Goal: Task Accomplishment & Management: Manage account settings

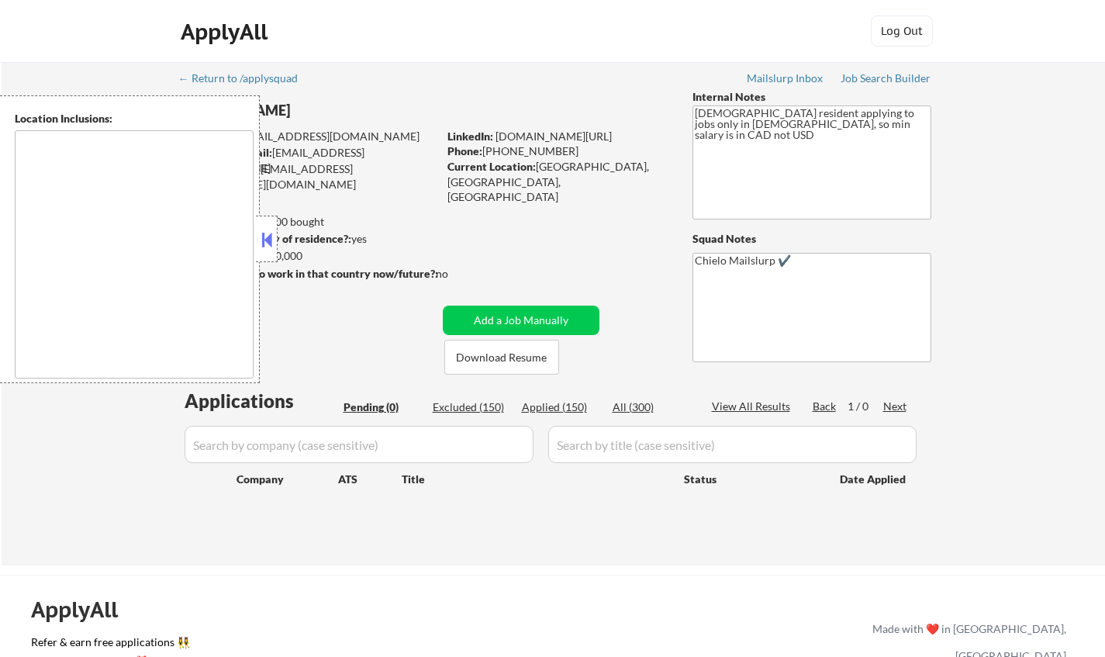
click at [274, 238] on button at bounding box center [266, 239] width 17 height 23
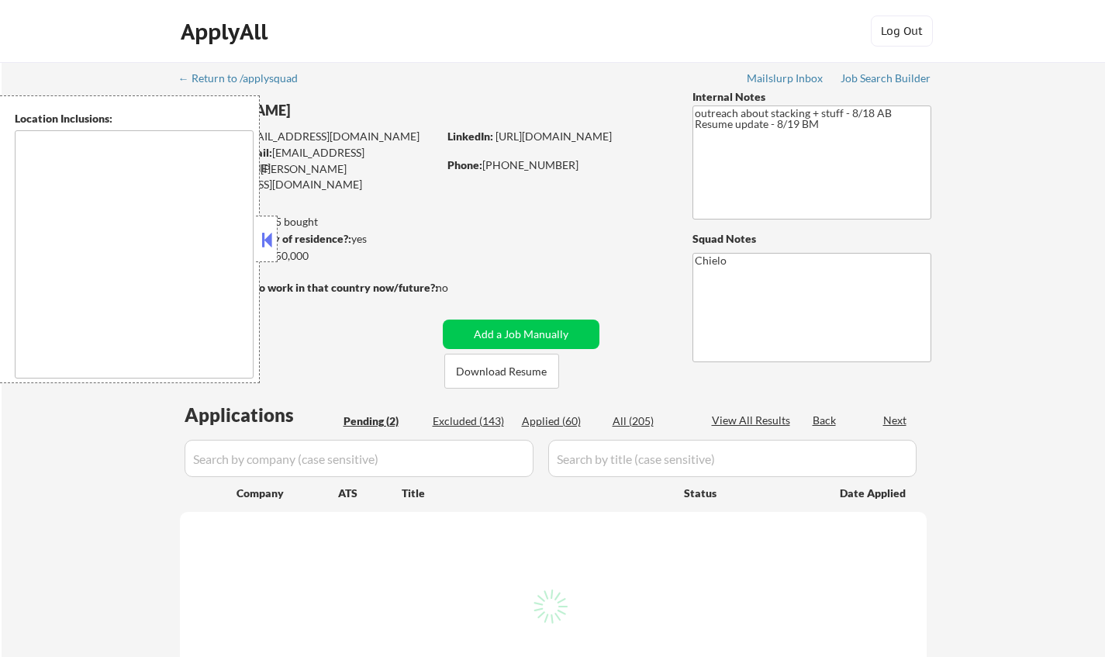
type textarea "San Francisco, CA Daly City, CA South San Francisco, CA Brisbane, CA Colma, CA …"
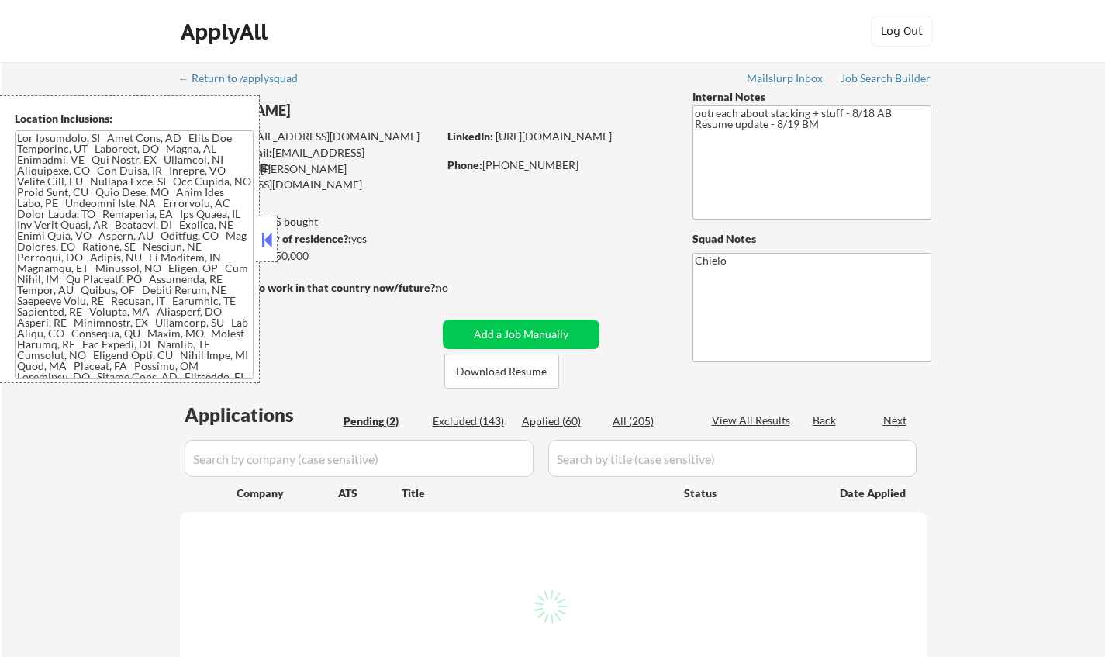
select select ""pending""
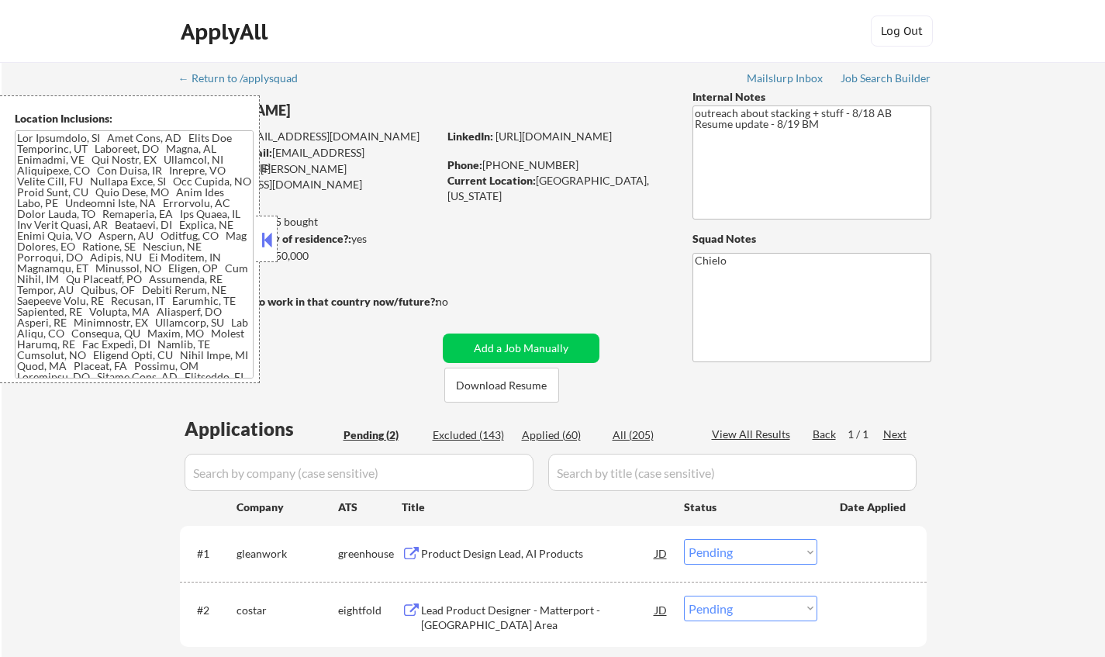
drag, startPoint x: 264, startPoint y: 236, endPoint x: 424, endPoint y: 343, distance: 192.9
click at [264, 236] on button at bounding box center [266, 239] width 17 height 23
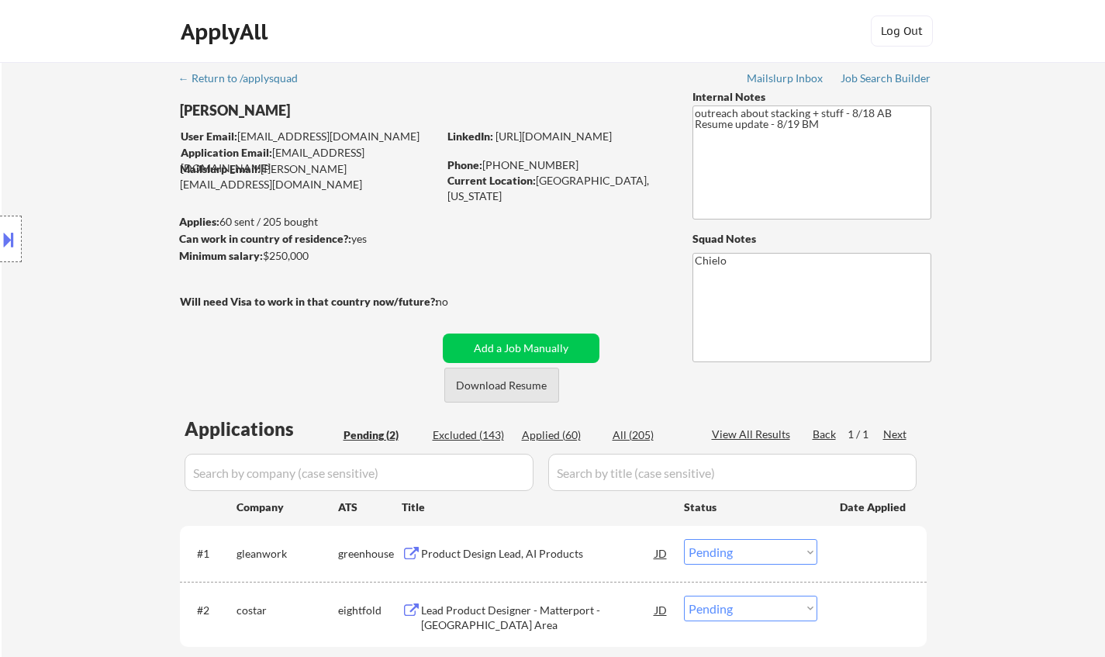
click at [486, 383] on button "Download Resume" at bounding box center [501, 384] width 115 height 35
click at [501, 557] on div "Product Design Lead, AI Products" at bounding box center [538, 554] width 234 height 16
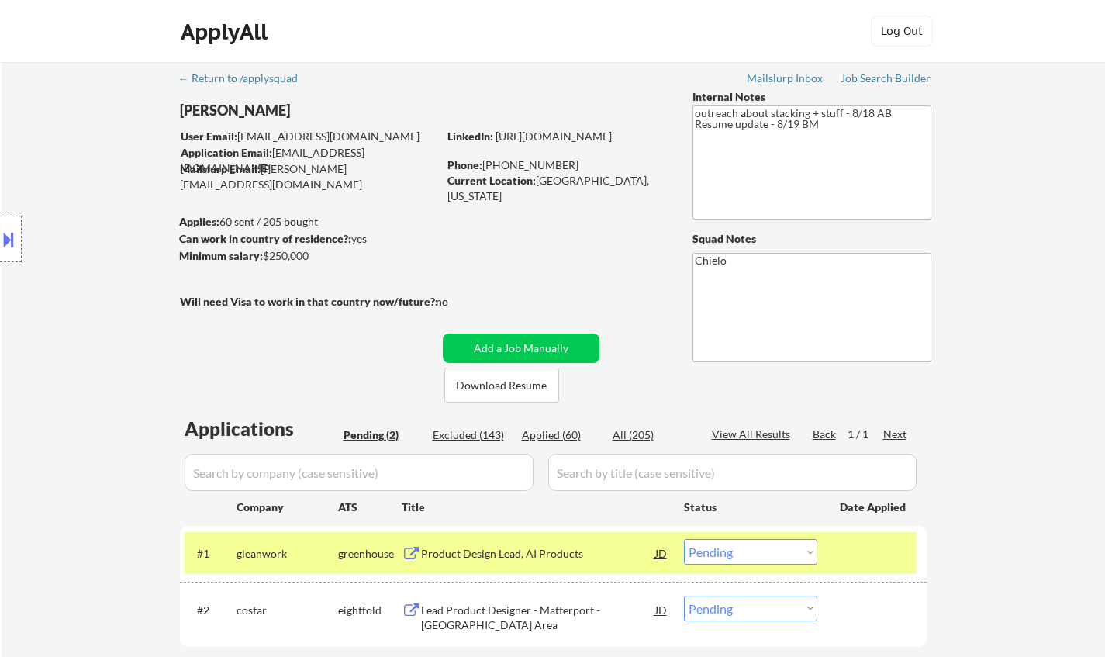
click at [6, 247] on button at bounding box center [8, 239] width 17 height 26
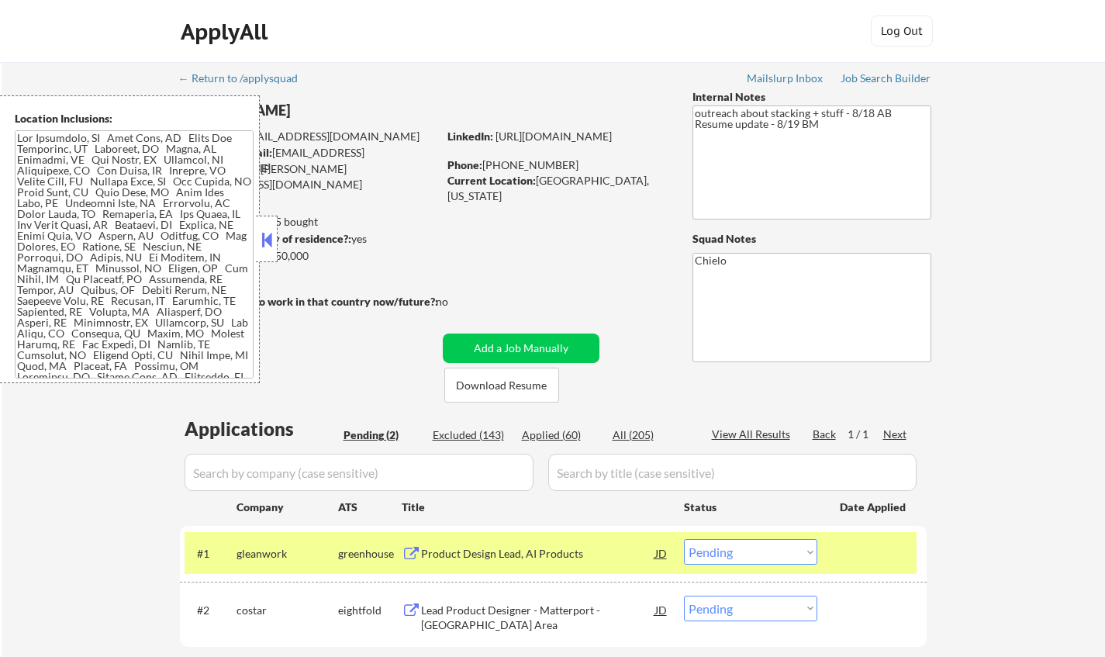
click at [264, 237] on button at bounding box center [266, 239] width 17 height 23
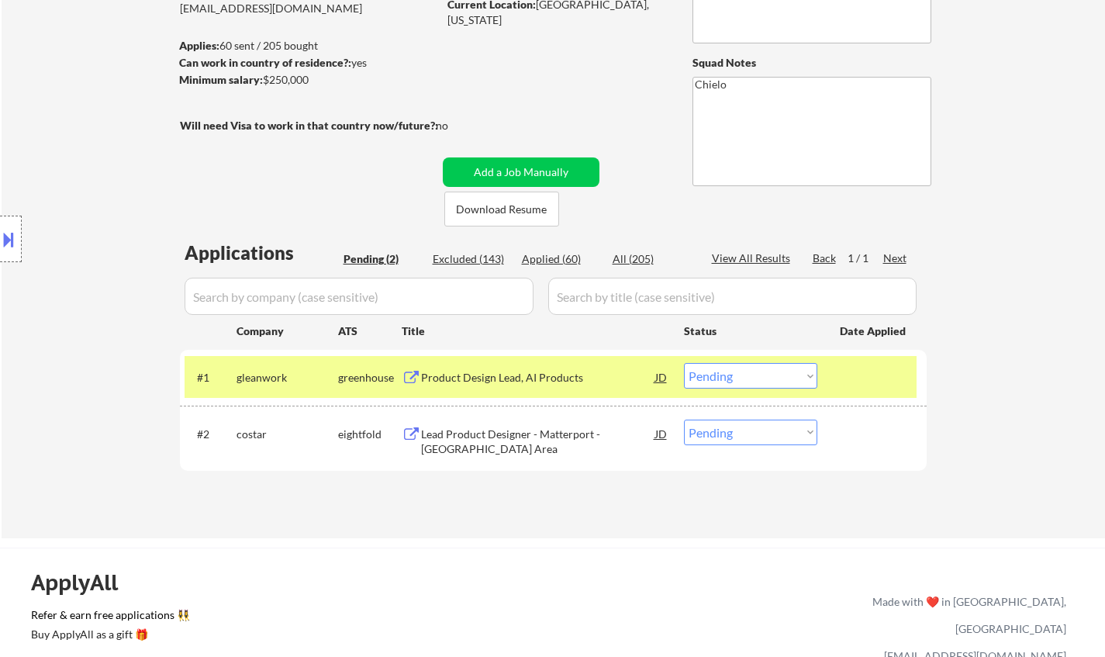
scroll to position [233, 0]
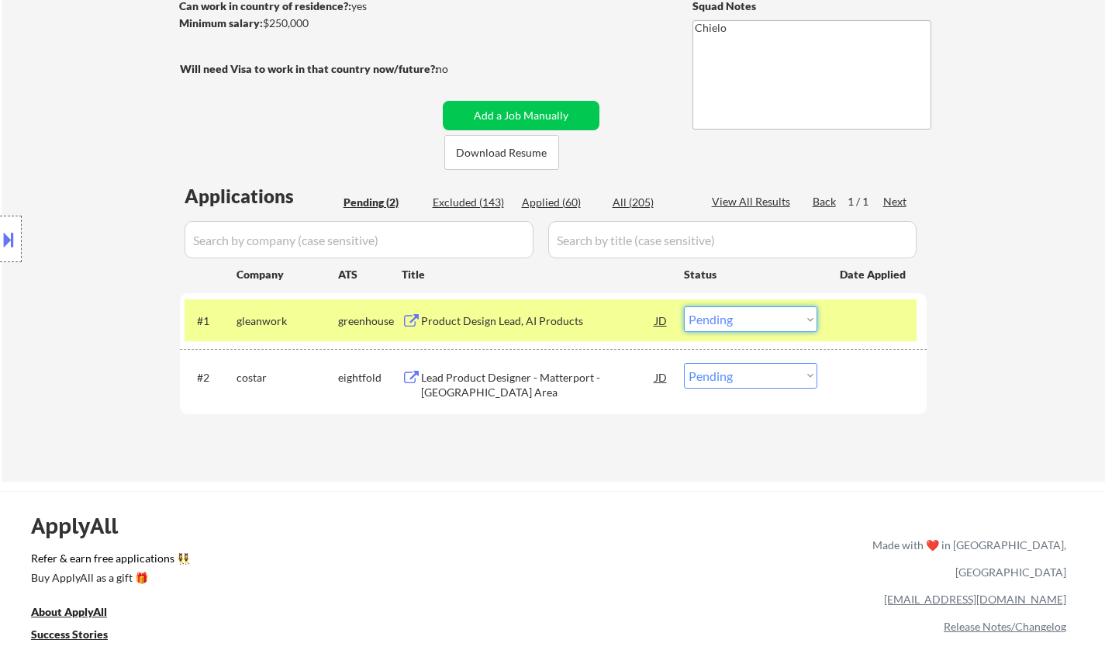
drag, startPoint x: 740, startPoint y: 319, endPoint x: 744, endPoint y: 329, distance: 11.1
click at [740, 319] on select "Choose an option... Pending Applied Excluded (Questions) Excluded (Expired) Exc…" at bounding box center [750, 319] width 133 height 26
click at [684, 306] on select "Choose an option... Pending Applied Excluded (Questions) Excluded (Expired) Exc…" at bounding box center [750, 319] width 133 height 26
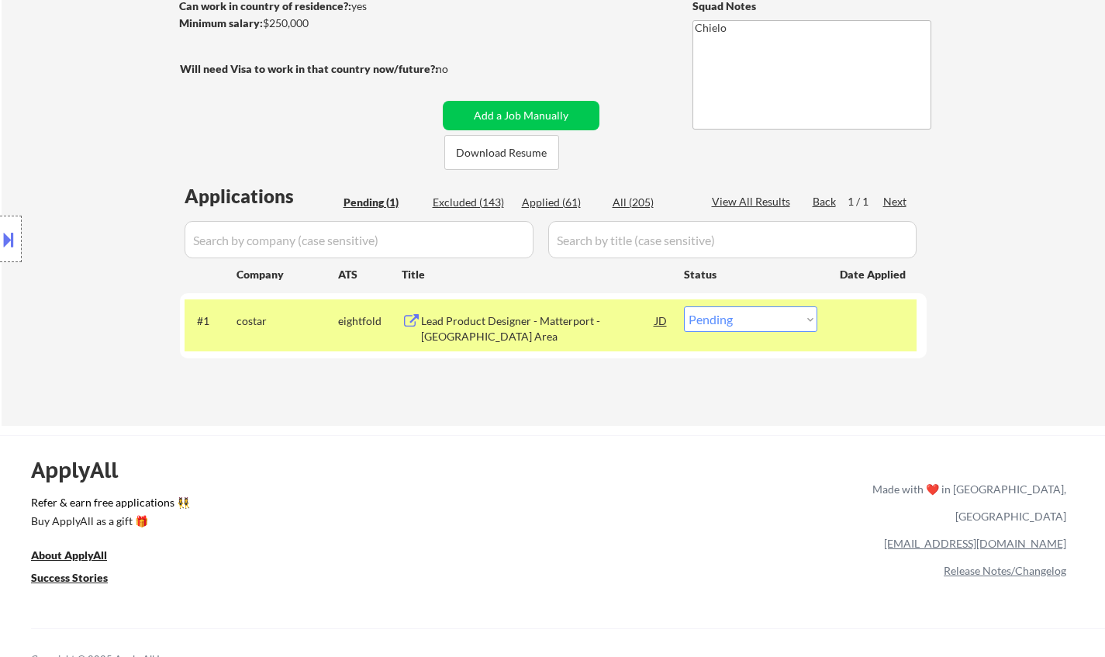
click at [544, 331] on div "Lead Product Designer - Matterport - SF Bay Area" at bounding box center [538, 328] width 234 height 30
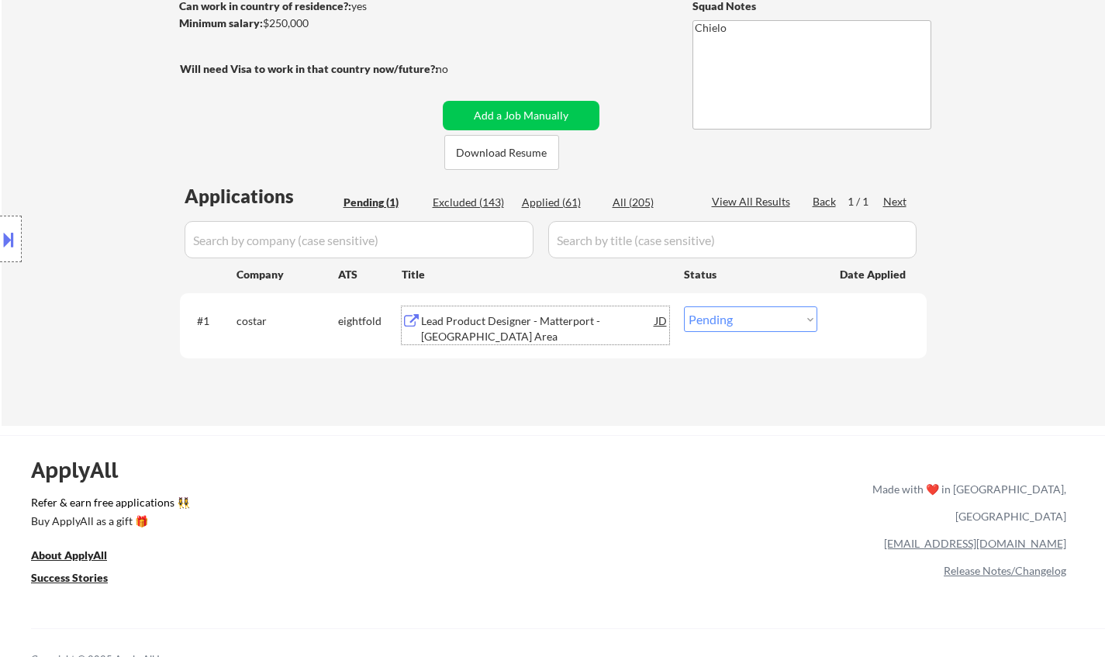
click at [509, 333] on div "Lead Product Designer - Matterport - SF Bay Area" at bounding box center [538, 328] width 234 height 30
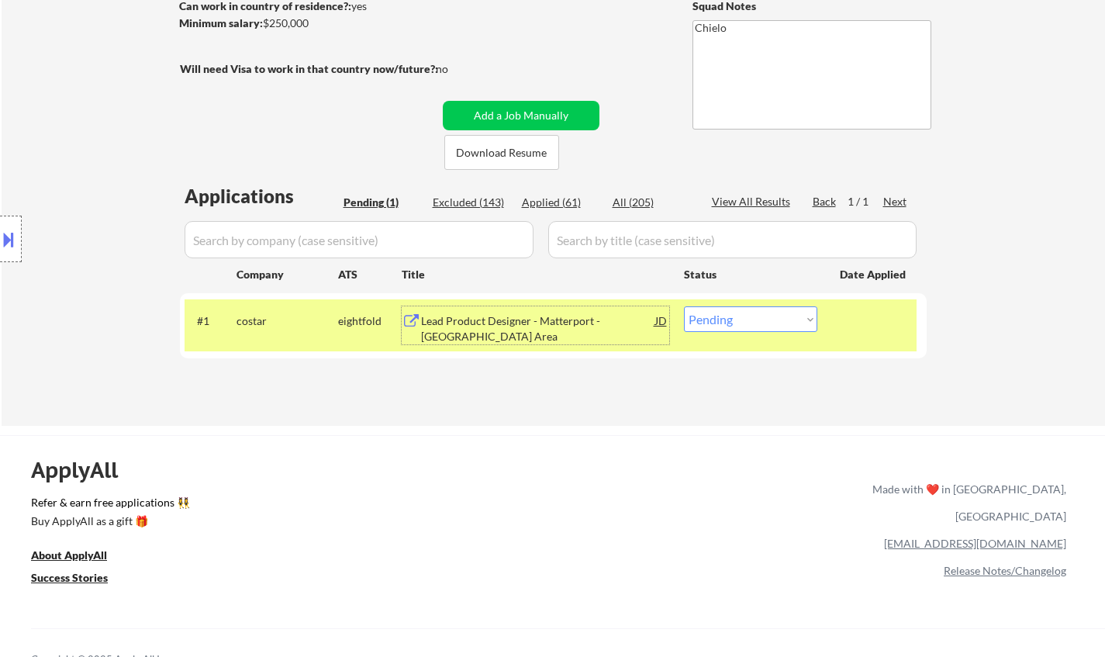
drag, startPoint x: 728, startPoint y: 315, endPoint x: 742, endPoint y: 329, distance: 19.7
click at [730, 317] on select "Choose an option... Pending Applied Excluded (Questions) Excluded (Expired) Exc…" at bounding box center [750, 319] width 133 height 26
select select ""excluded__salary_""
click at [684, 306] on select "Choose an option... Pending Applied Excluded (Questions) Excluded (Expired) Exc…" at bounding box center [750, 319] width 133 height 26
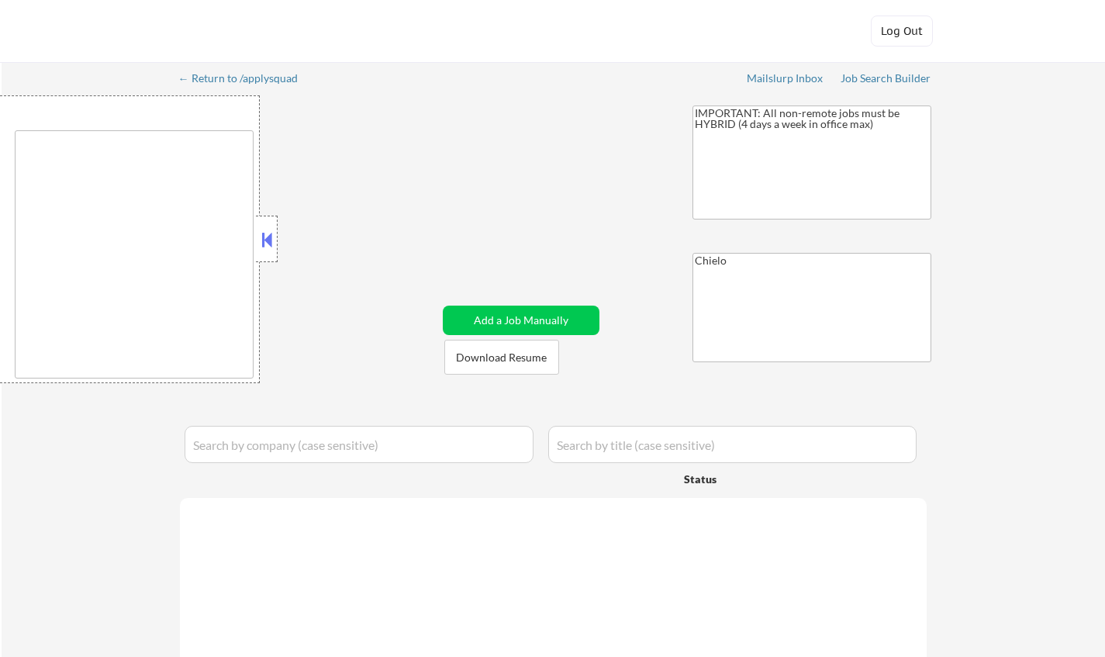
type textarea "[GEOGRAPHIC_DATA], [GEOGRAPHIC_DATA] [GEOGRAPHIC_DATA], [GEOGRAPHIC_DATA] [GEOG…"
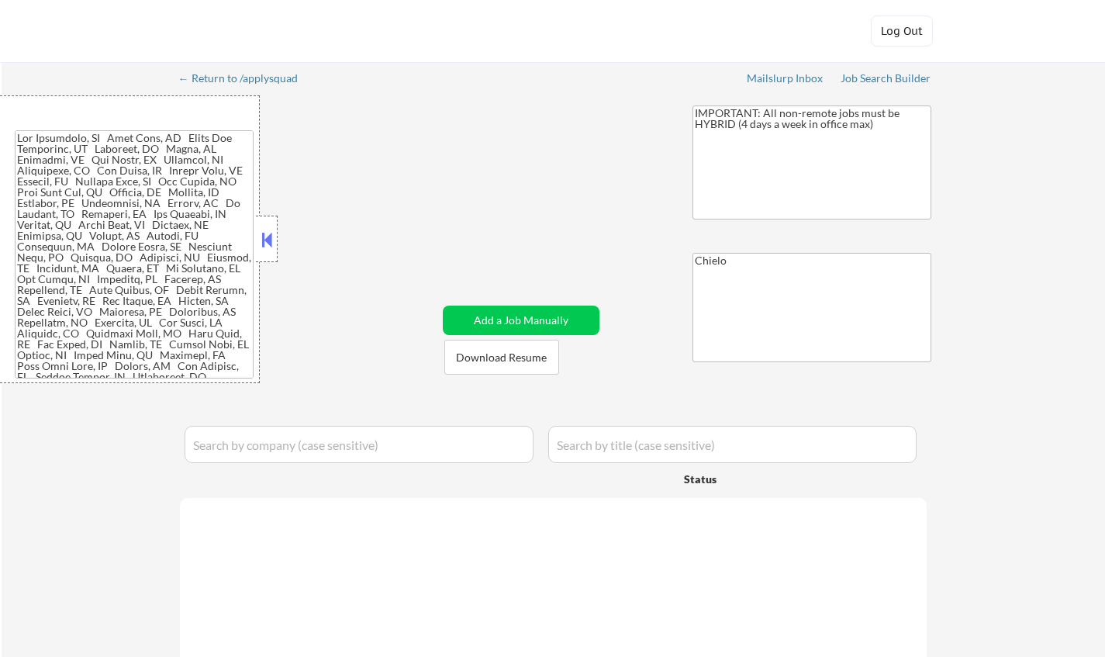
select select ""applied""
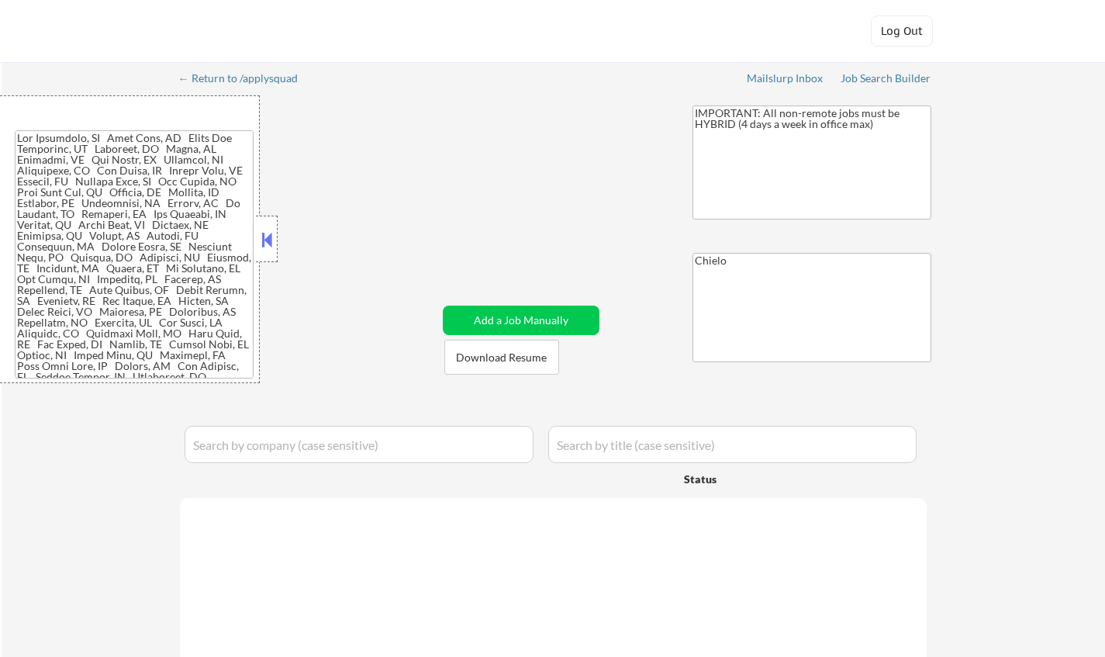
select select ""applied""
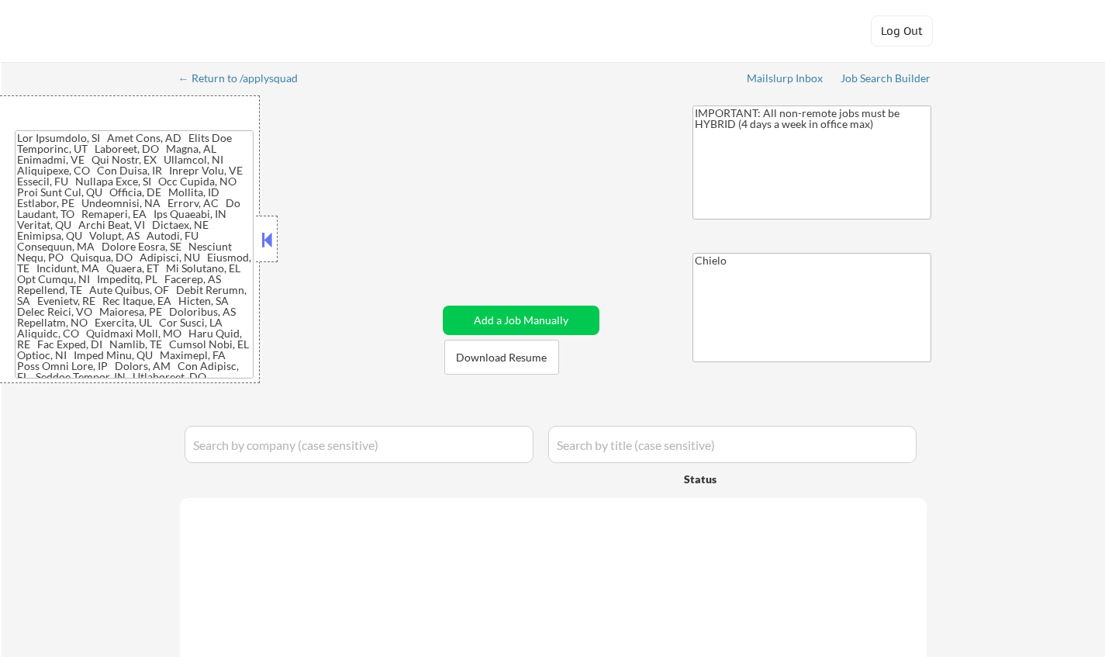
select select ""applied""
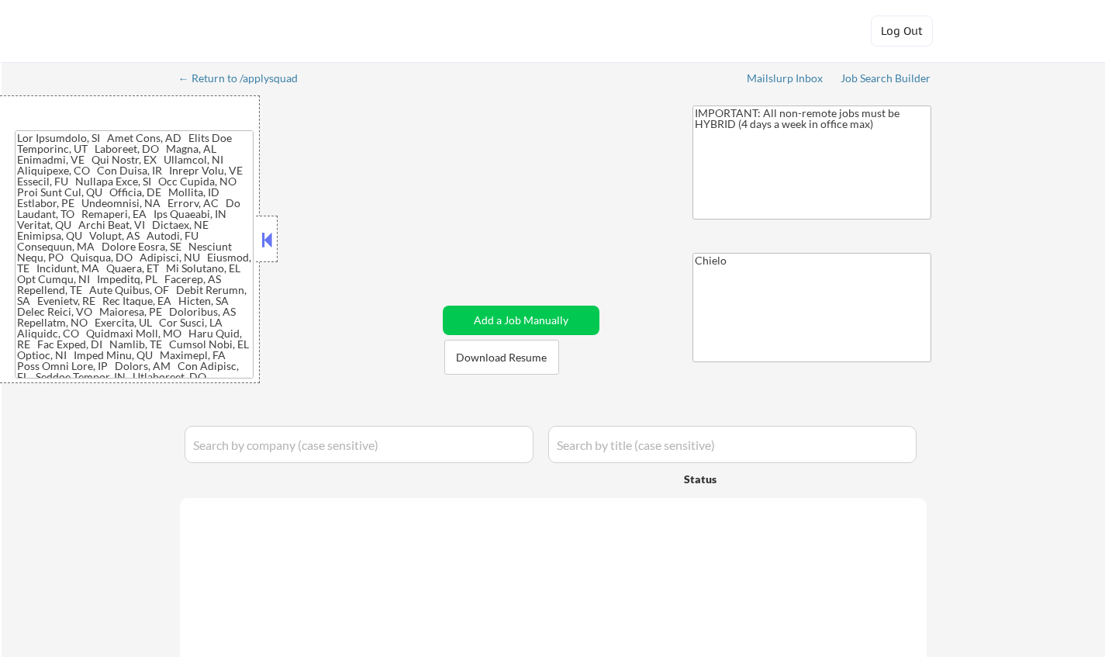
select select ""applied""
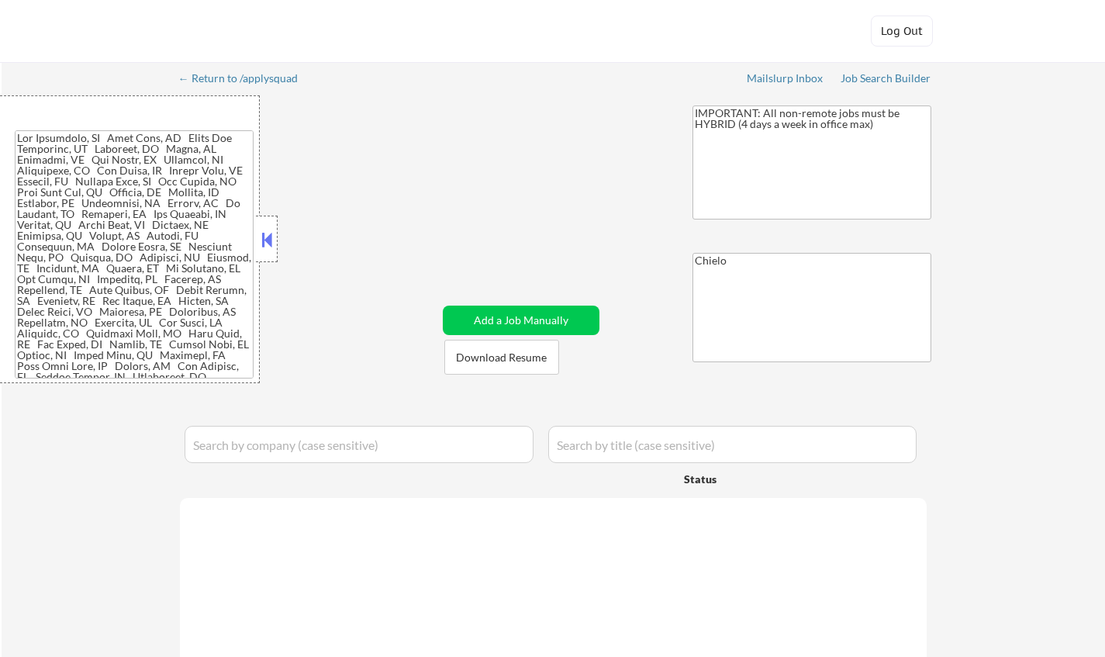
select select ""applied""
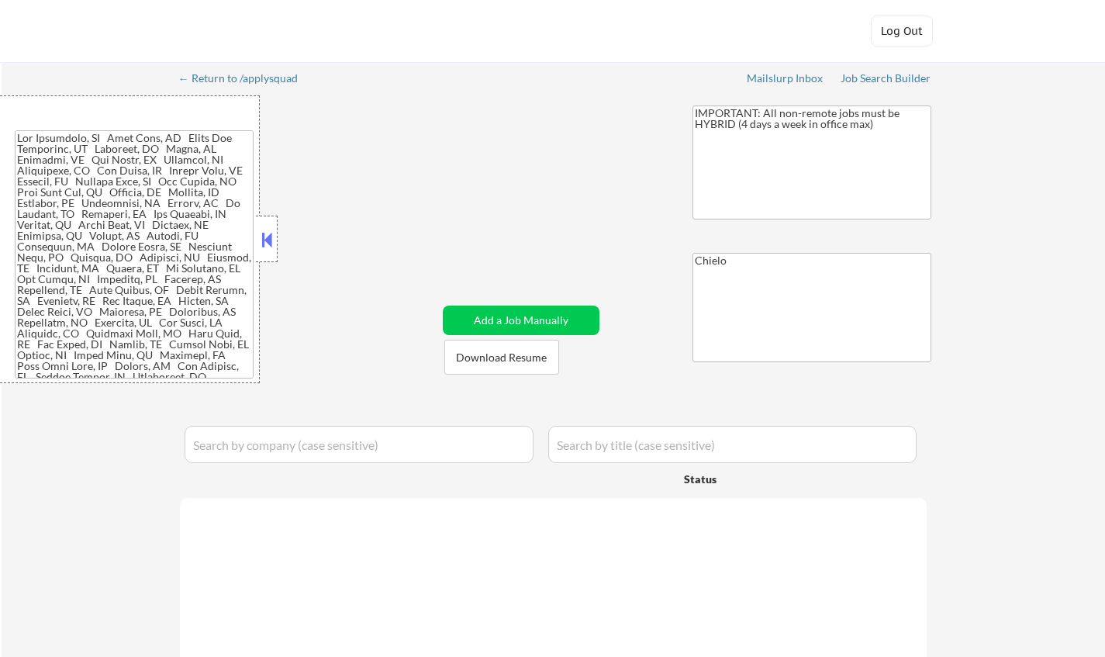
select select ""applied""
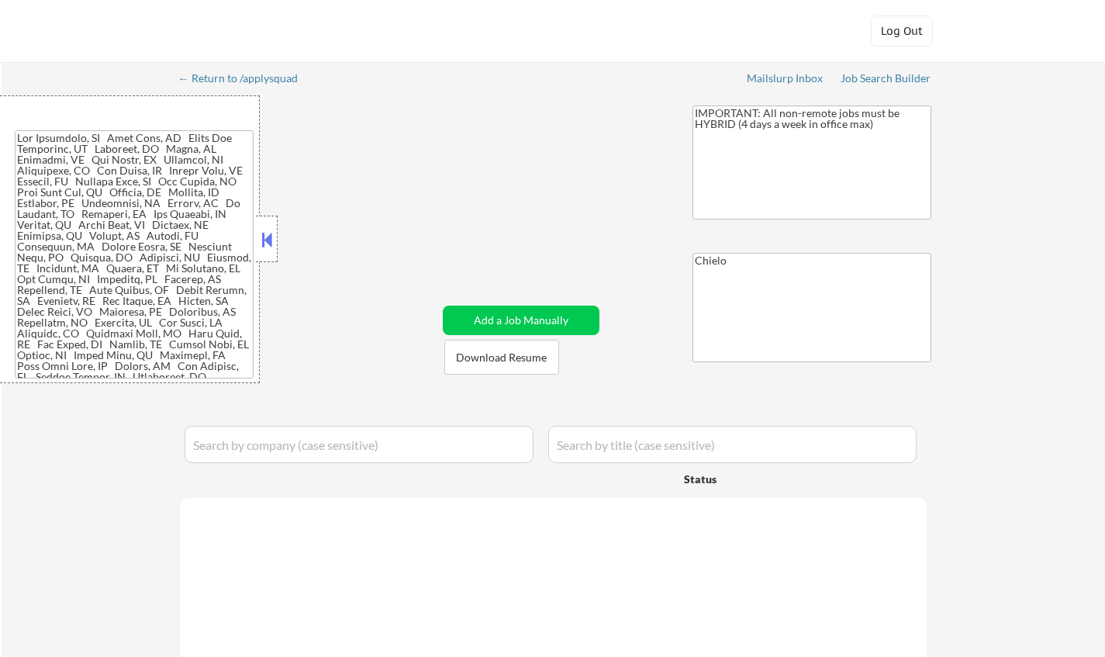
select select ""applied""
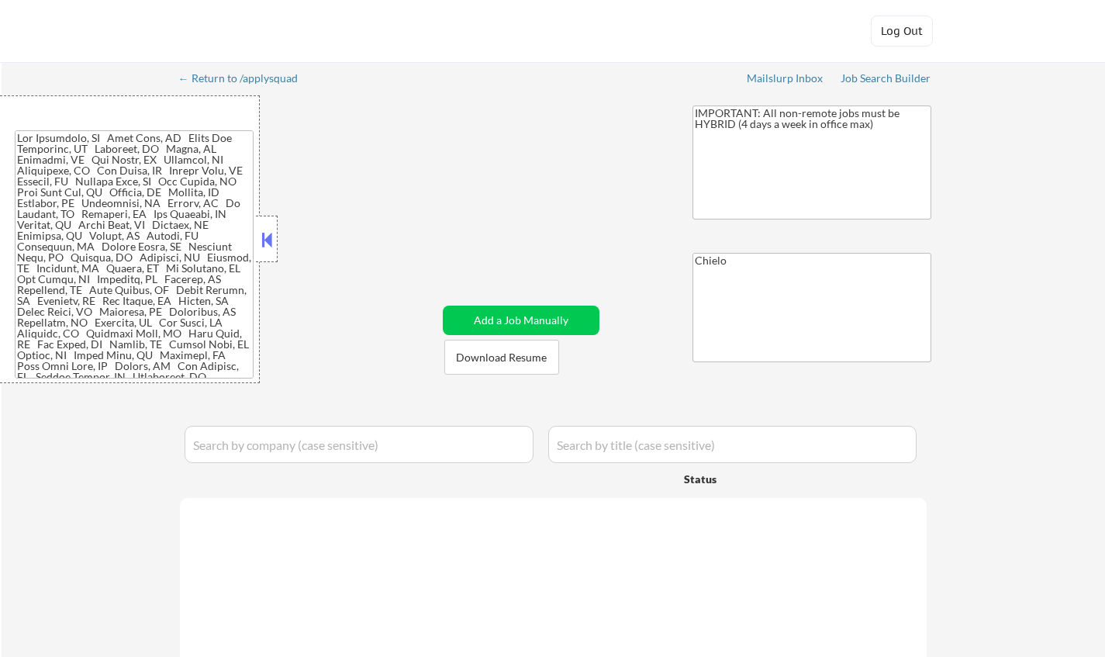
select select ""applied""
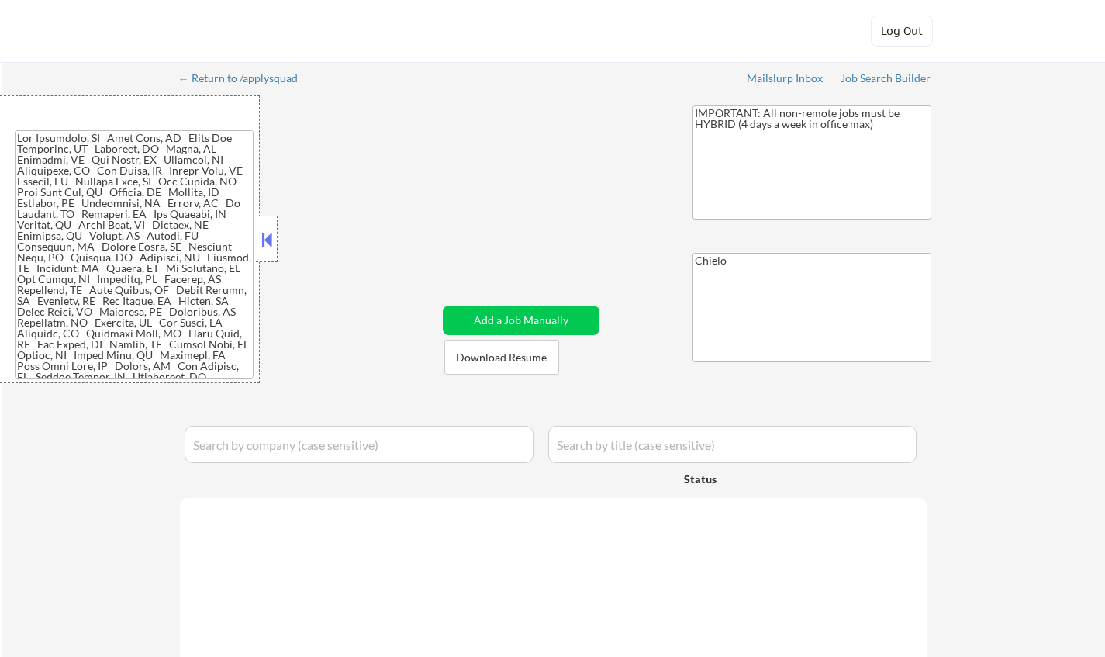
select select ""applied""
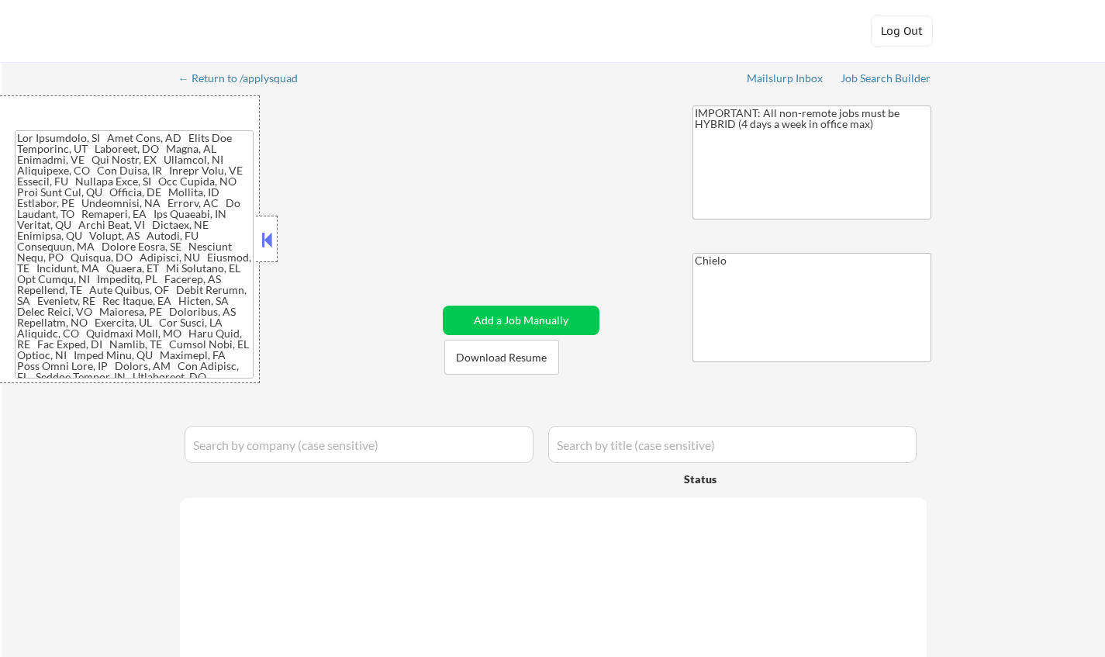
select select ""applied""
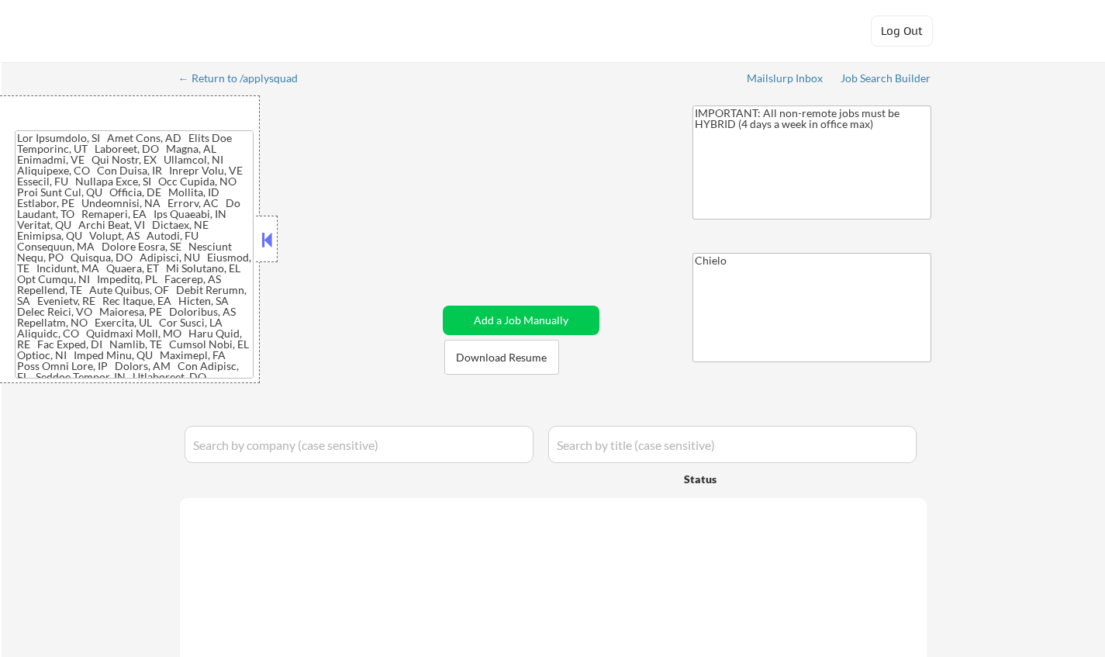
select select ""applied""
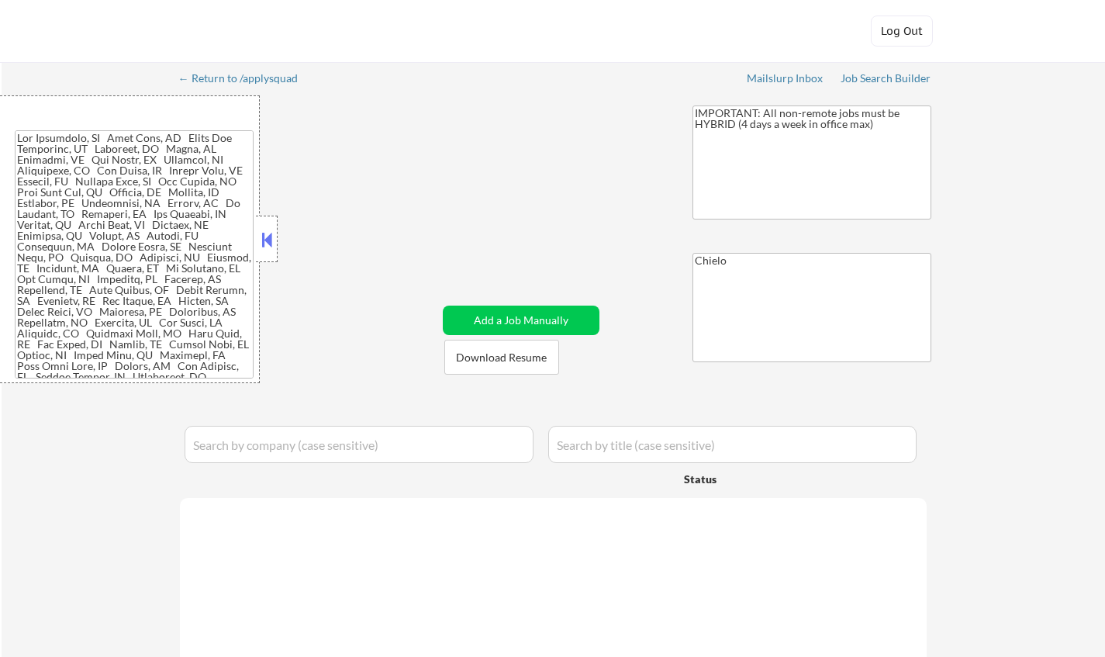
select select ""applied""
select select ""excluded__salary_""
select select ""excluded""
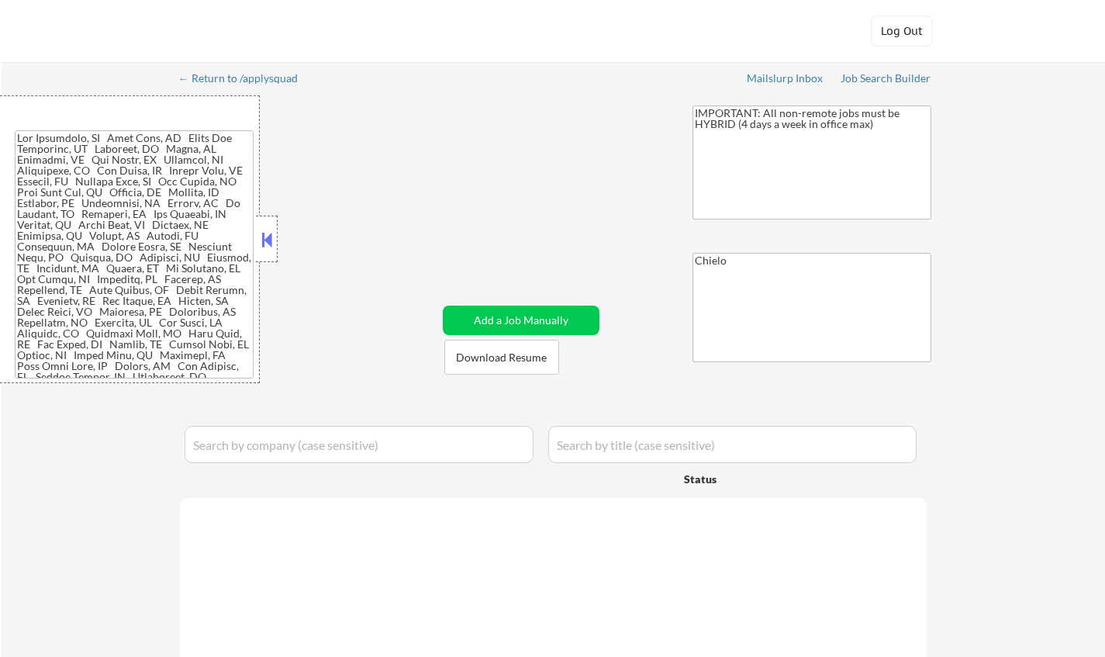
select select ""excluded__other_""
select select ""excluded__expired_""
select select ""excluded__other_""
select select ""excluded__expired_""
select select ""excluded__other_""
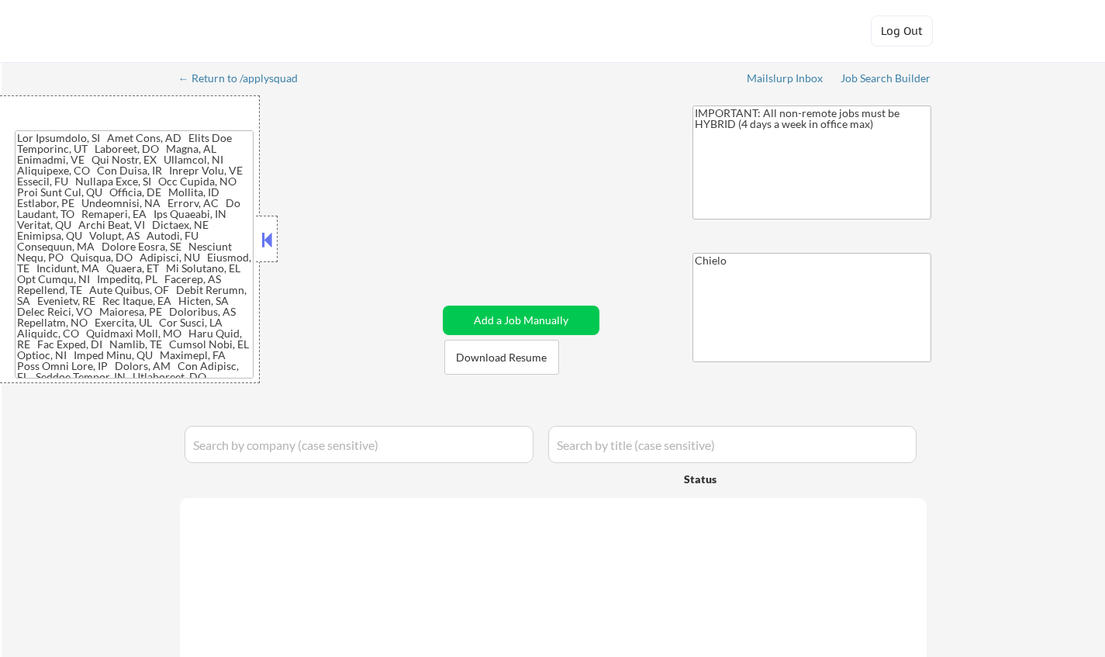
select select ""excluded__other_""
select select ""excluded__location_""
select select ""excluded""
select select ""excluded__location_""
select select ""excluded__salary_""
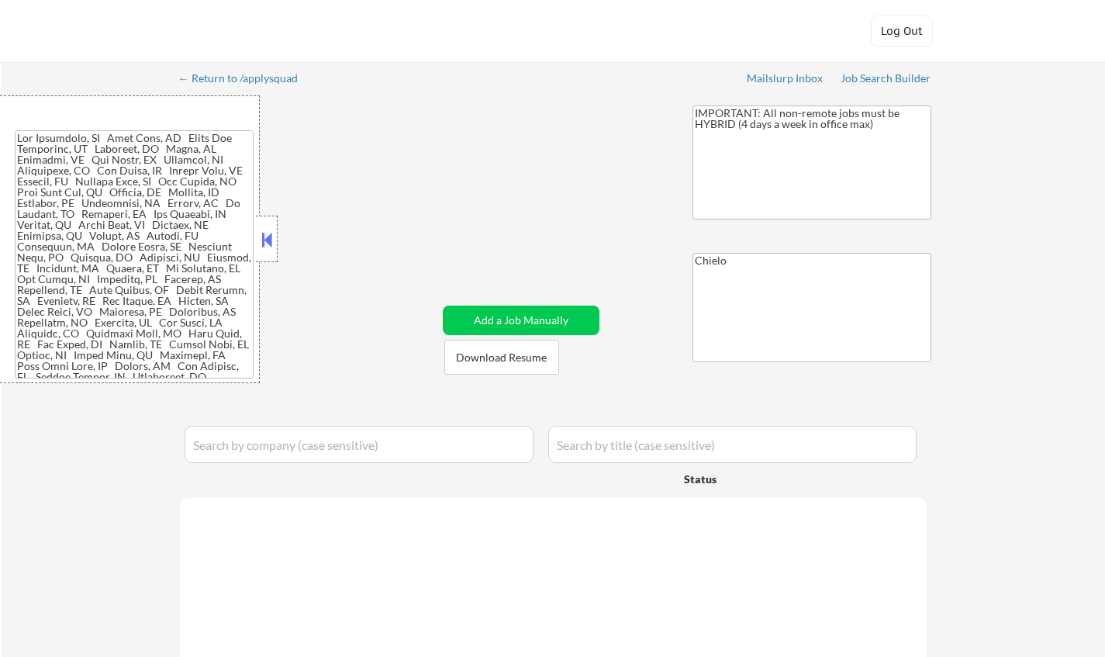
select select ""excluded__expired_""
select select ""excluded""
select select ""excluded__salary_""
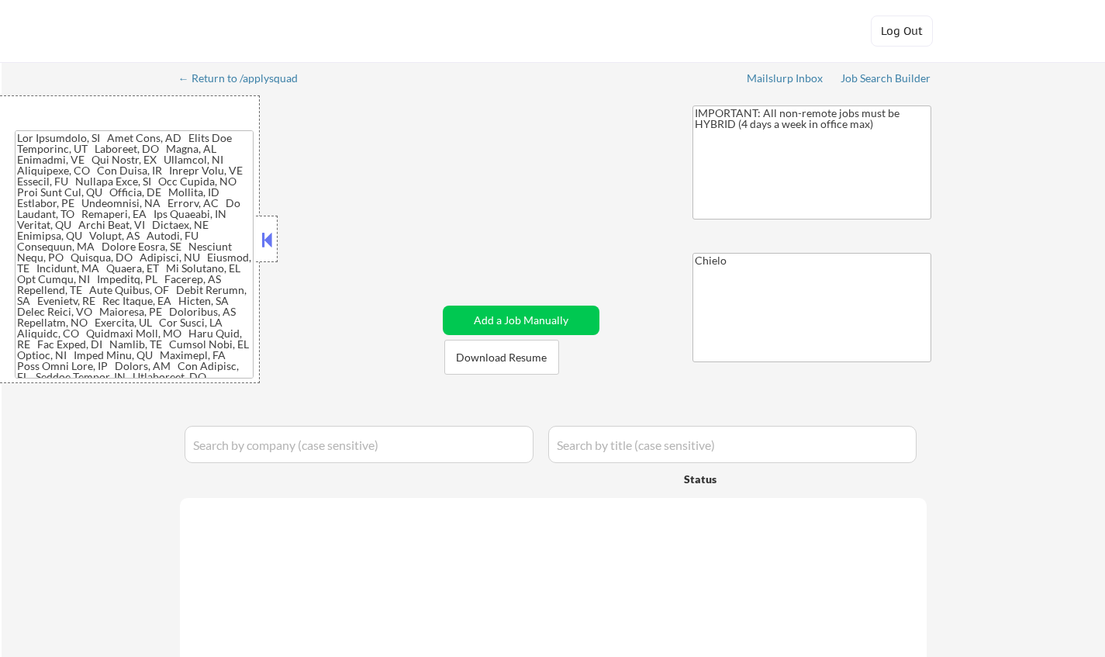
select select ""excluded""
select select ""excluded__bad_match_""
select select ""excluded""
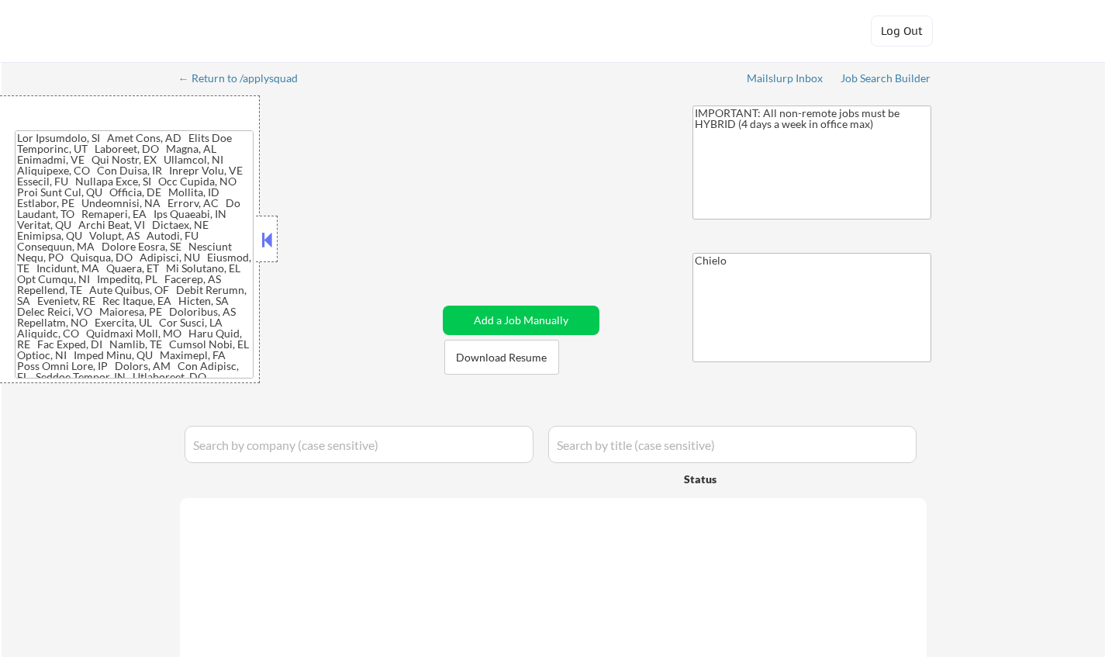
select select ""excluded__expired_""
select select ""excluded__salary_""
select select ""excluded__bad_match_""
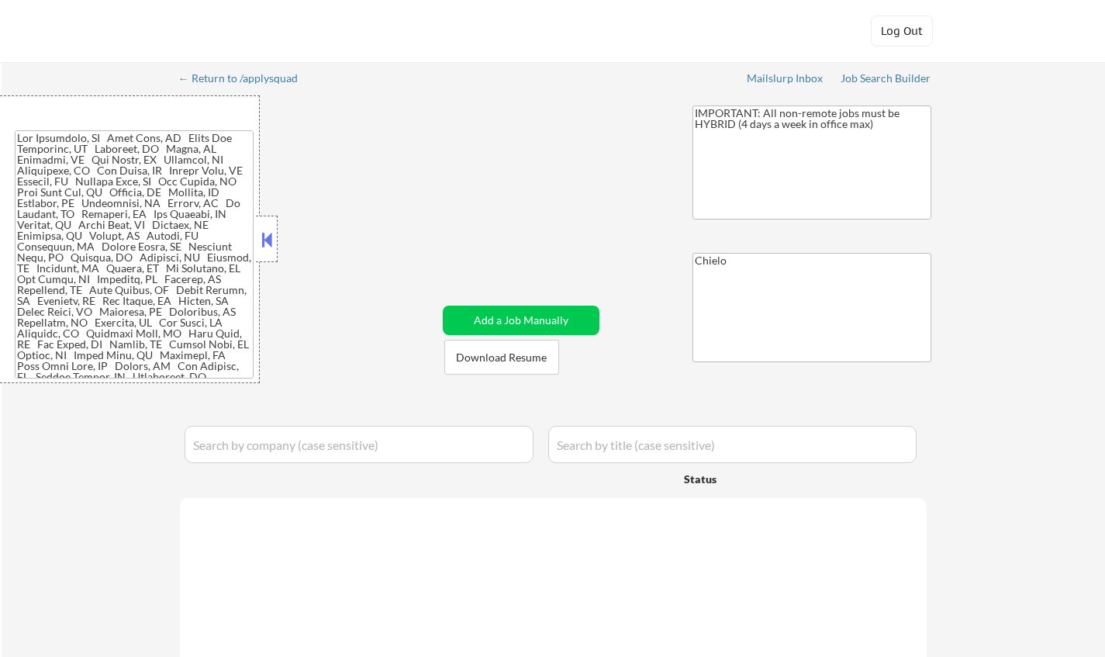
select select ""excluded__expired_""
select select ""excluded__salary_""
select select ""excluded__expired_""
select select ""excluded__bad_match_""
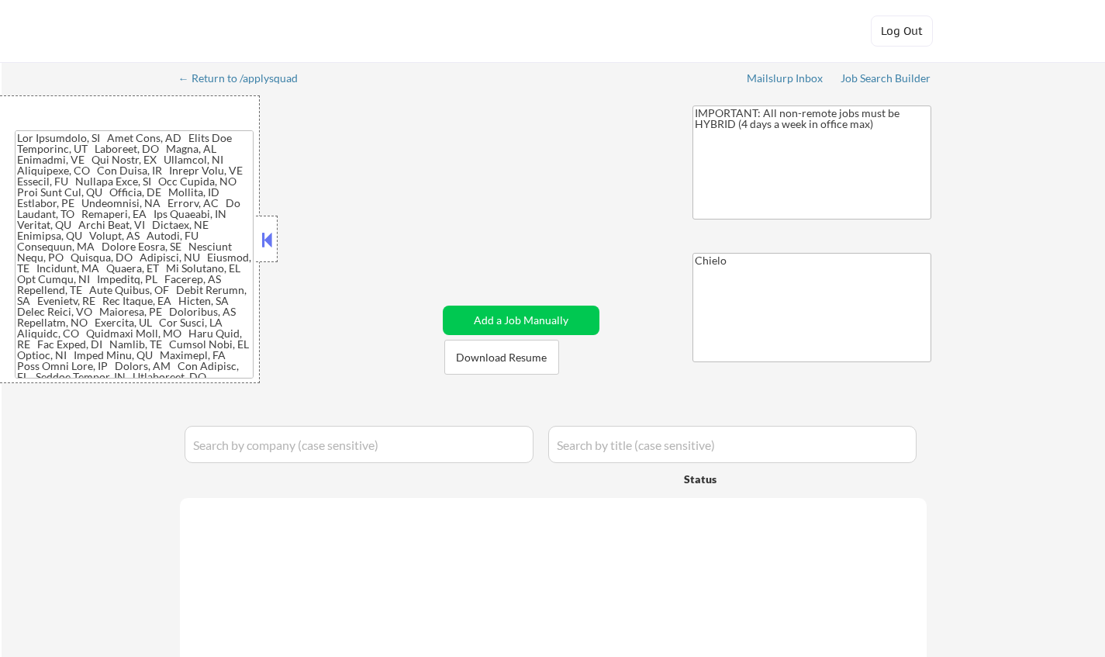
select select ""excluded""
select select ""excluded__expired_""
select select ""excluded__bad_match_""
select select ""excluded""
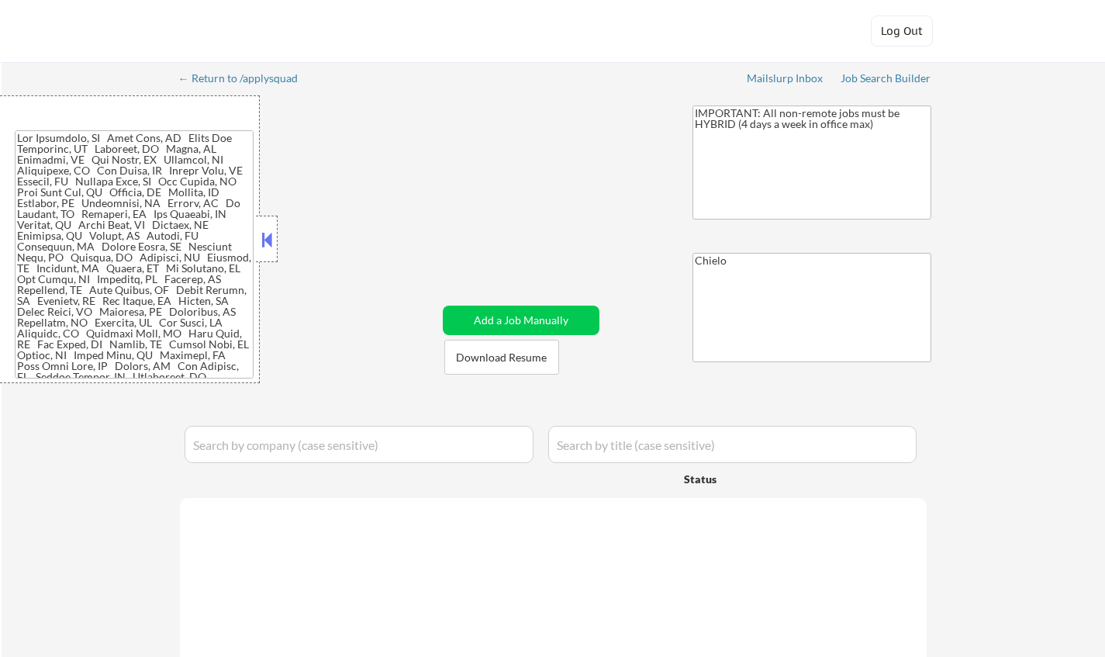
select select ""excluded__salary_""
select select ""excluded__bad_match_""
select select ""excluded__salary_""
select select ""excluded__other_""
select select ""excluded""
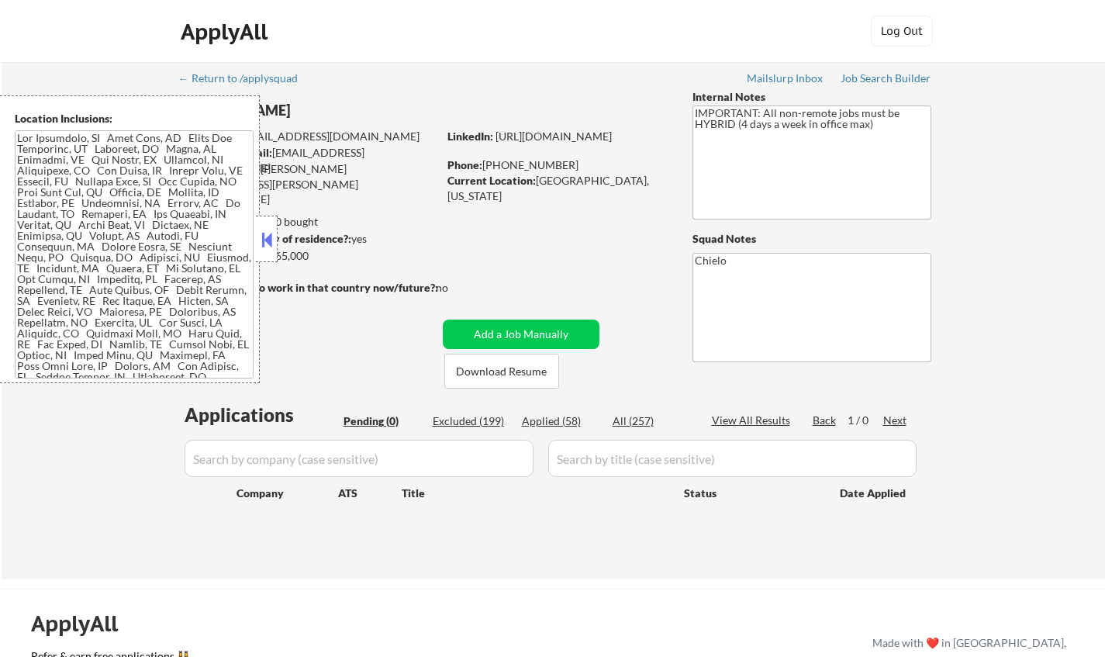
click at [271, 239] on button at bounding box center [266, 239] width 17 height 23
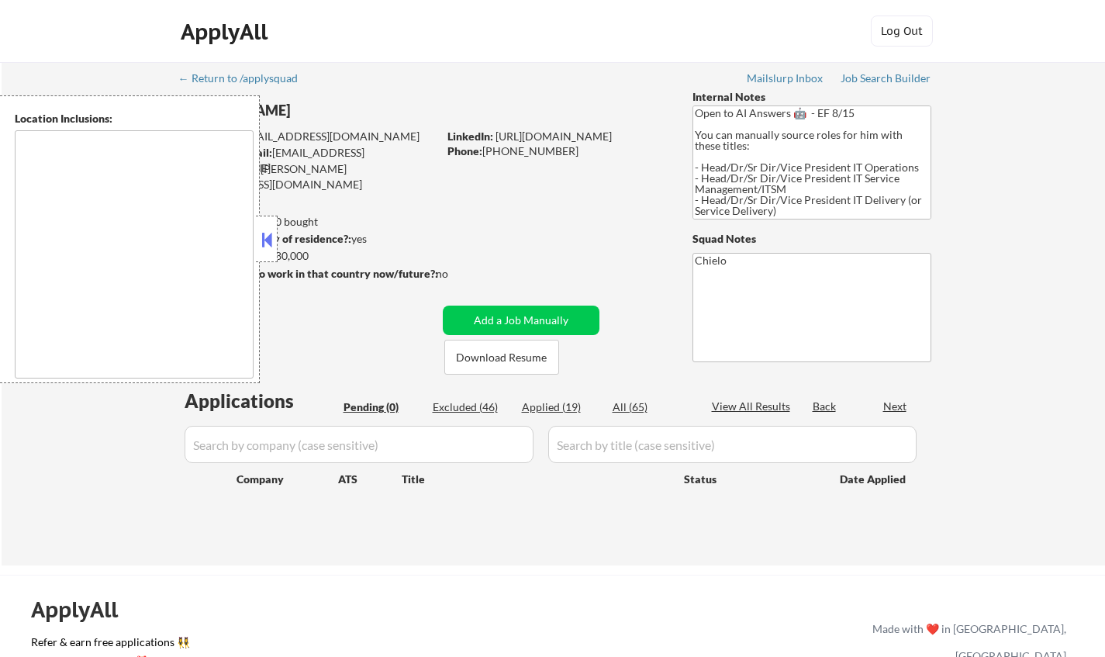
type textarea "Dallas, TX University Park, TX Highland Park, TX Irving, TX Mesquite, TX Garlan…"
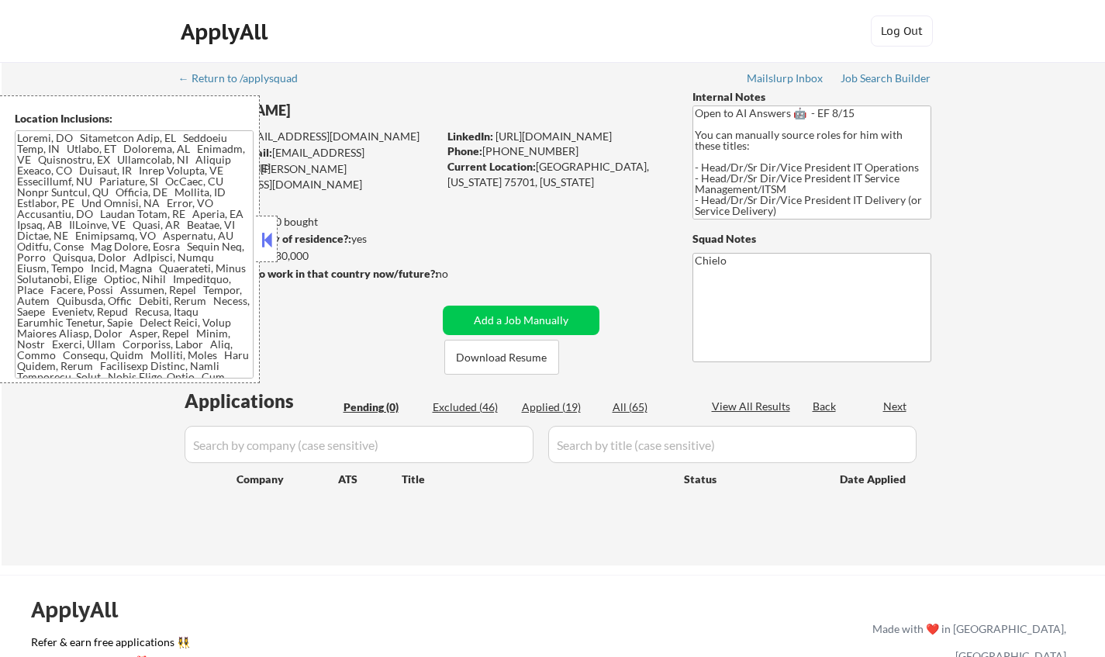
click at [264, 240] on button at bounding box center [266, 239] width 17 height 23
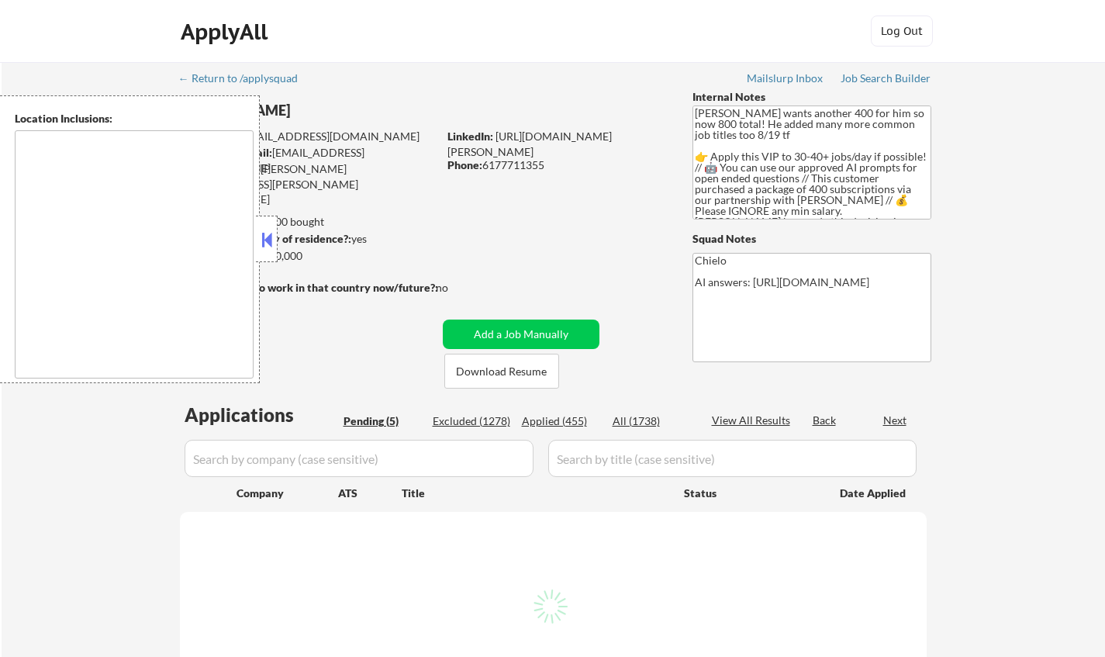
type textarea "[GEOGRAPHIC_DATA], [GEOGRAPHIC_DATA] [GEOGRAPHIC_DATA], [GEOGRAPHIC_DATA] [GEOG…"
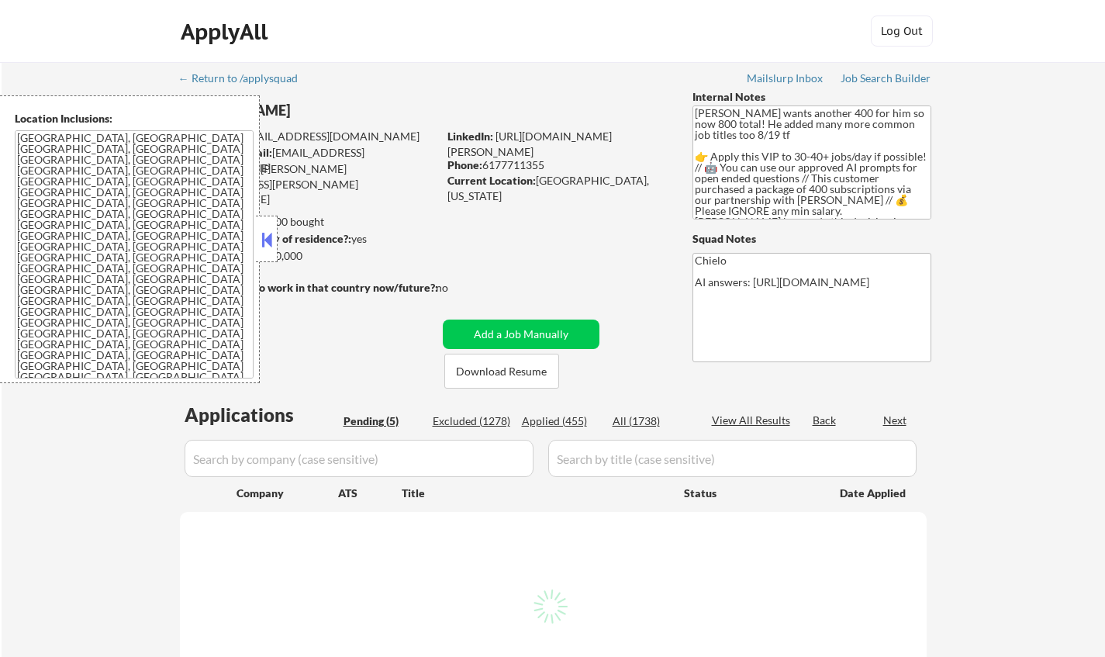
select select ""pending""
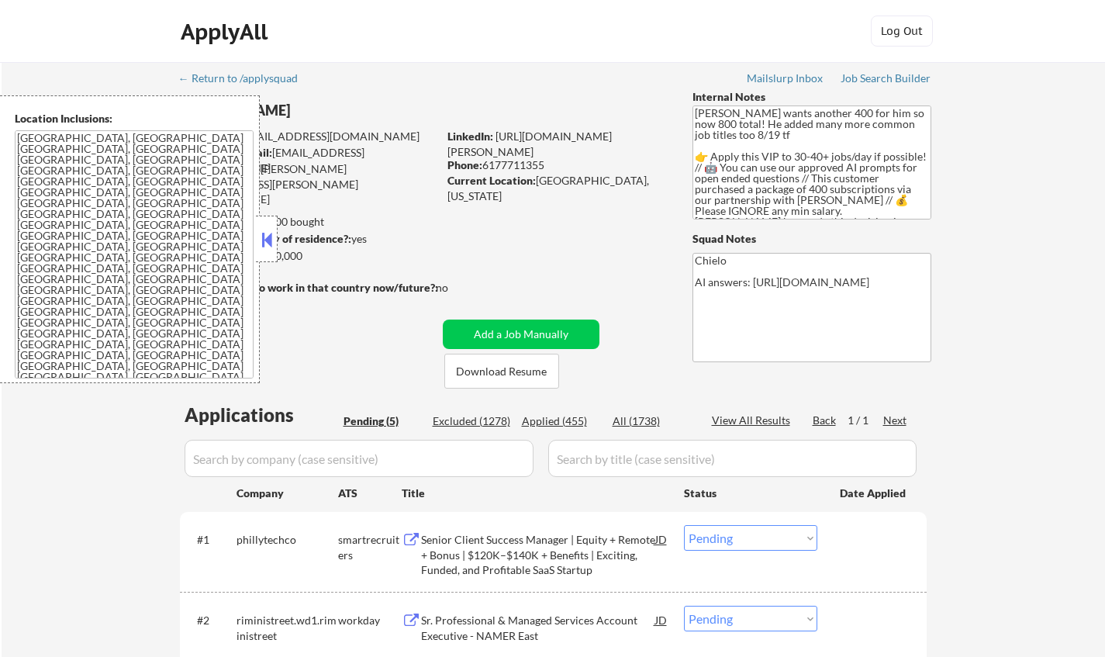
scroll to position [388, 0]
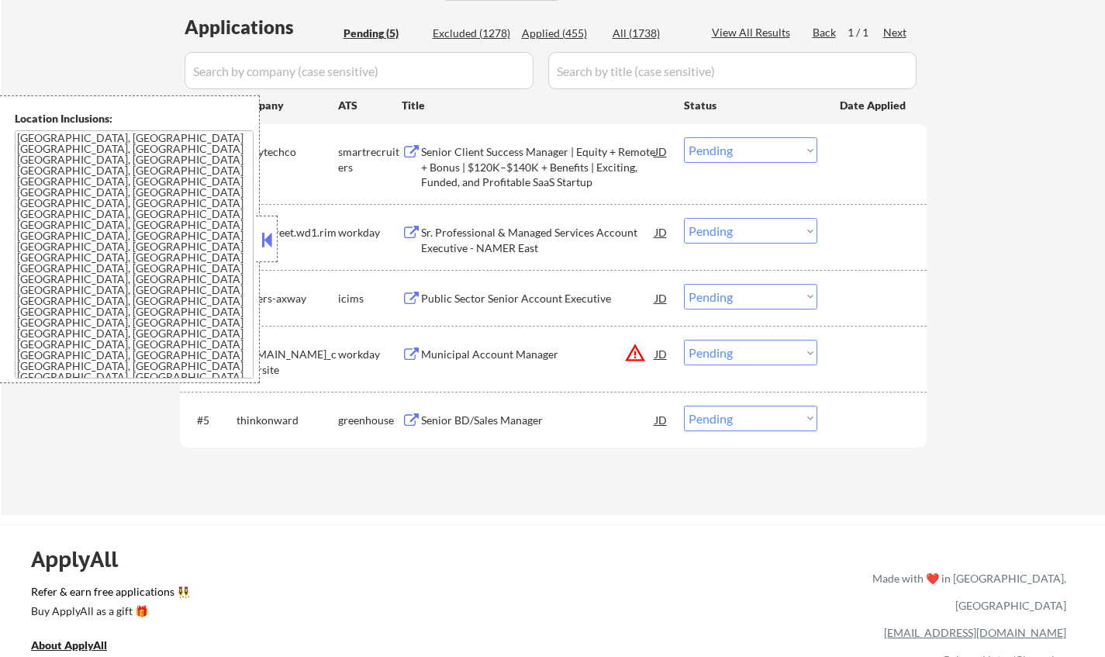
click at [273, 236] on button at bounding box center [266, 239] width 17 height 23
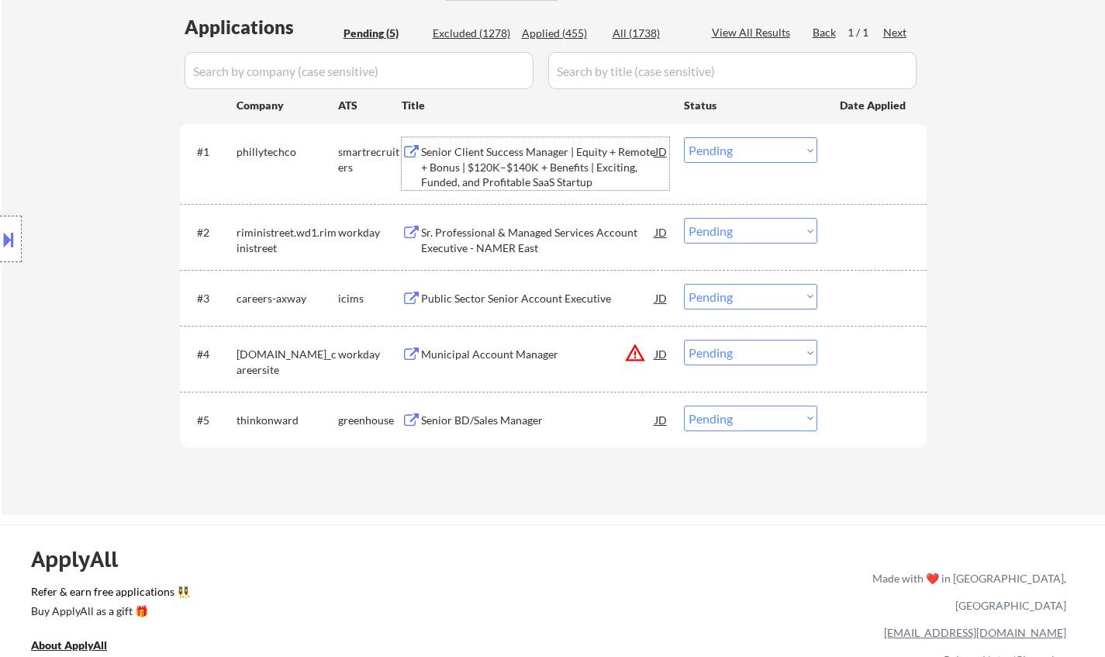
click at [518, 139] on div "Senior Client Success Manager | Equity + Remote + Bonus | $120K–$140K + Benefit…" at bounding box center [538, 163] width 234 height 53
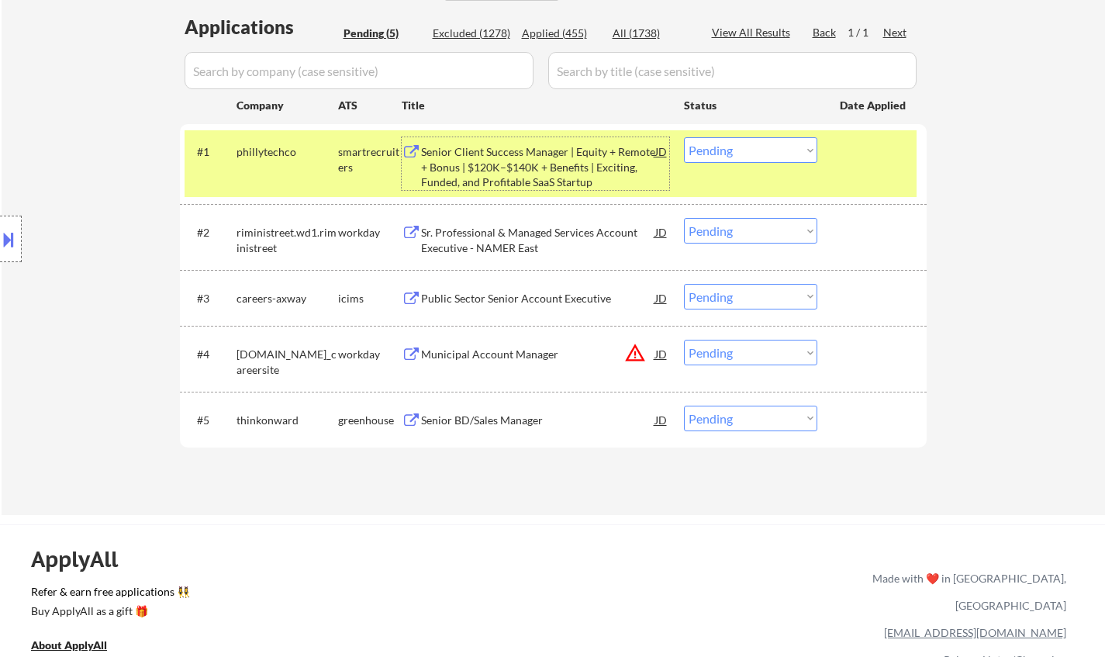
click at [775, 140] on select "Choose an option... Pending Applied Excluded (Questions) Excluded (Expired) Exc…" at bounding box center [750, 150] width 133 height 26
click at [684, 137] on select "Choose an option... Pending Applied Excluded (Questions) Excluded (Expired) Exc…" at bounding box center [750, 150] width 133 height 26
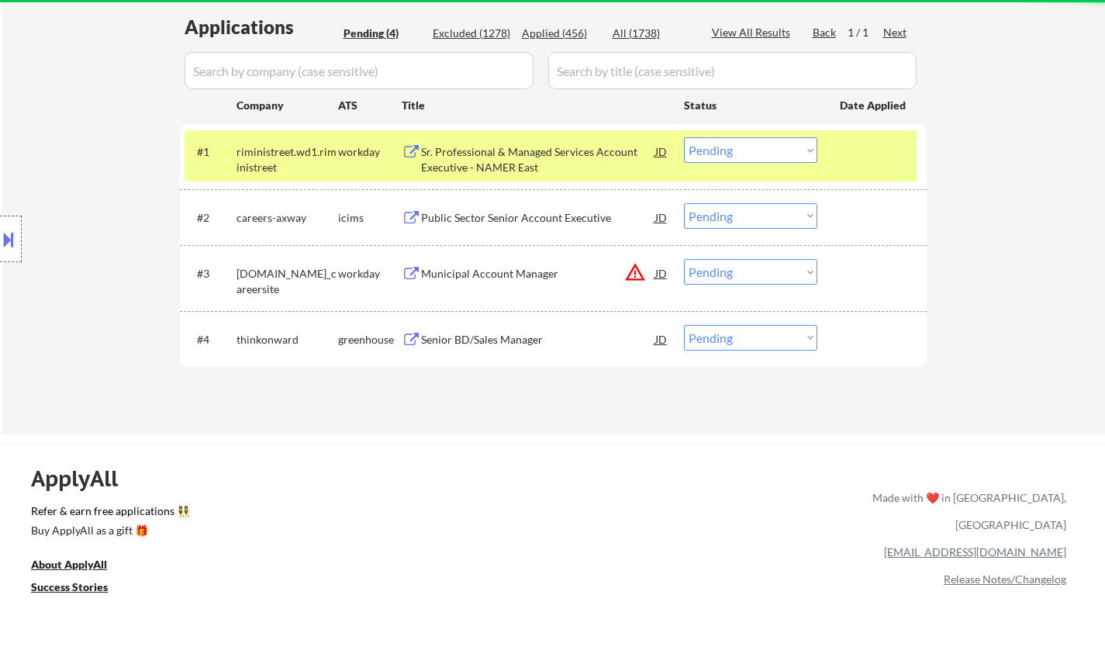
click at [540, 160] on div "Sr. Professional & Managed Services Account Executive - NAMER East" at bounding box center [538, 159] width 234 height 30
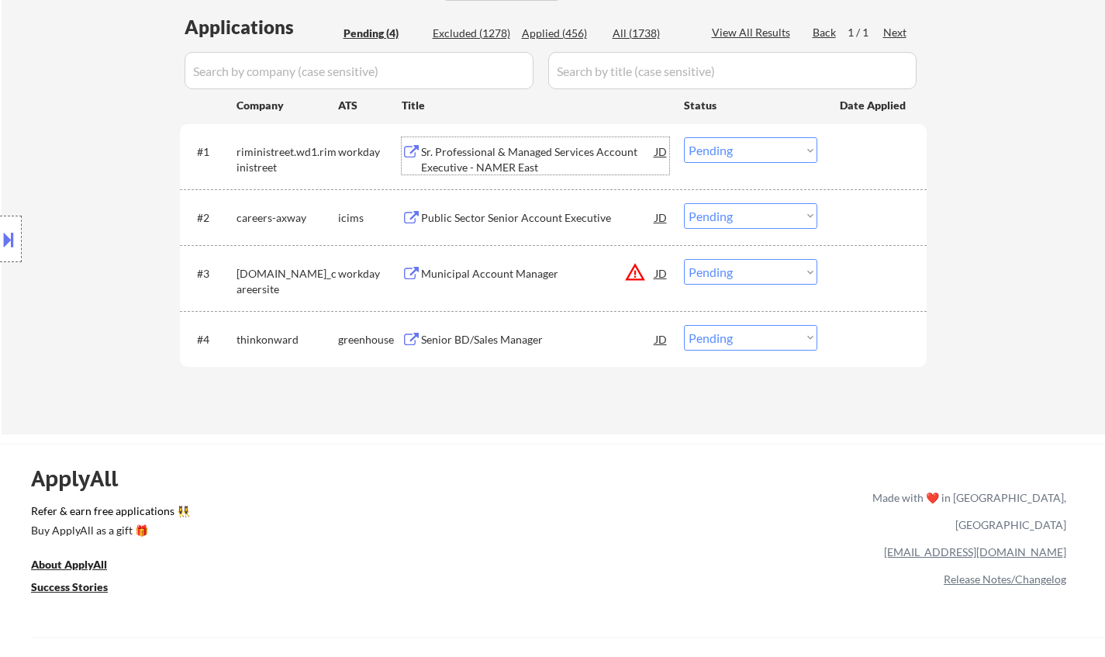
click at [785, 156] on select "Choose an option... Pending Applied Excluded (Questions) Excluded (Expired) Exc…" at bounding box center [750, 150] width 133 height 26
click at [684, 137] on select "Choose an option... Pending Applied Excluded (Questions) Excluded (Expired) Exc…" at bounding box center [750, 150] width 133 height 26
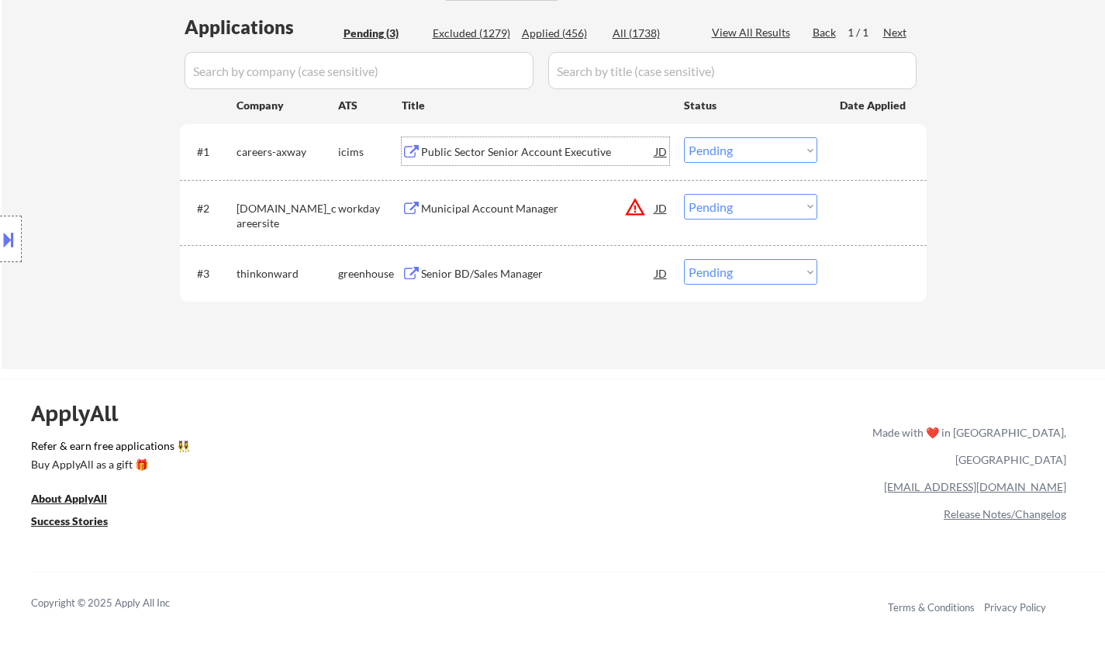
click at [495, 152] on div "Public Sector Senior Account Executive" at bounding box center [538, 152] width 234 height 16
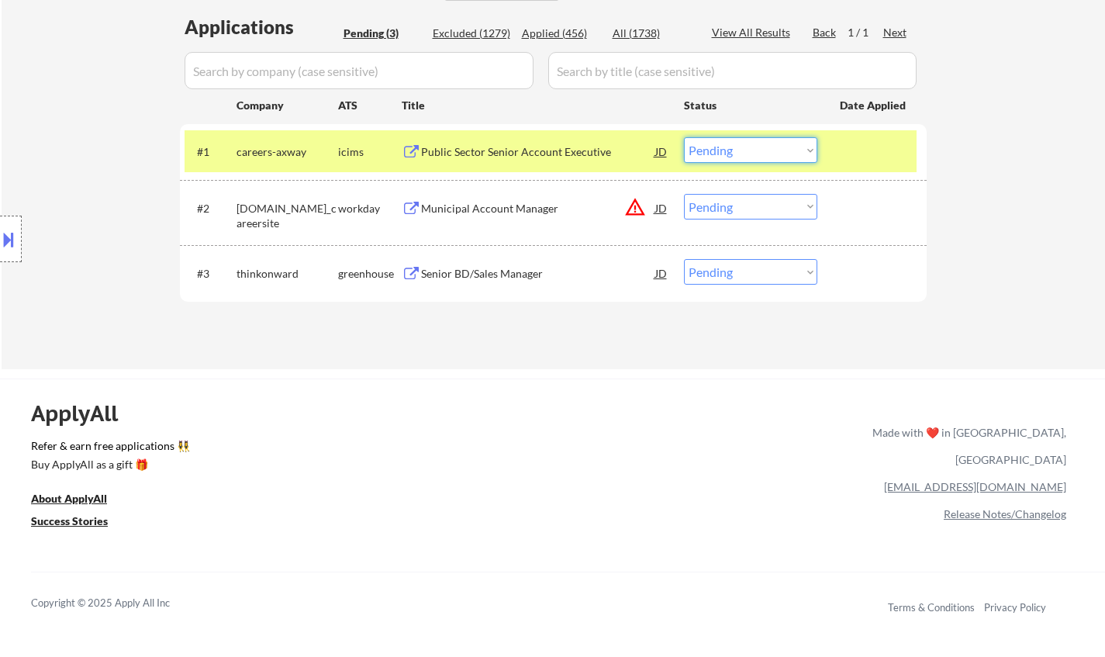
click at [737, 157] on select "Choose an option... Pending Applied Excluded (Questions) Excluded (Expired) Exc…" at bounding box center [750, 150] width 133 height 26
click at [684, 137] on select "Choose an option... Pending Applied Excluded (Questions) Excluded (Expired) Exc…" at bounding box center [750, 150] width 133 height 26
select select ""pending""
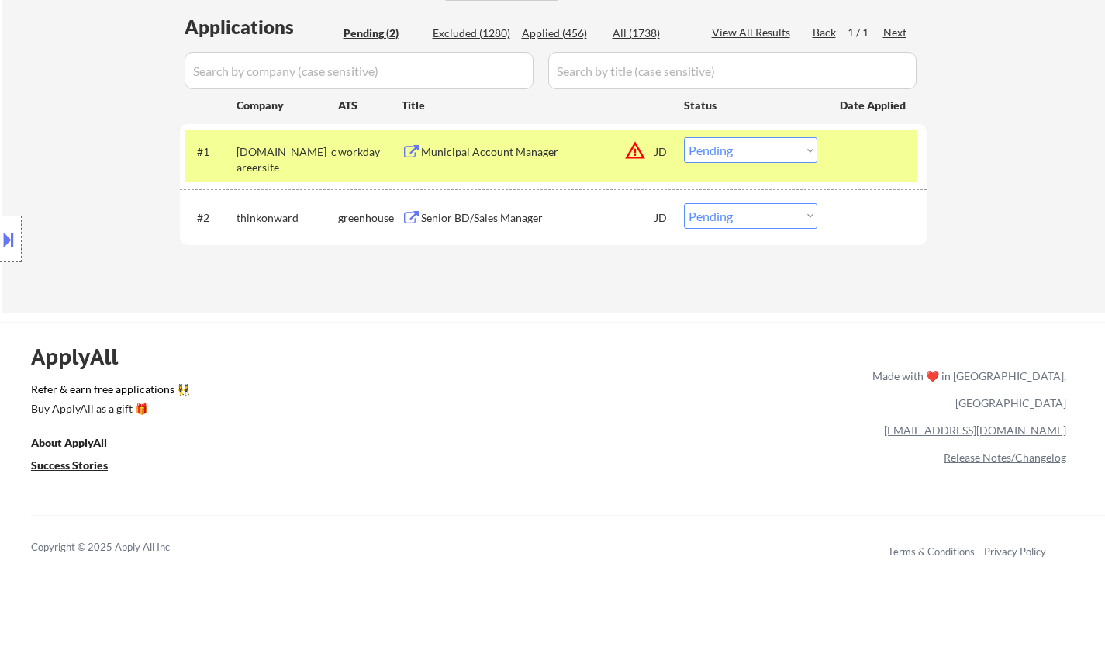
click at [453, 216] on div "Senior BD/Sales Manager" at bounding box center [538, 218] width 234 height 16
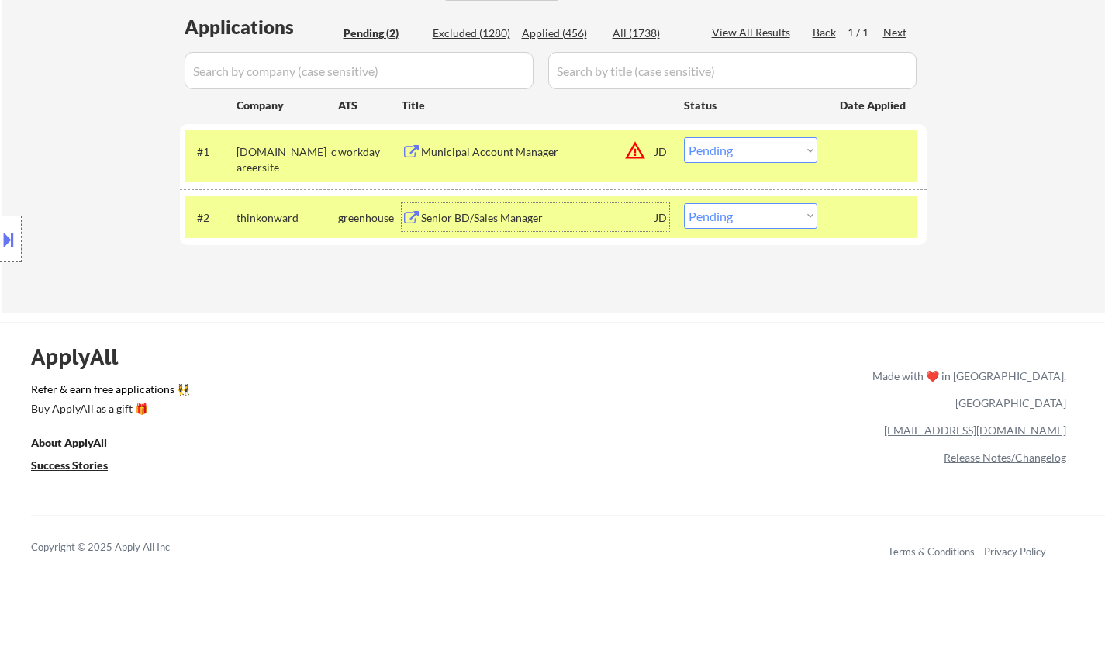
click at [731, 224] on select "Choose an option... Pending Applied Excluded (Questions) Excluded (Expired) Exc…" at bounding box center [750, 216] width 133 height 26
select select ""excluded__bad_match_""
click at [684, 203] on select "Choose an option... Pending Applied Excluded (Questions) Excluded (Expired) Exc…" at bounding box center [750, 216] width 133 height 26
drag, startPoint x: 747, startPoint y: 143, endPoint x: 757, endPoint y: 156, distance: 16.1
click at [747, 143] on select "Choose an option... Pending Applied Excluded (Questions) Excluded (Expired) Exc…" at bounding box center [750, 150] width 133 height 26
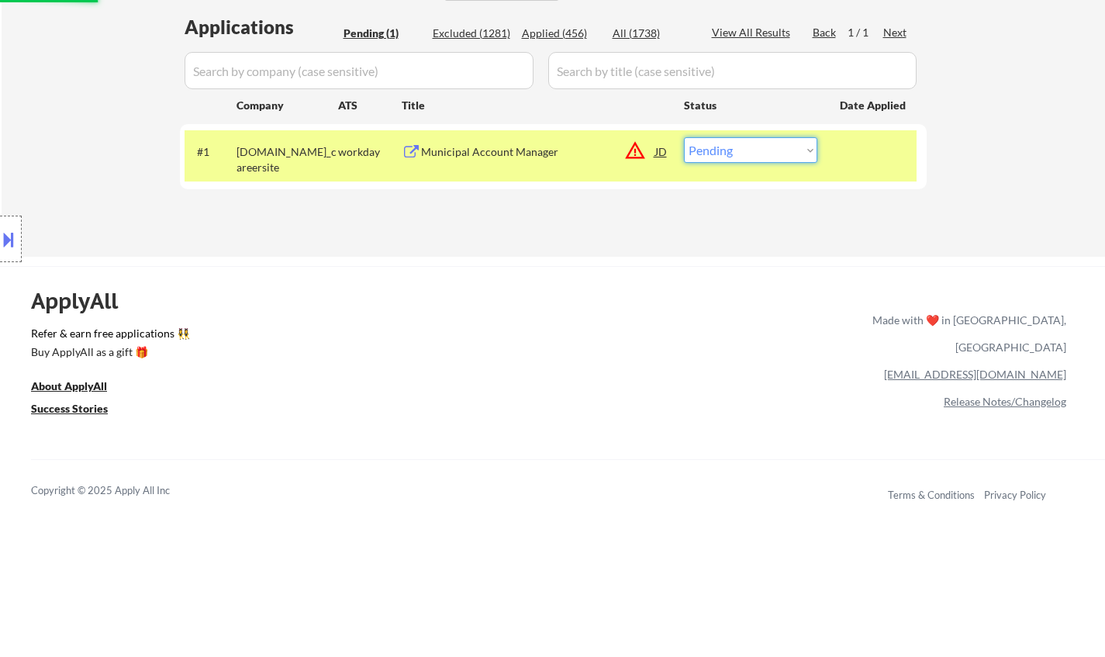
select select ""excluded__location_""
click at [684, 137] on select "Choose an option... Pending Applied Excluded (Questions) Excluded (Expired) Exc…" at bounding box center [750, 150] width 133 height 26
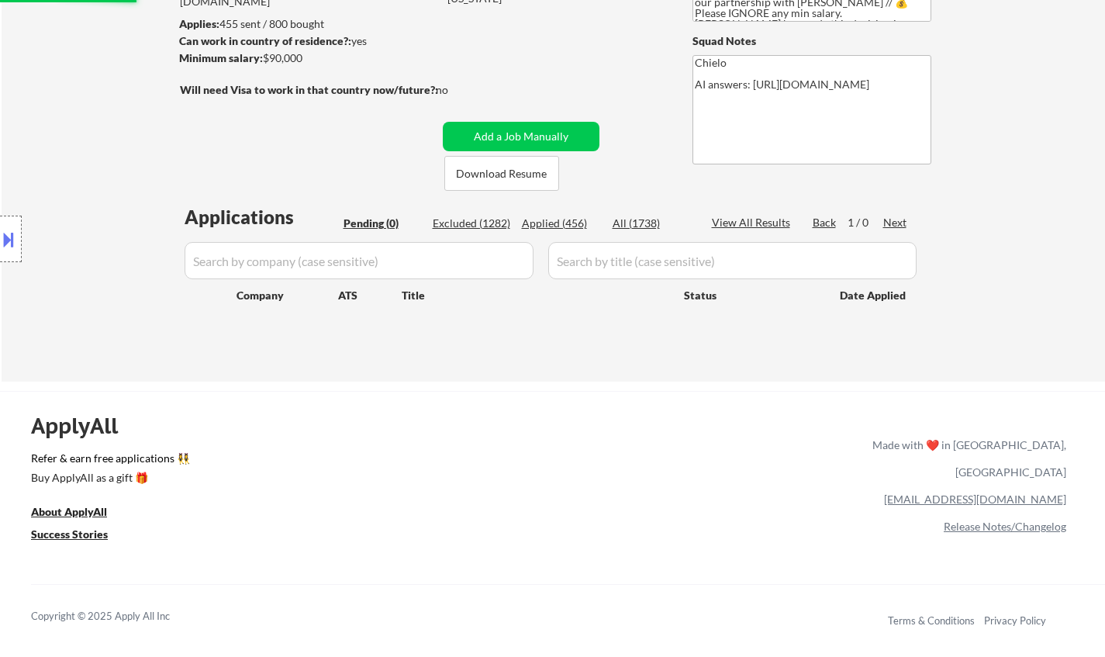
scroll to position [155, 0]
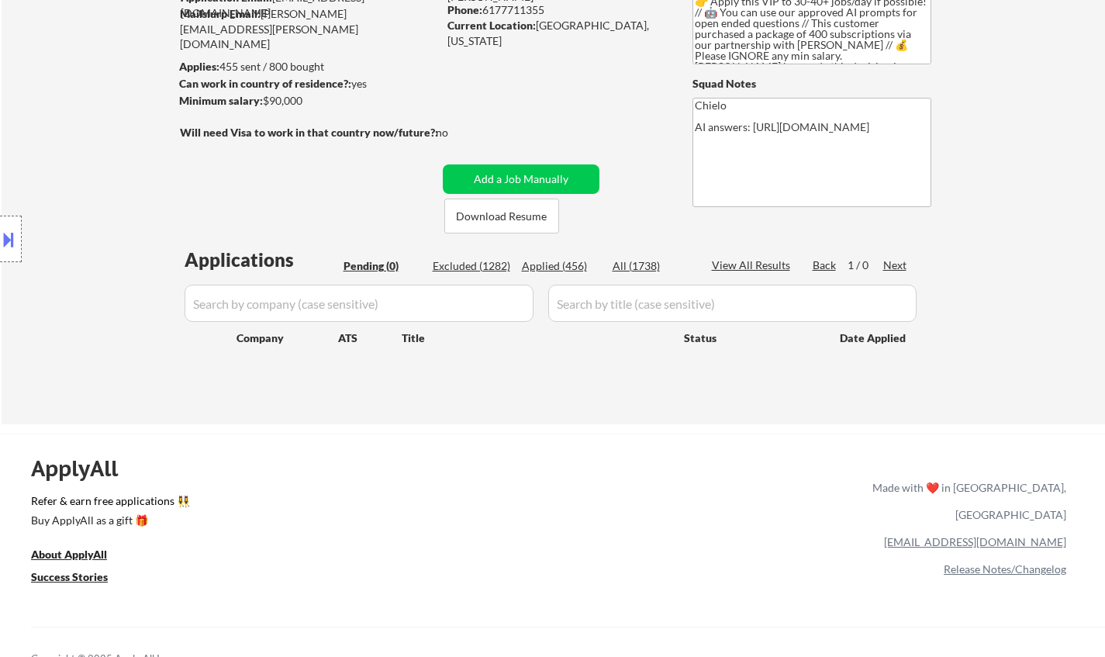
click at [484, 268] on div "Excluded (1282)" at bounding box center [472, 266] width 78 height 16
select select ""excluded__location_""
select select ""excluded__other_""
select select ""excluded__location_""
select select ""excluded__expired_""
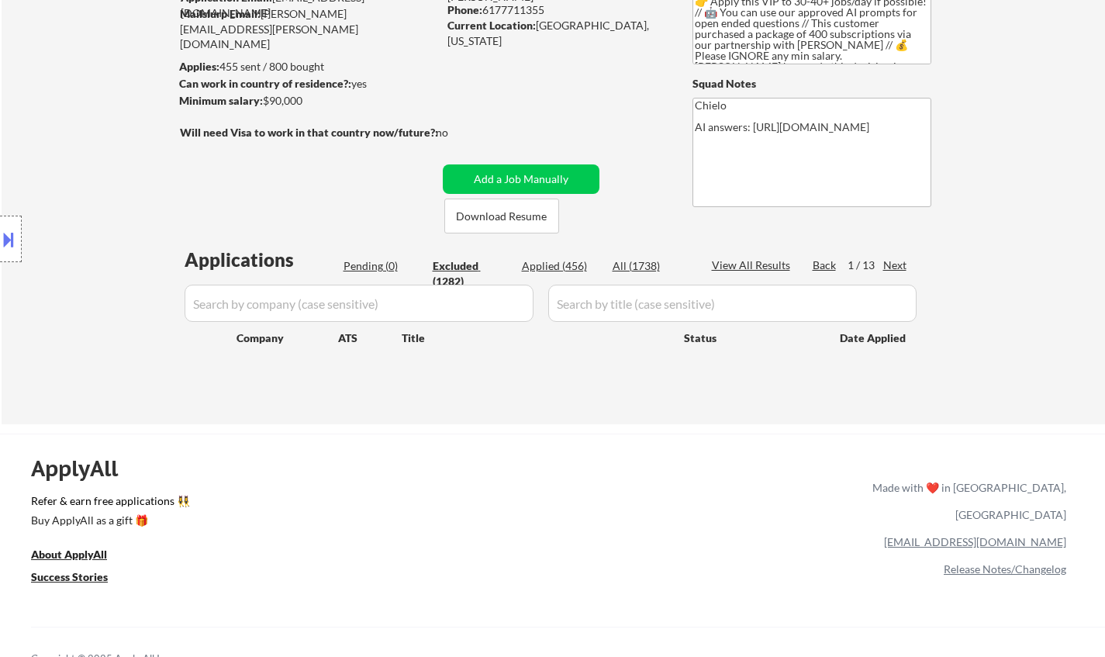
select select ""excluded__expired_""
select select ""excluded__location_""
select select ""excluded__expired_""
select select ""excluded__location_""
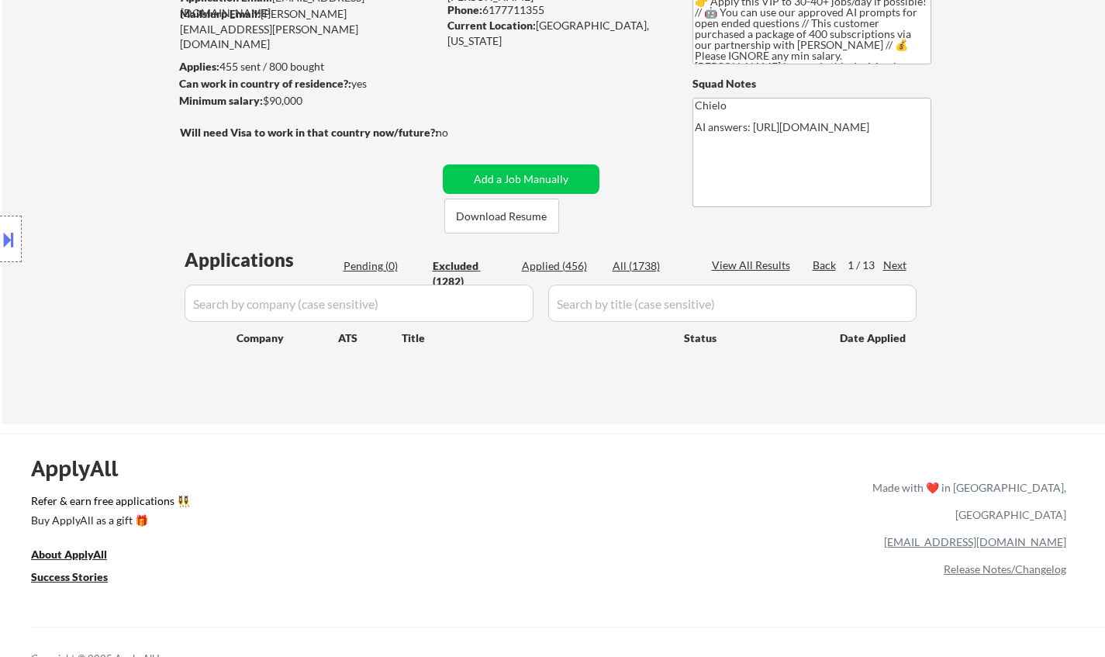
select select ""excluded__other_""
select select ""excluded__bad_match_""
select select ""excluded__location_""
select select ""excluded__expired_""
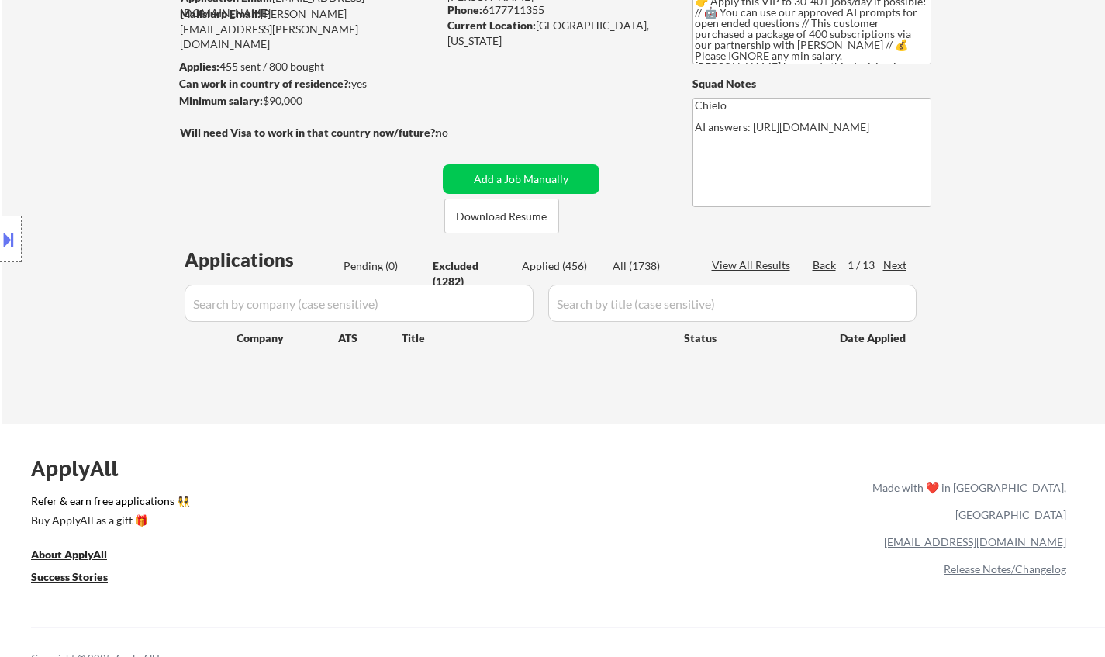
select select ""excluded__expired_""
select select ""excluded""
select select ""excluded__other_""
select select ""excluded__location_""
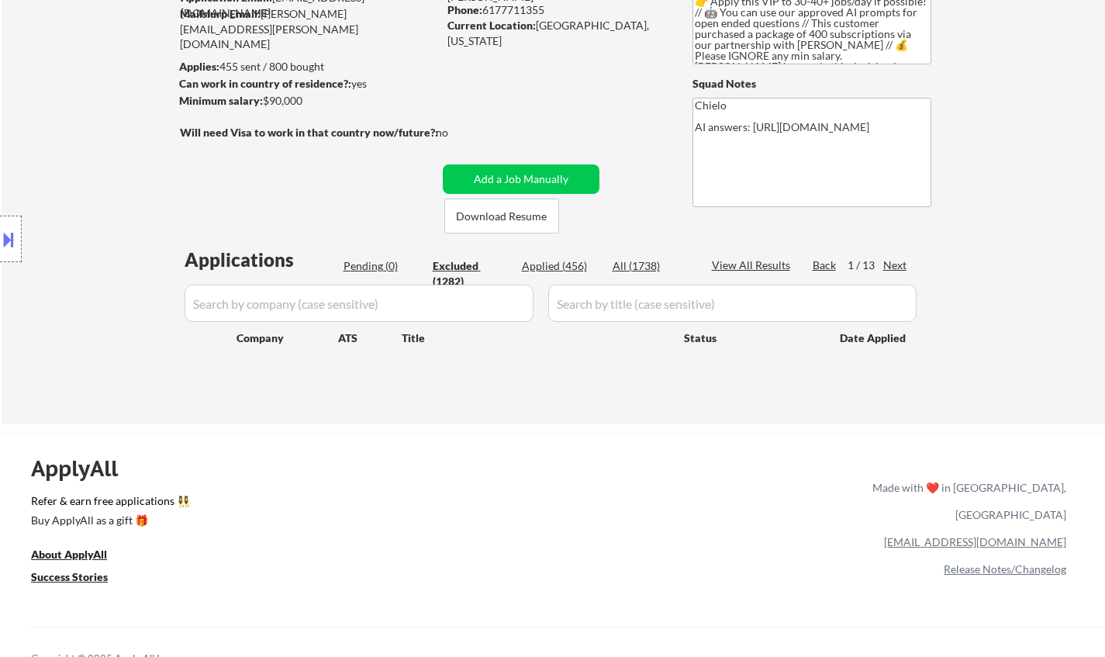
select select ""excluded__location_""
select select ""excluded__expired_""
select select ""excluded__other_""
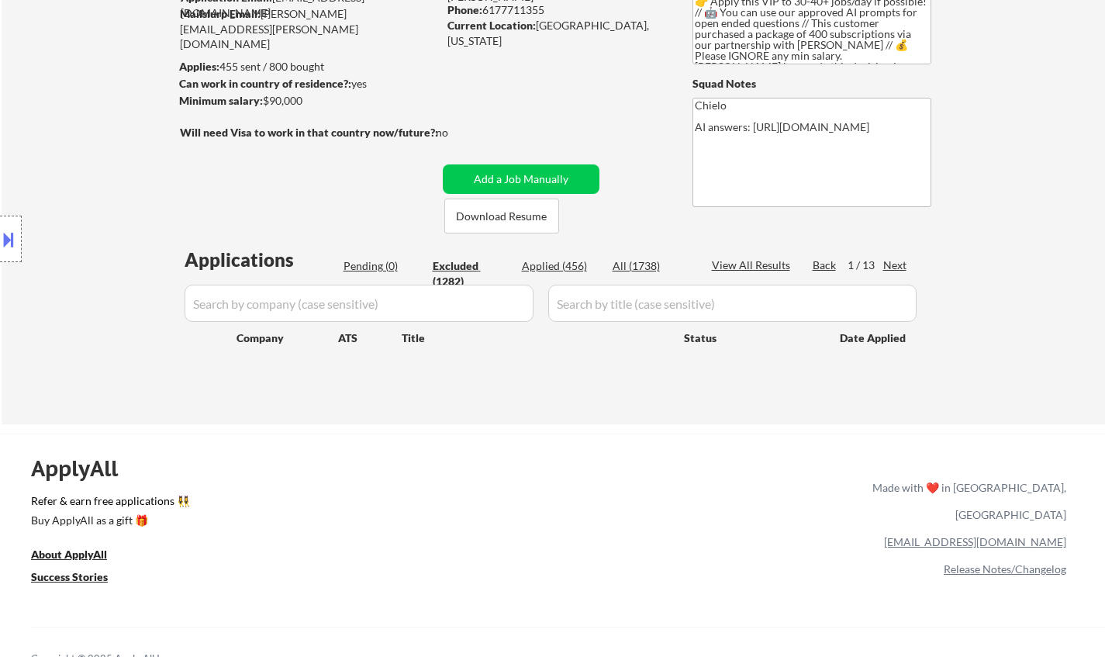
select select ""excluded__location_""
select select ""excluded__salary_""
select select ""excluded__expired_""
select select ""excluded__location_""
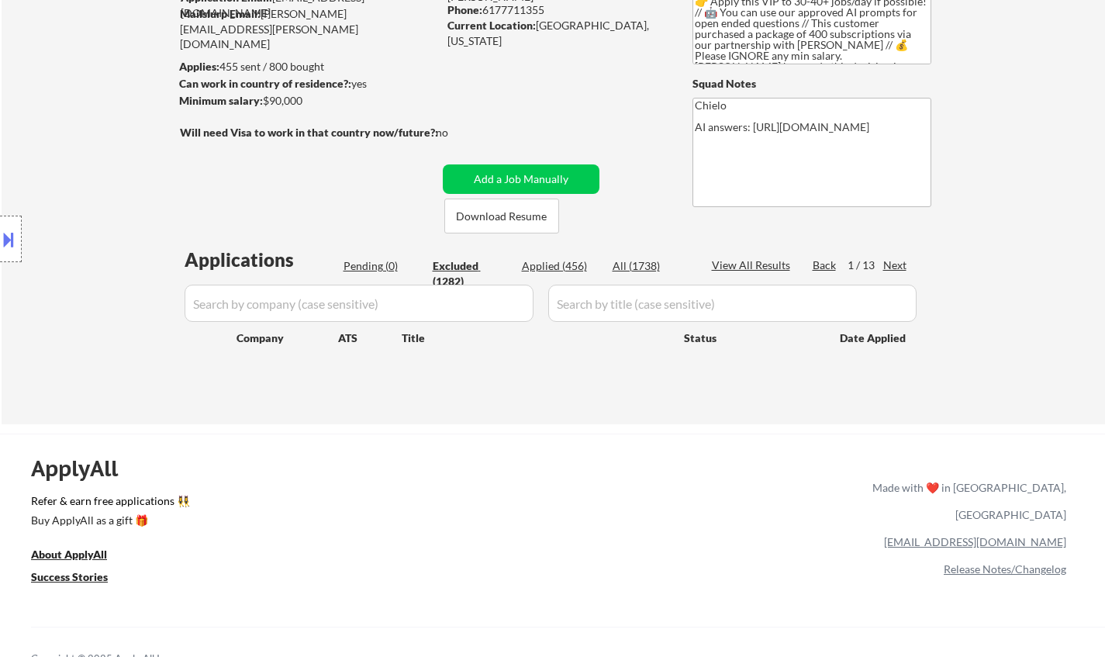
select select ""excluded__bad_match_""
select select ""excluded__expired_""
select select ""excluded__other_""
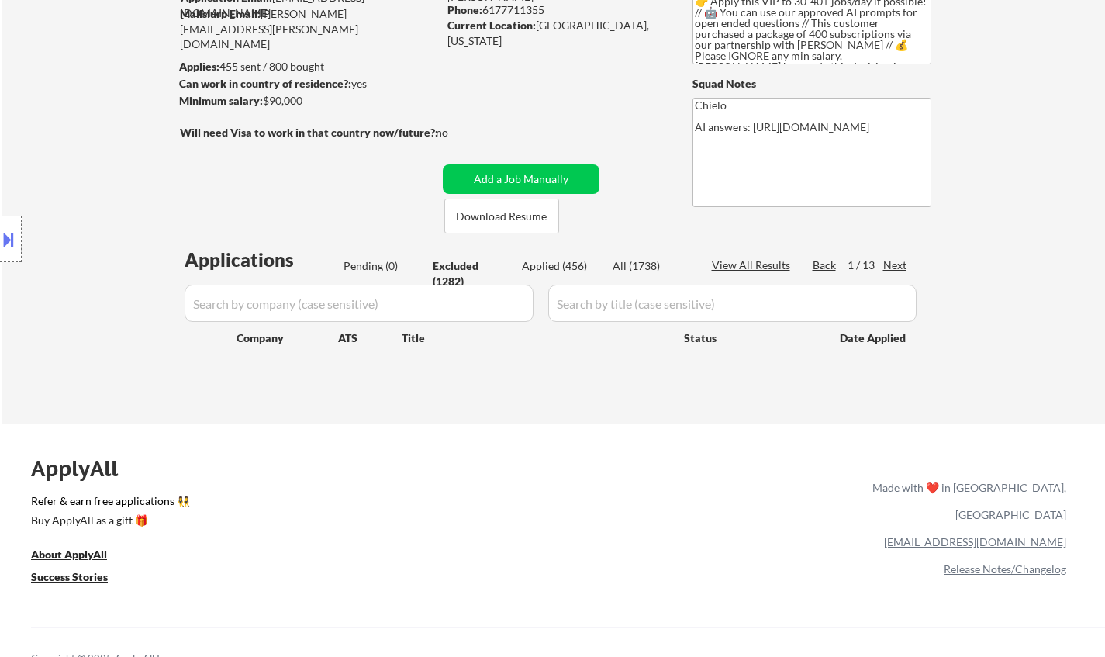
select select ""excluded__location_""
select select ""excluded""
select select ""excluded__expired_""
select select ""excluded__other_""
select select ""excluded__location_""
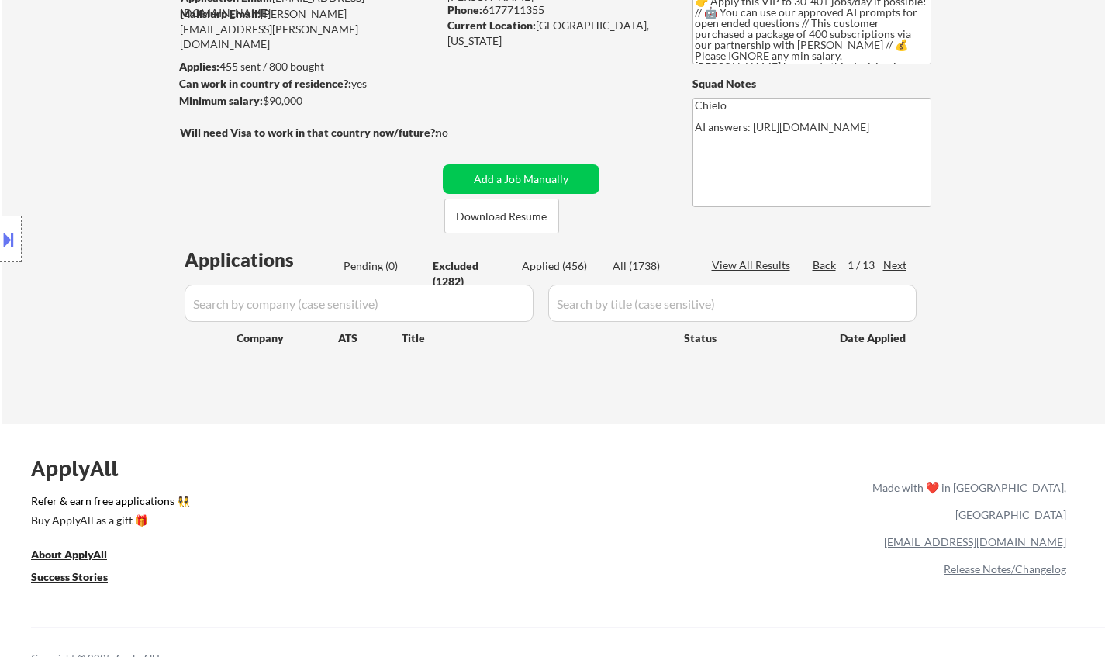
select select ""excluded__expired_""
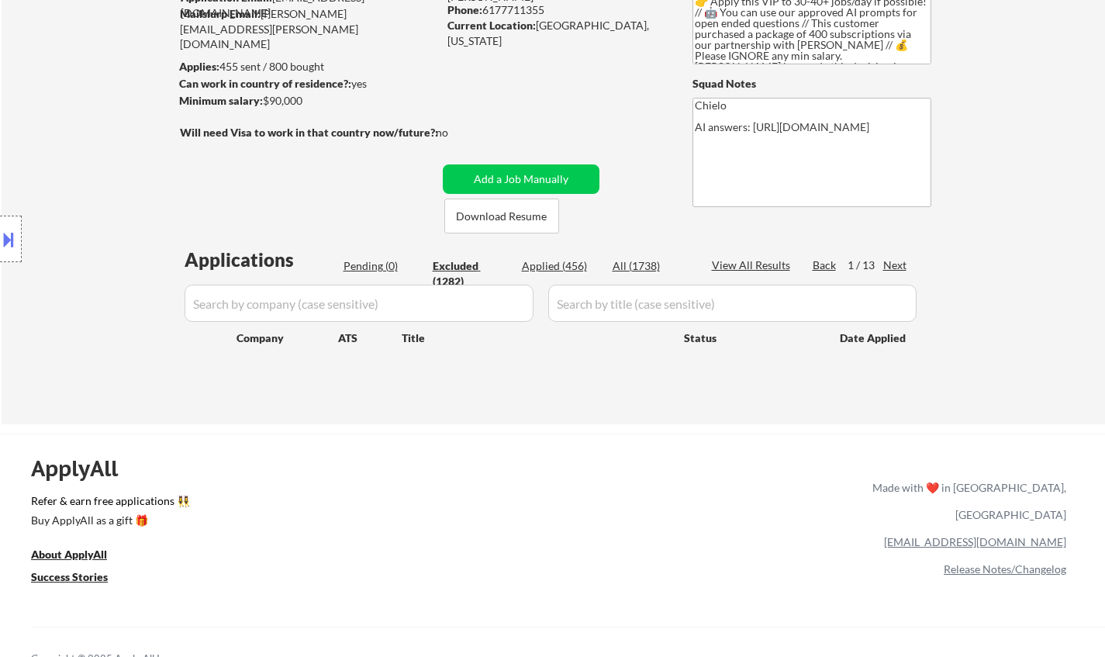
select select ""excluded__expired_""
select select ""excluded__other_""
select select ""excluded__location_""
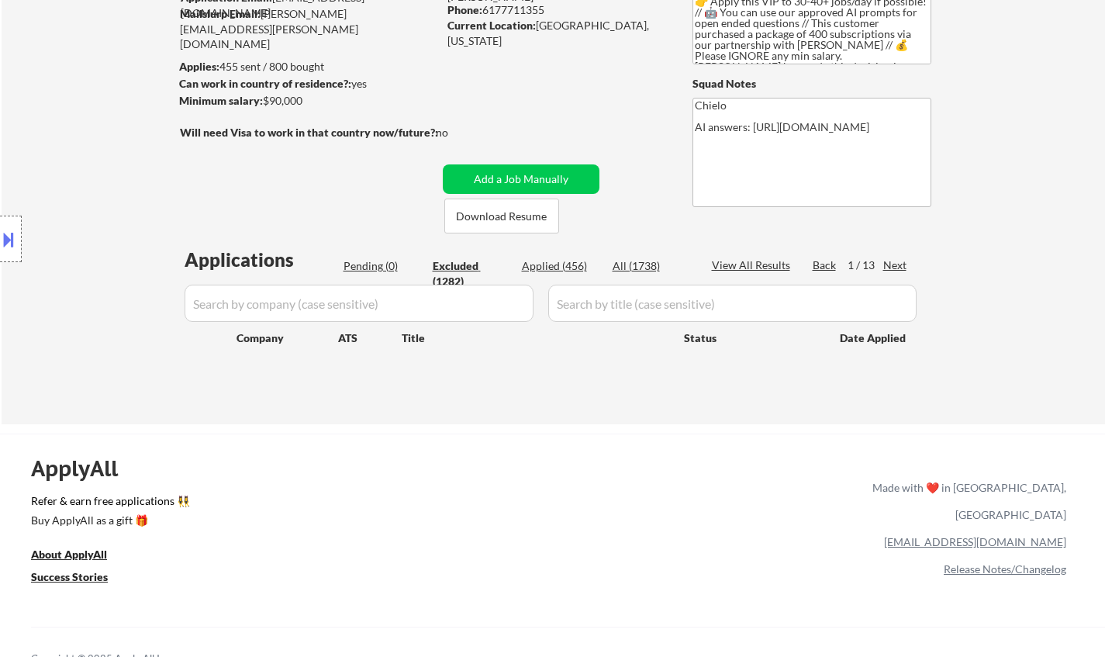
select select ""excluded__location_""
select select ""excluded""
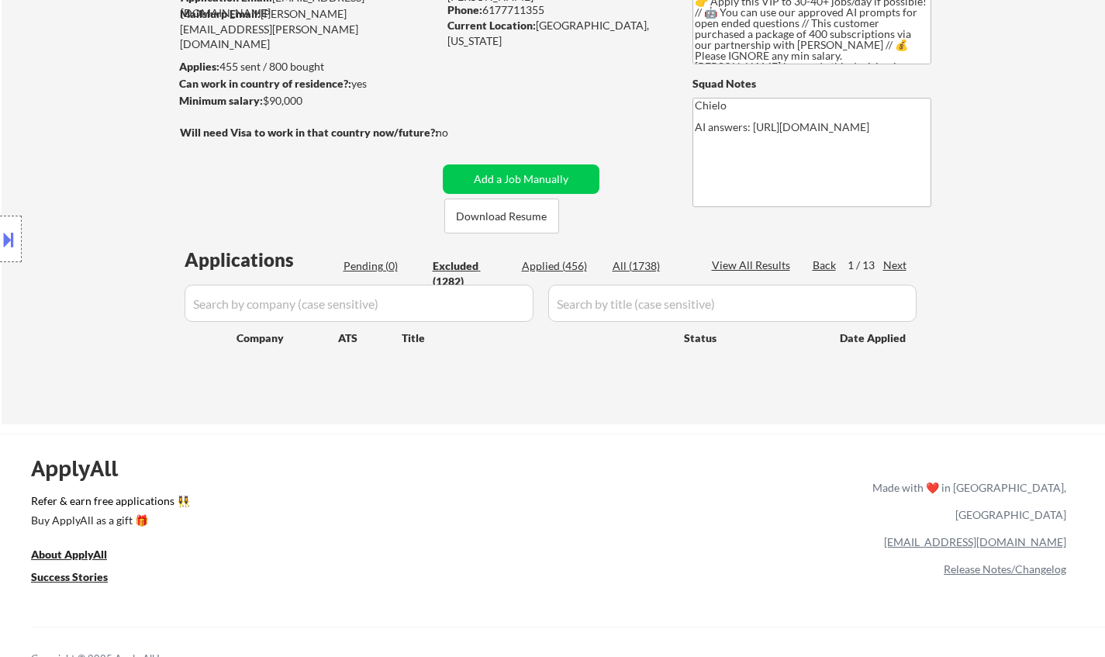
select select ""excluded__expired_""
select select ""excluded__location_""
select select ""excluded__bad_match_""
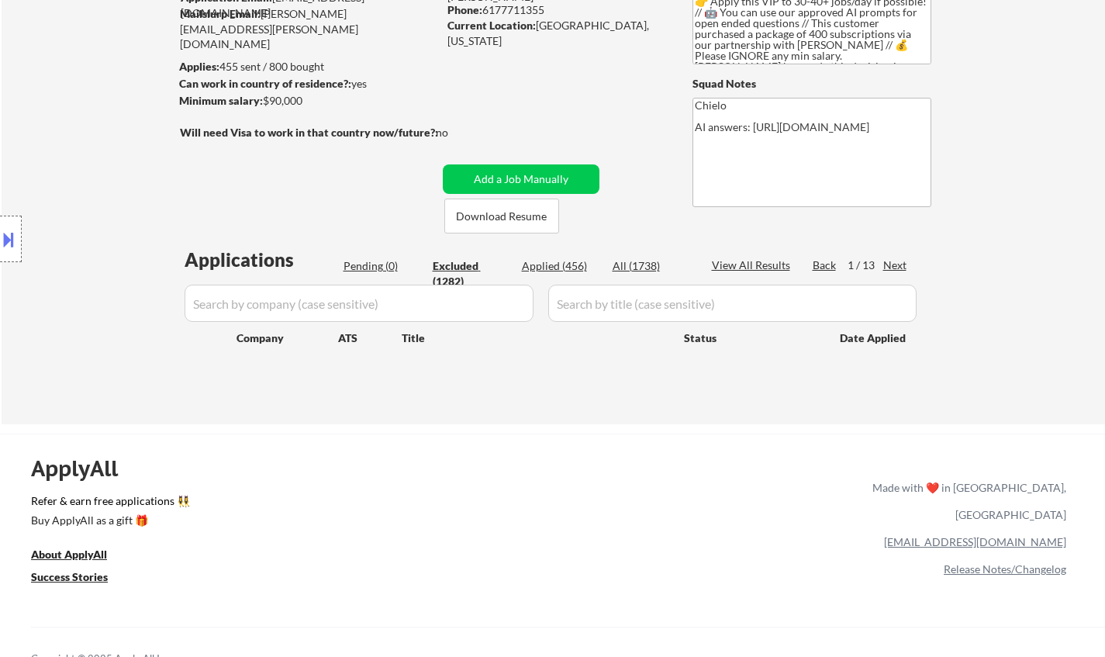
select select ""excluded__location_""
select select ""excluded__expired_""
select select ""excluded__bad_match_""
select select ""excluded__expired_""
select select ""excluded__location_""
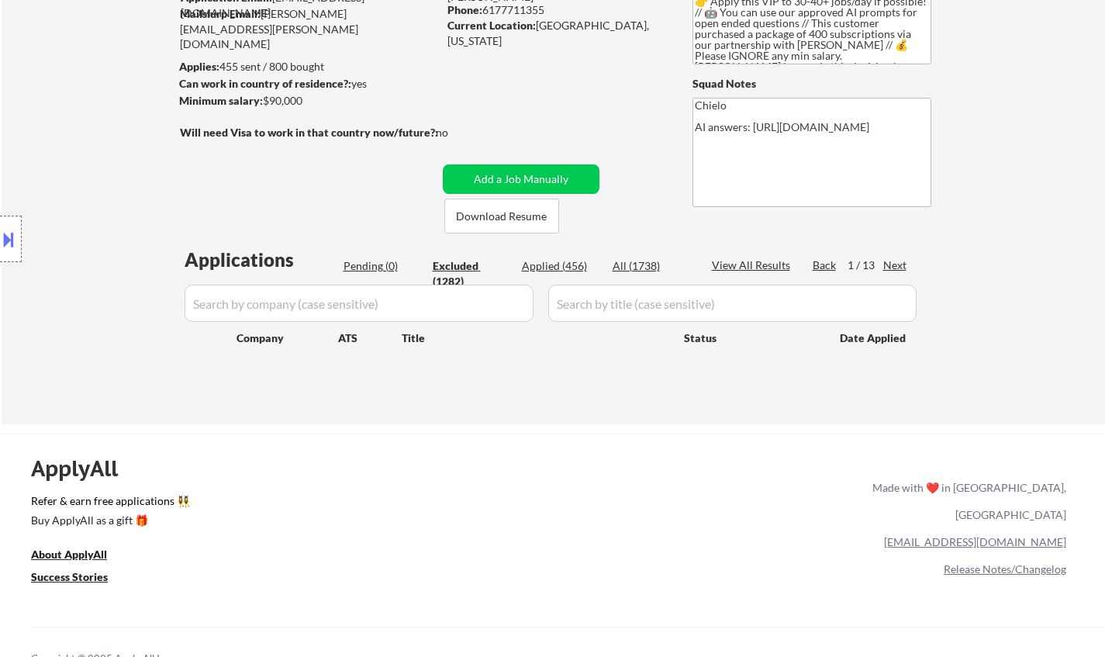
select select ""excluded__location_""
select select ""excluded__other_""
select select ""excluded__expired_""
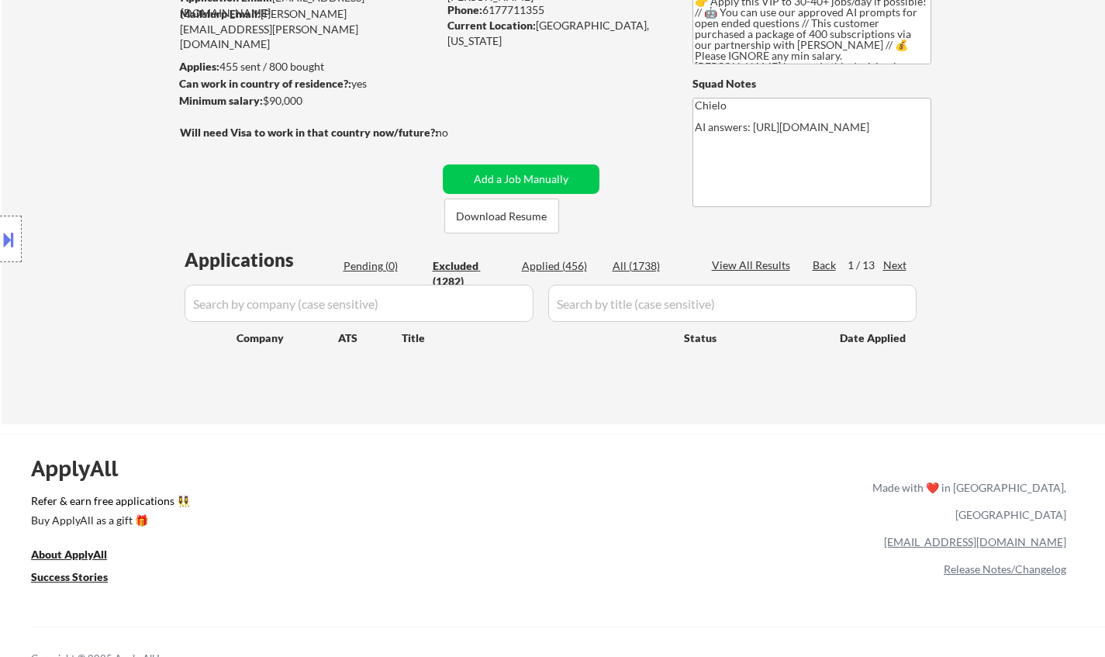
select select ""excluded__location_""
select select ""excluded__bad_match_""
select select ""excluded__location_""
select select ""excluded__expired_""
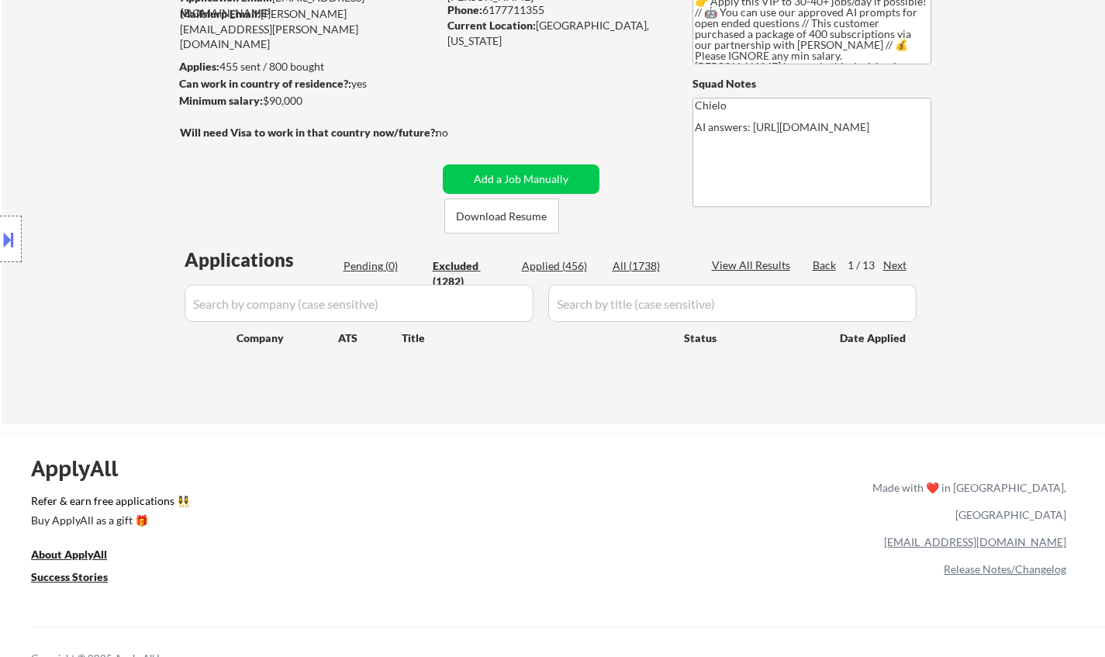
select select ""excluded__expired_""
select select ""excluded__location_""
select select ""excluded__expired_""
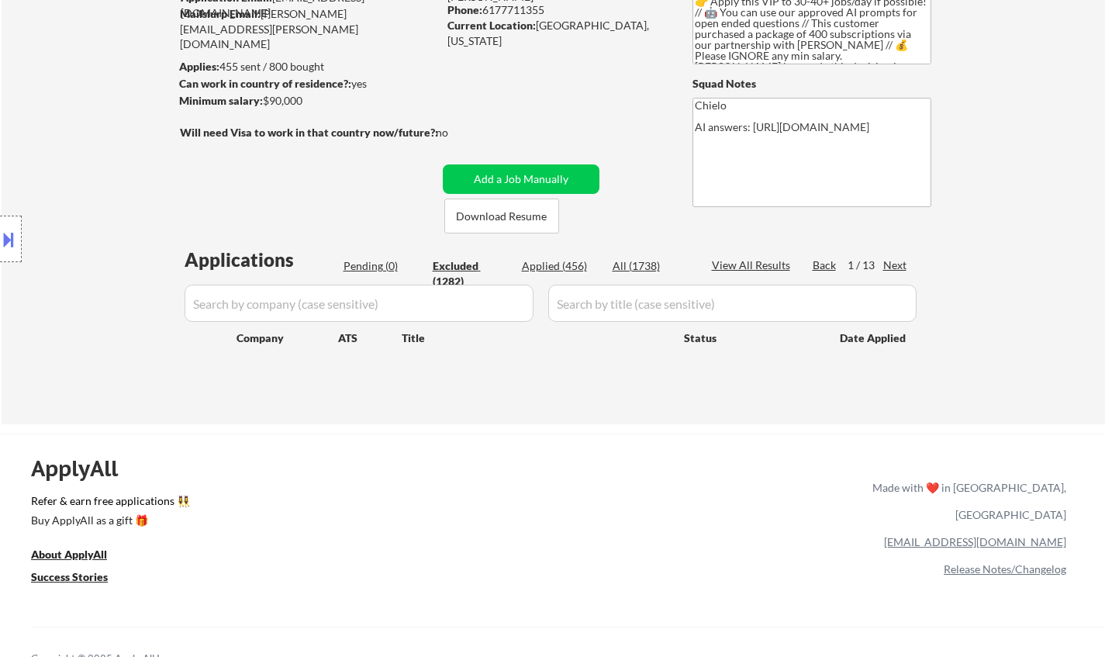
select select ""excluded__location_""
select select ""excluded__bad_match_""
select select ""excluded__expired_""
select select ""excluded__location_""
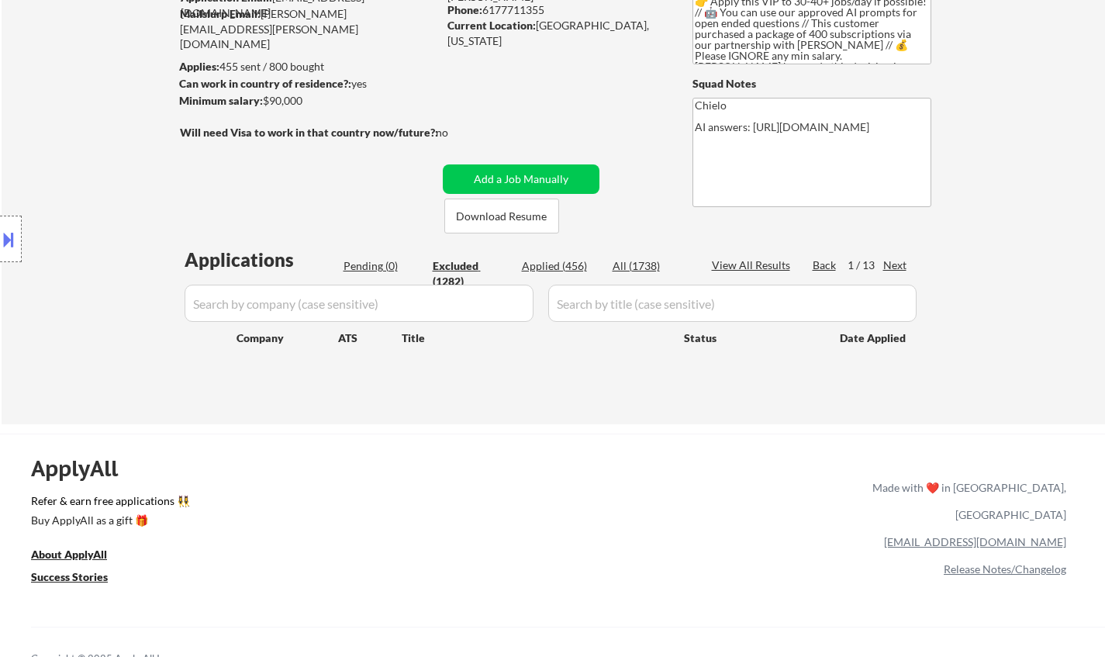
select select ""excluded__location_""
select select ""excluded__expired_""
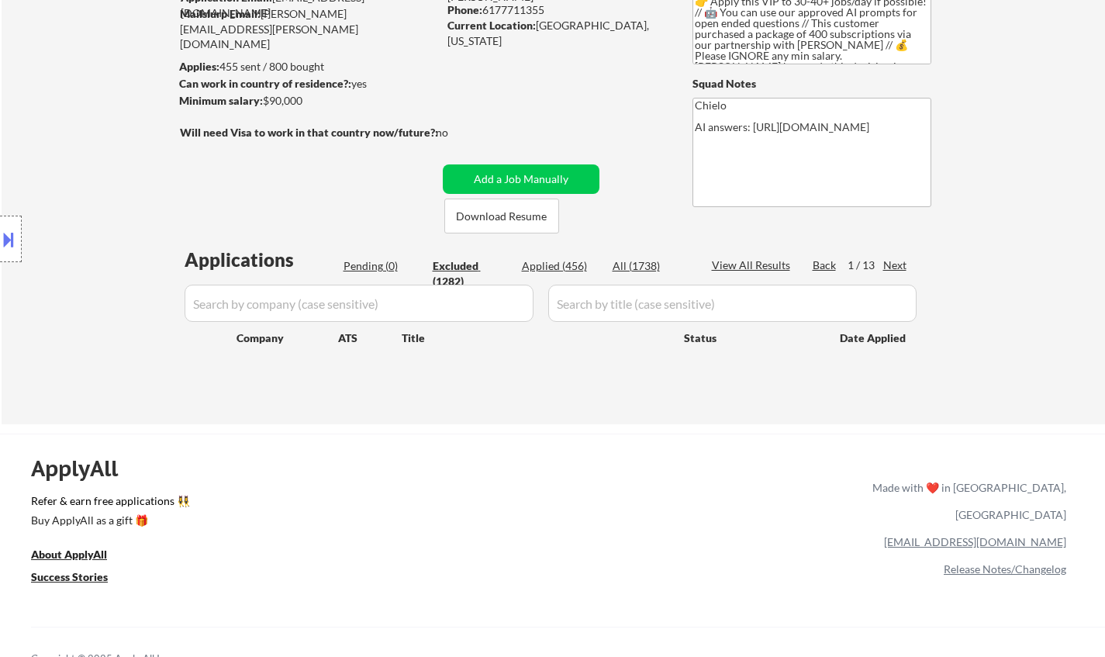
select select ""excluded__expired_""
select select ""excluded__bad_match_""
select select ""excluded__location_""
select select ""excluded__bad_match_""
select select ""excluded__location_""
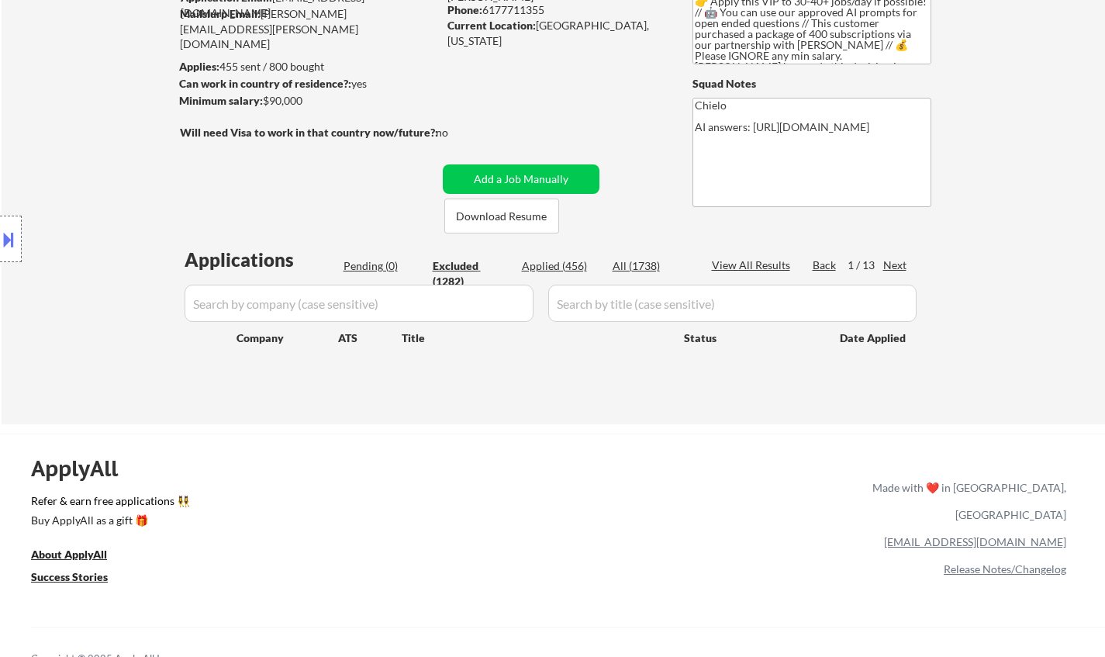
select select ""excluded__expired_""
select select ""excluded__other_""
select select ""excluded__location_""
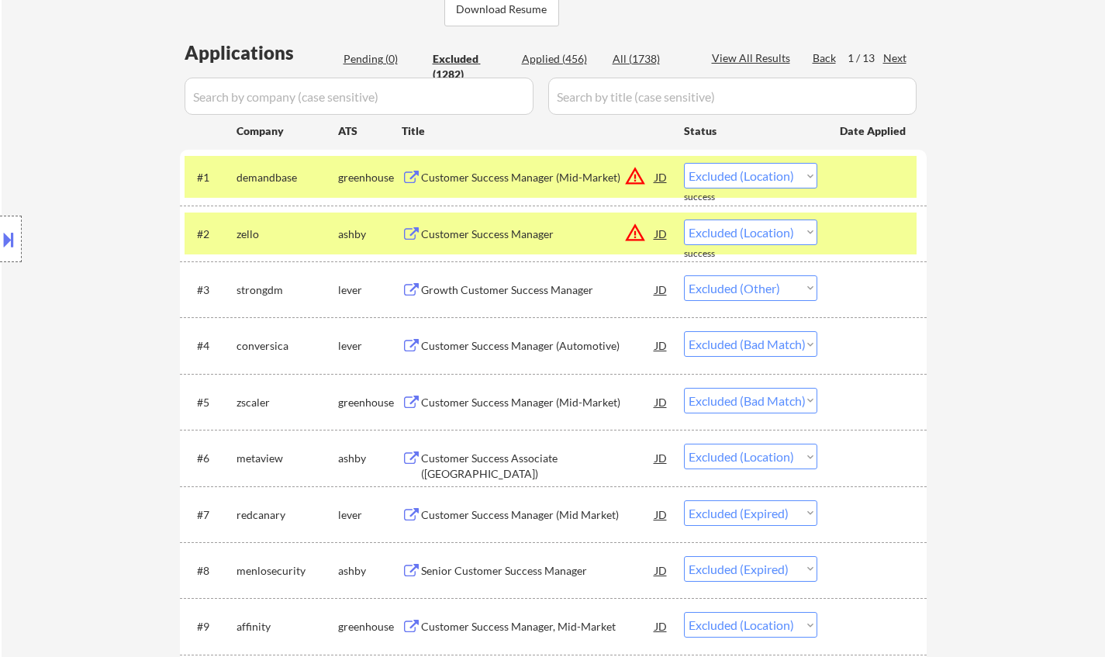
scroll to position [388, 0]
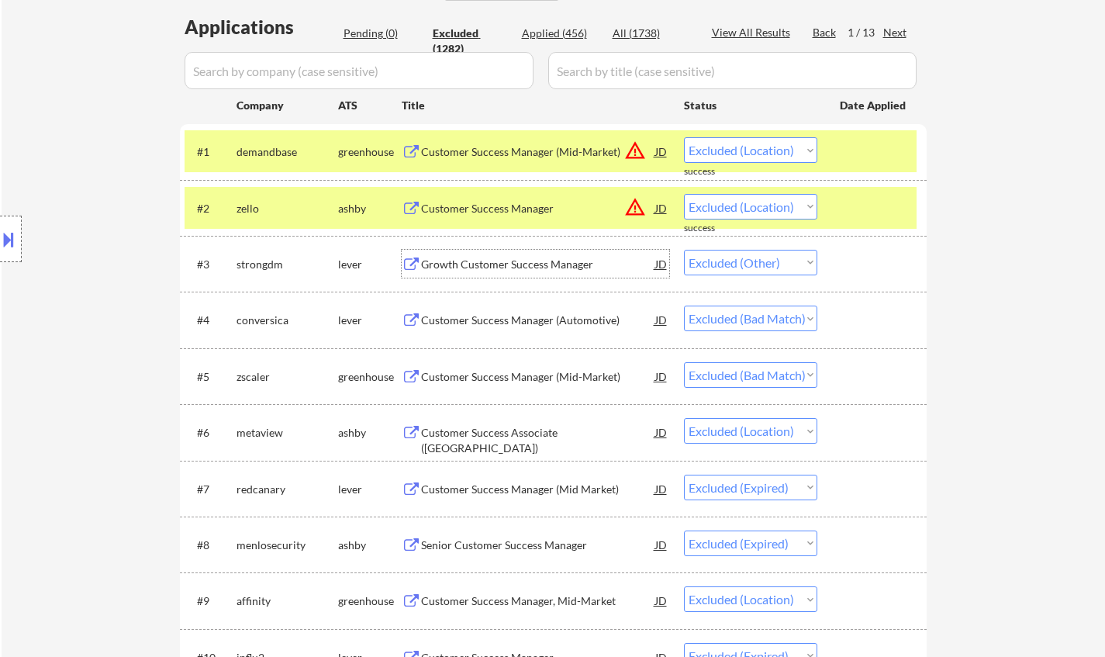
click at [502, 267] on div "Growth Customer Success Manager" at bounding box center [538, 265] width 234 height 16
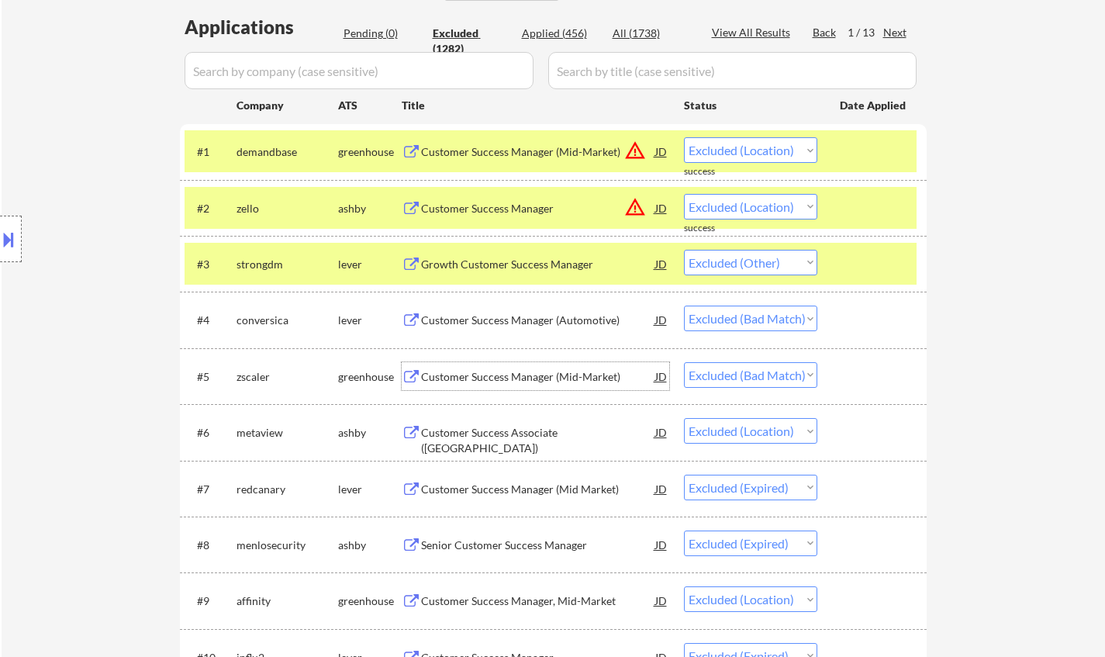
click at [513, 377] on div "Customer Success Manager (Mid-Market)" at bounding box center [538, 377] width 234 height 16
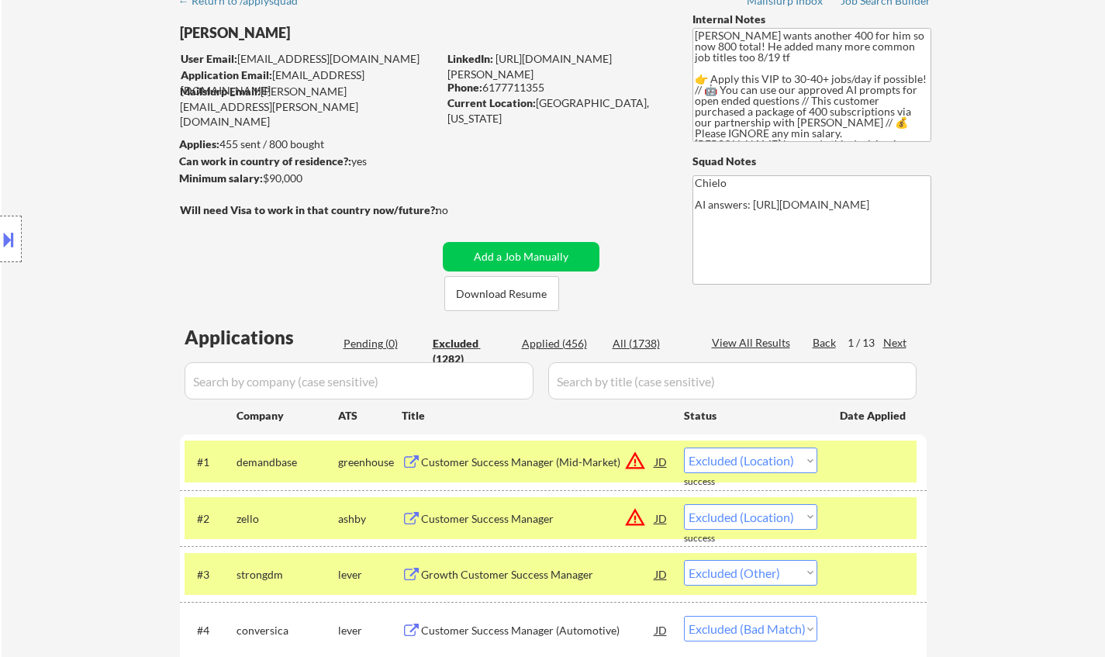
scroll to position [465, 0]
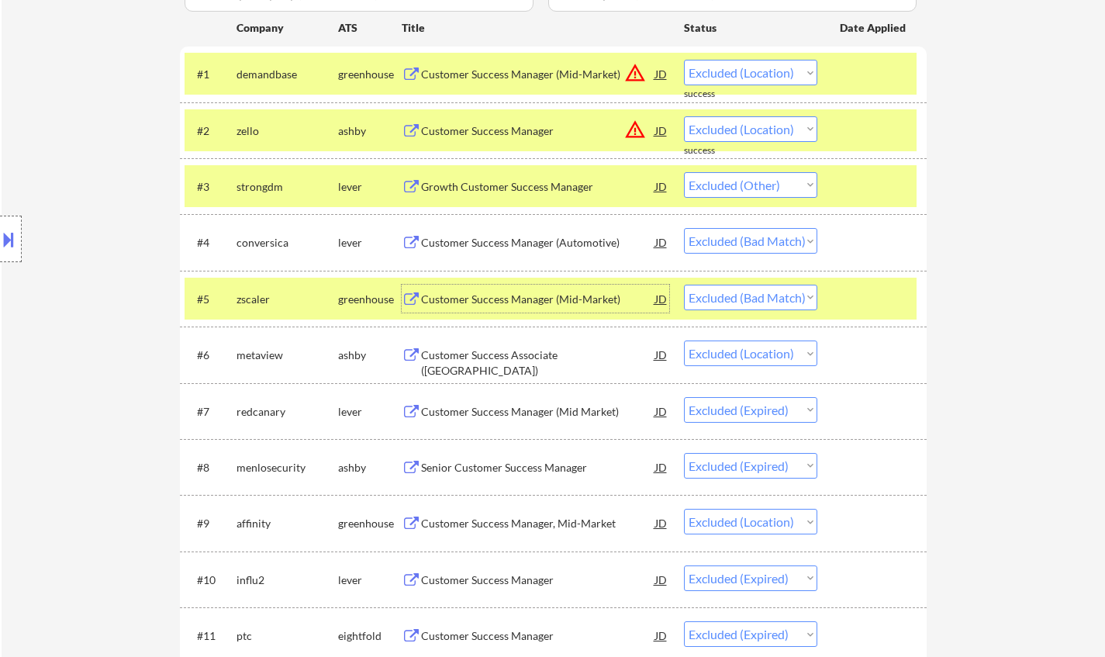
click at [754, 296] on select "Choose an option... Pending Applied Excluded (Questions) Excluded (Expired) Exc…" at bounding box center [750, 298] width 133 height 26
click at [684, 285] on select "Choose an option... Pending Applied Excluded (Questions) Excluded (Expired) Exc…" at bounding box center [750, 298] width 133 height 26
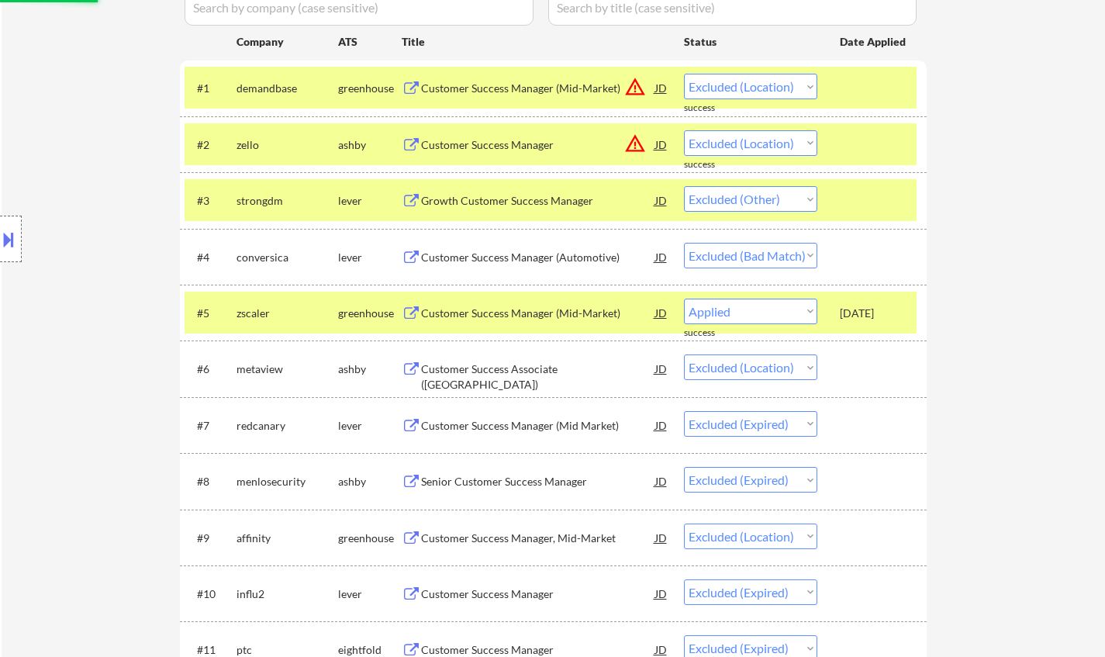
select select ""excluded__location_""
select select ""excluded__expired_""
select select ""excluded__location_""
select select ""excluded__expired_""
select select ""excluded__location_""
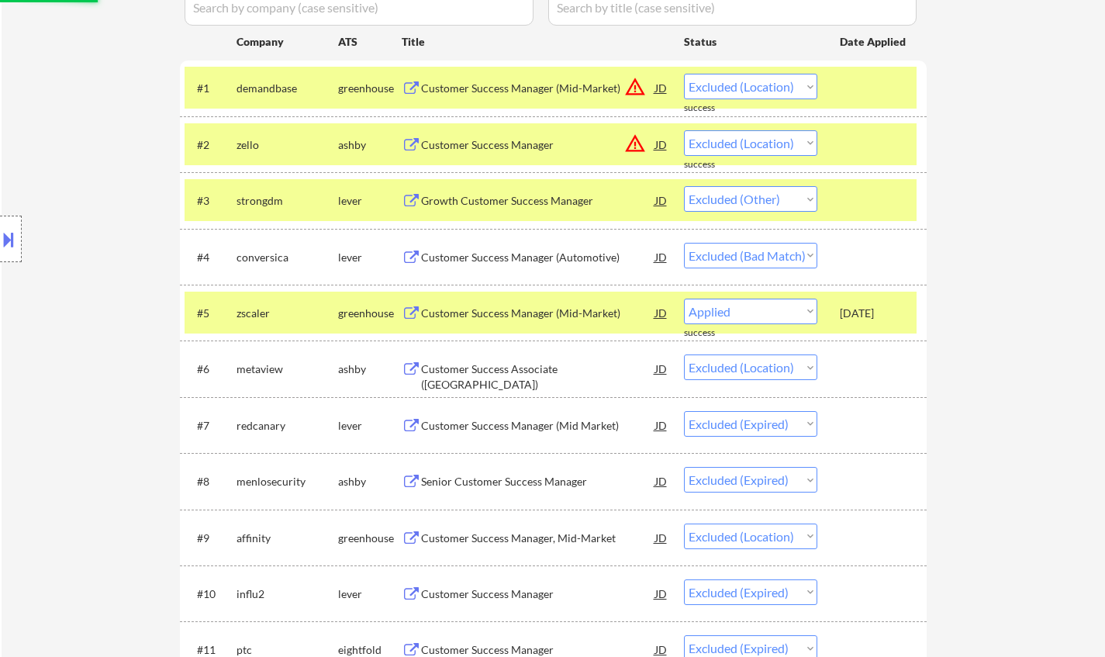
select select ""excluded__other_""
select select ""excluded__bad_match_""
select select ""excluded__location_""
select select ""excluded__expired_""
select select ""excluded""
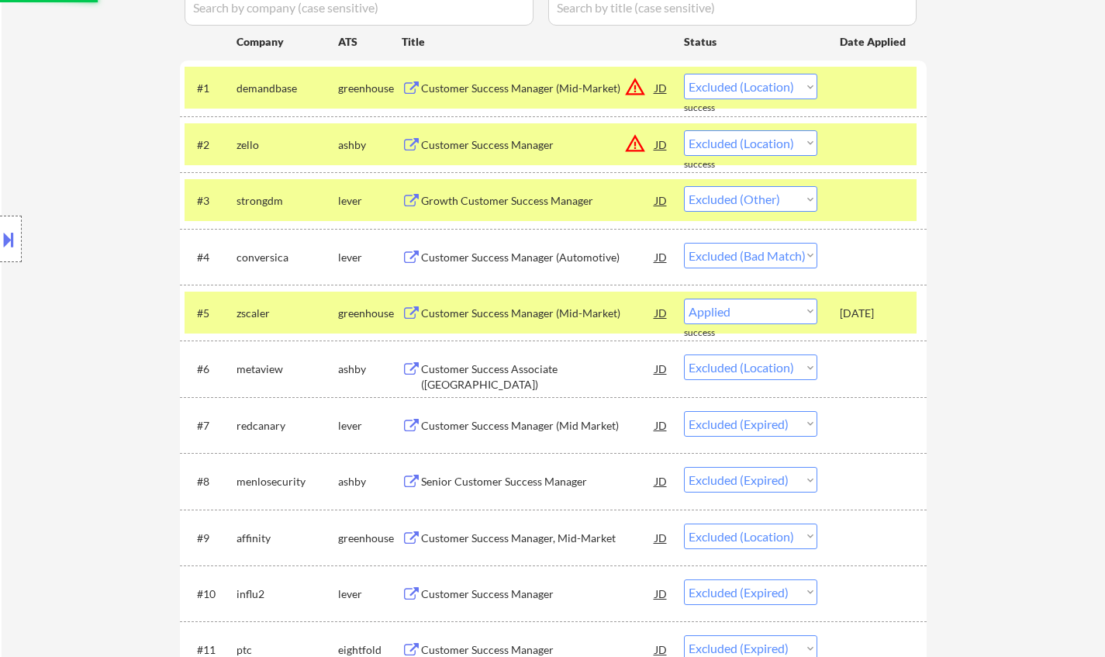
select select ""excluded__other_""
select select ""excluded__location_""
select select ""excluded__expired_""
select select ""excluded__other_""
select select ""excluded__location_""
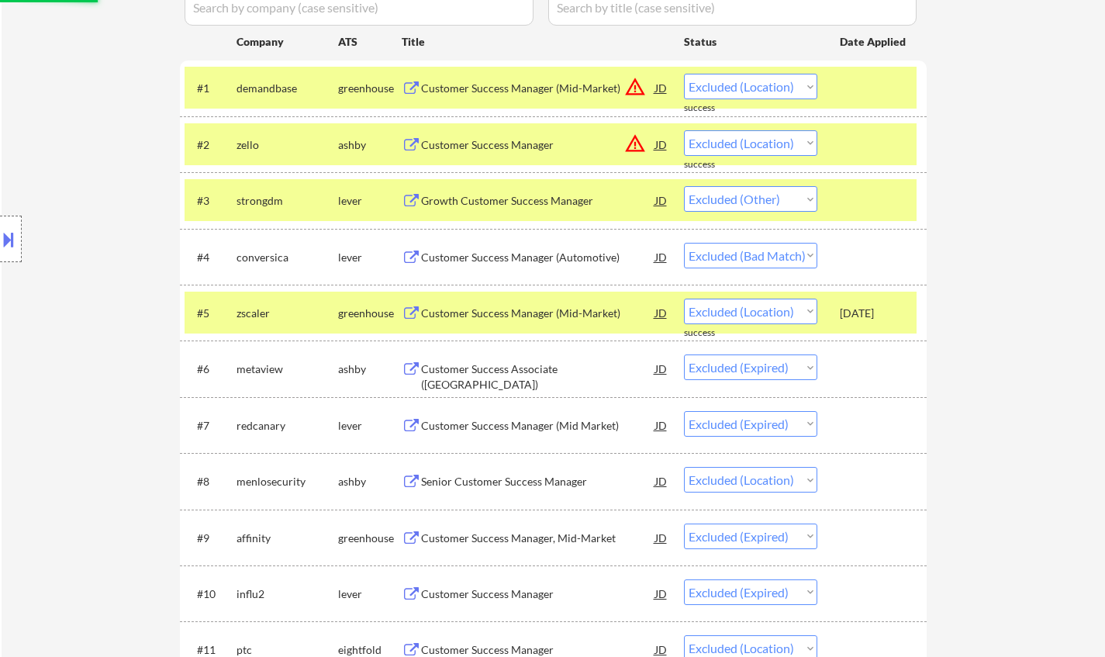
select select ""excluded__salary_""
select select ""excluded__expired_""
select select ""excluded__location_""
select select ""excluded__bad_match_""
select select ""excluded__expired_""
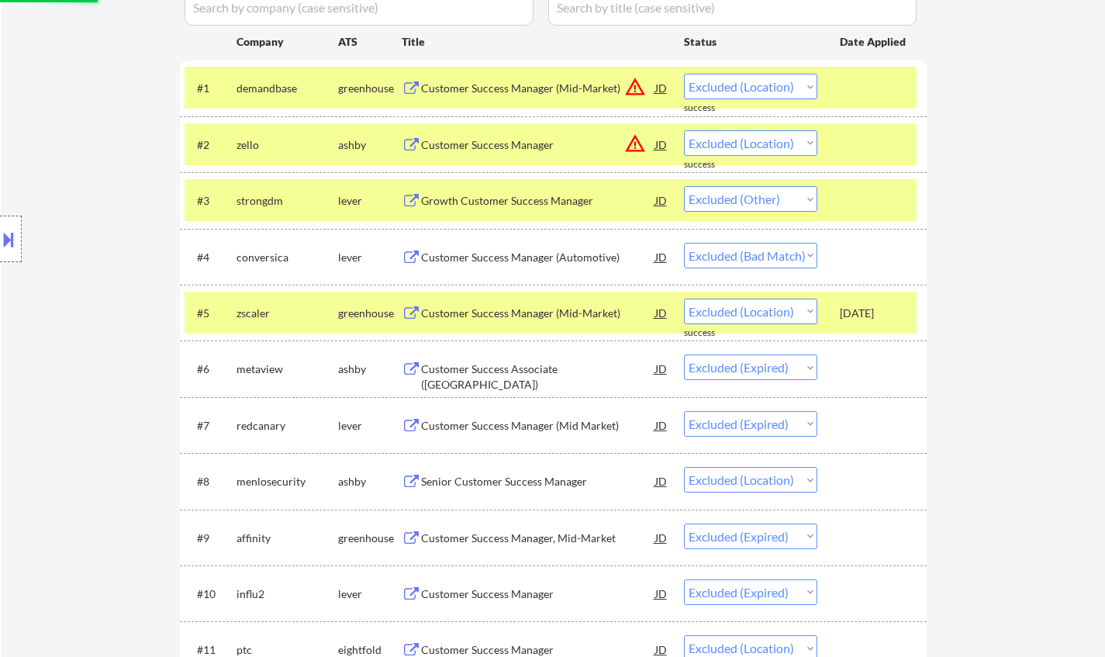
select select ""excluded__other_""
select select ""excluded__location_""
select select ""excluded""
select select ""excluded__expired_""
select select ""excluded__other_""
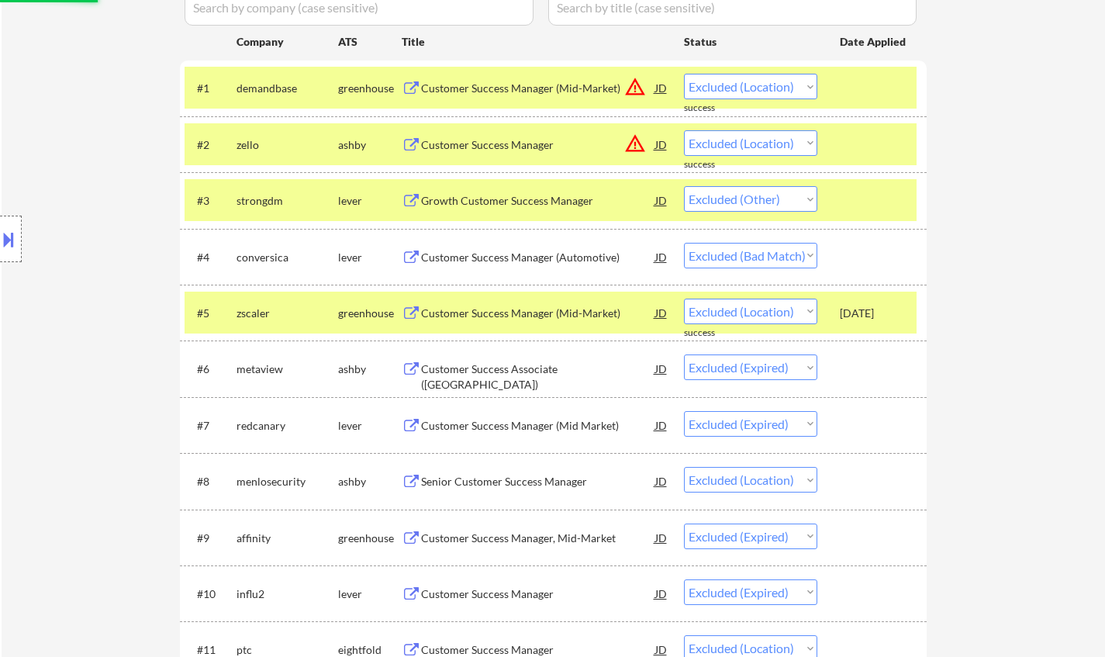
select select ""excluded__location_""
select select ""excluded__expired_""
select select ""excluded__other_""
select select ""excluded__location_""
select select ""excluded""
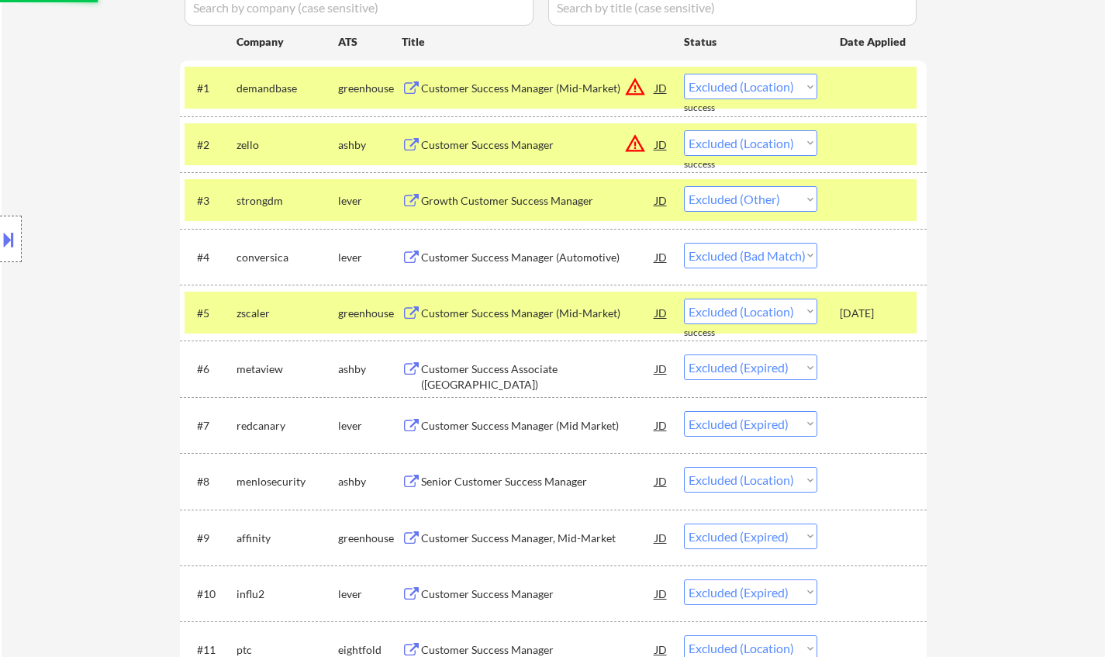
select select ""excluded__expired_""
select select ""excluded__location_""
select select ""excluded__bad_match_""
select select ""excluded__location_""
select select ""excluded__expired_""
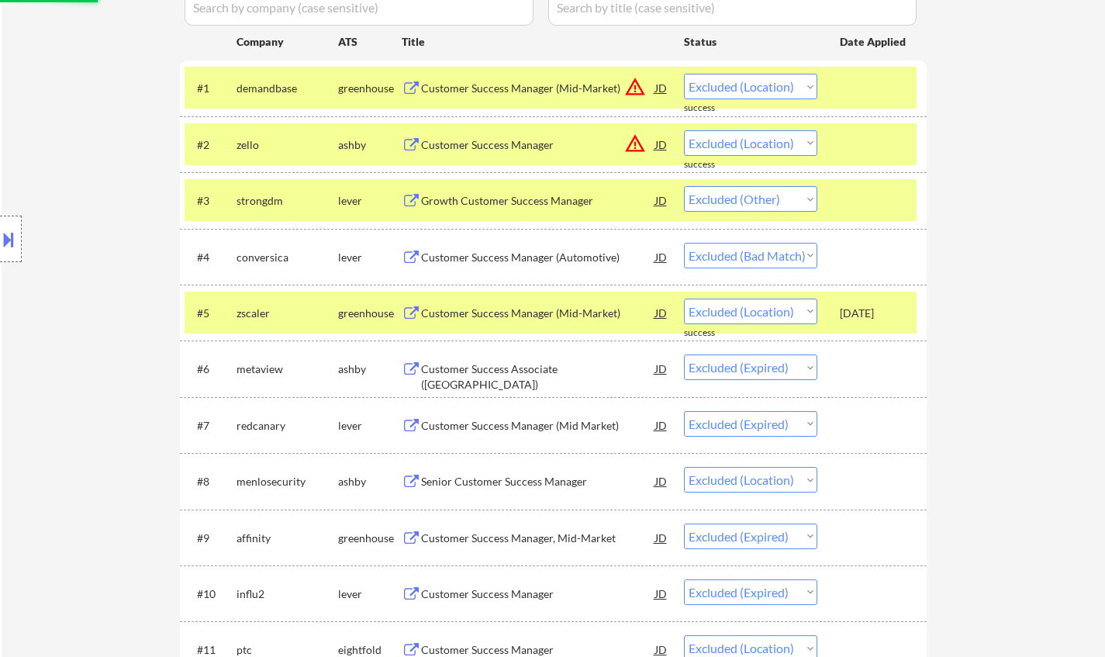
select select ""excluded__bad_match_""
select select ""excluded__expired_""
select select ""excluded__location_""
select select ""excluded__other_""
select select ""excluded__expired_""
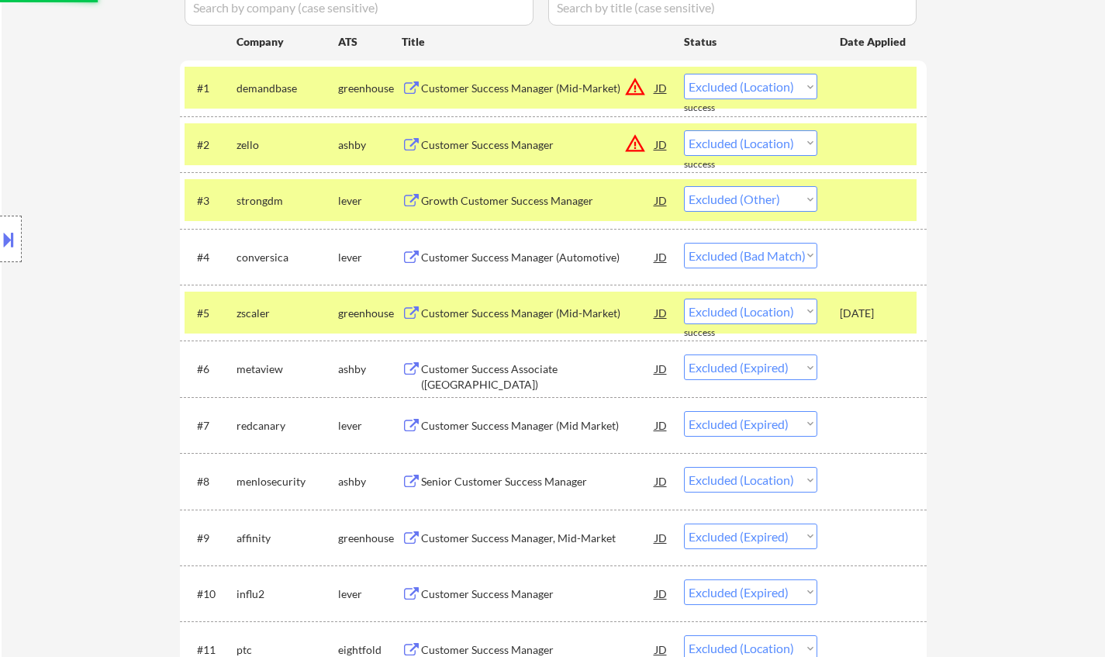
select select ""excluded__location_""
select select ""excluded__bad_match_""
select select ""excluded__location_""
select select ""excluded__expired_""
select select ""excluded__location_""
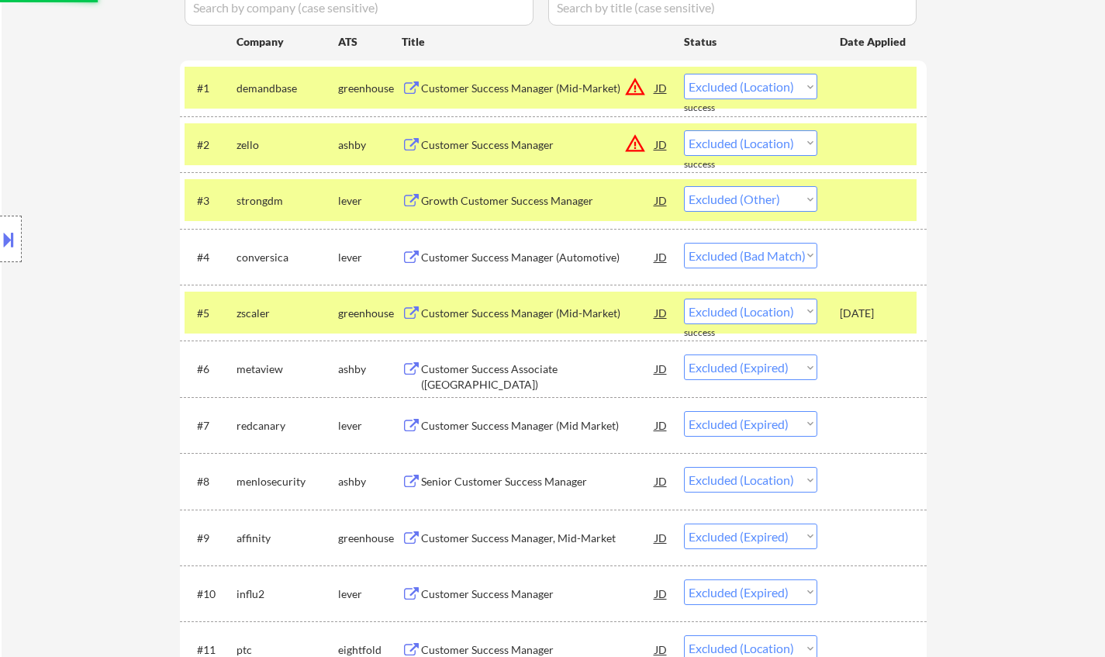
select select ""excluded__expired_""
select select ""excluded__location_""
select select ""excluded__bad_match_""
select select ""excluded__expired_""
select select ""excluded__location_""
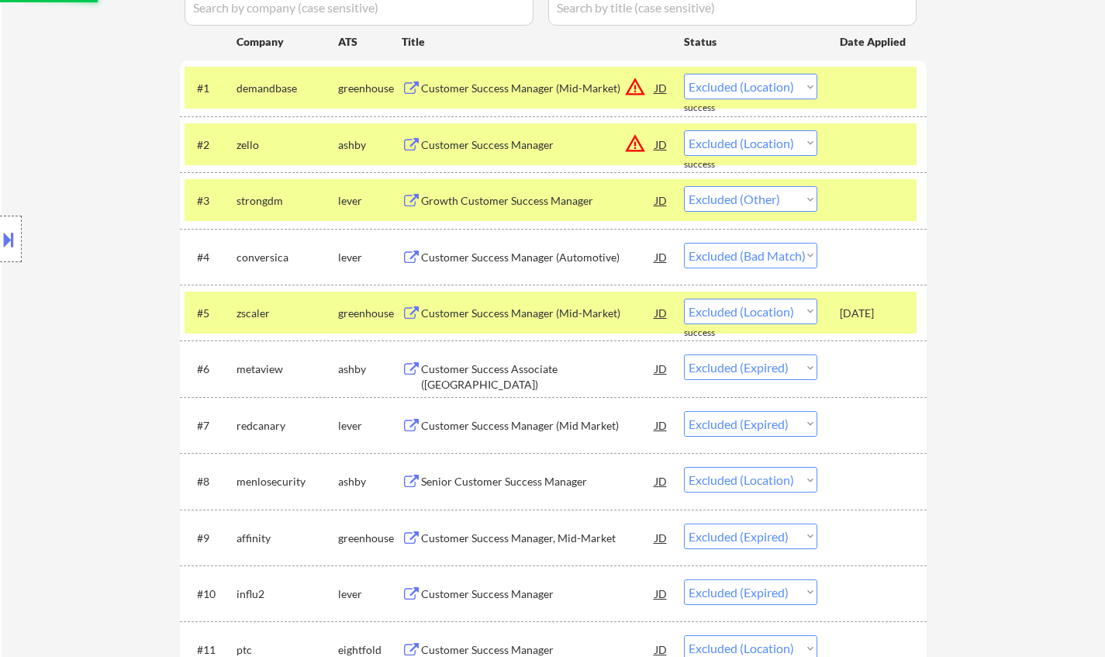
select select ""excluded__expired_""
select select ""excluded__bad_match_""
select select ""excluded__location_""
select select ""excluded__bad_match_""
select select ""excluded__location_""
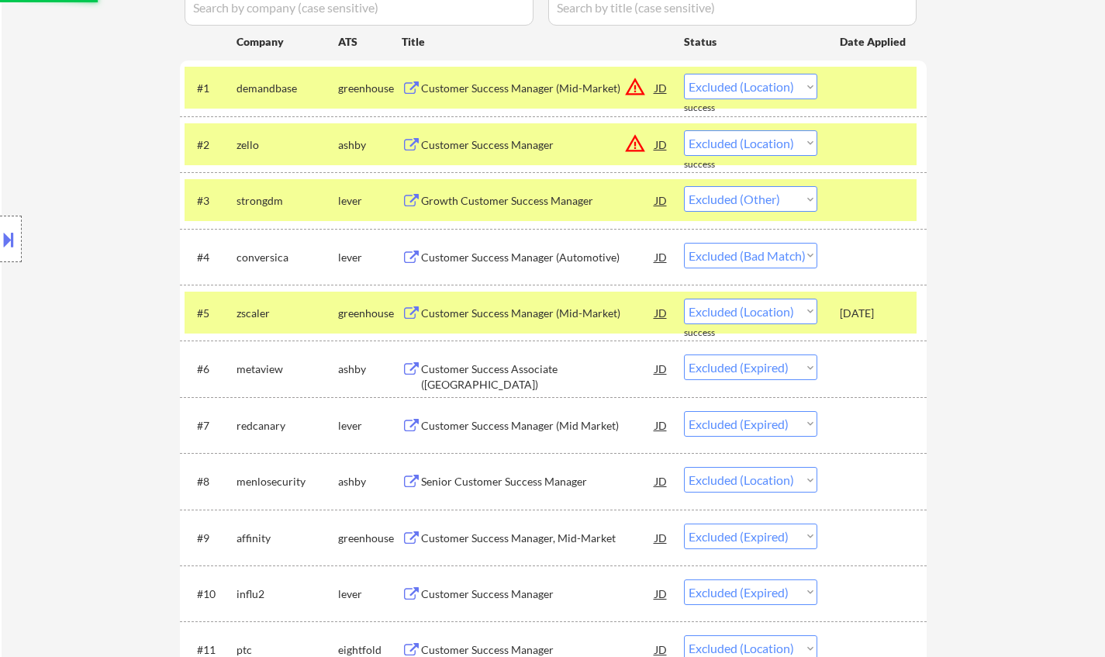
select select ""excluded__expired_""
select select ""excluded__other_""
select select ""excluded__location_""
select select ""excluded__expired_""
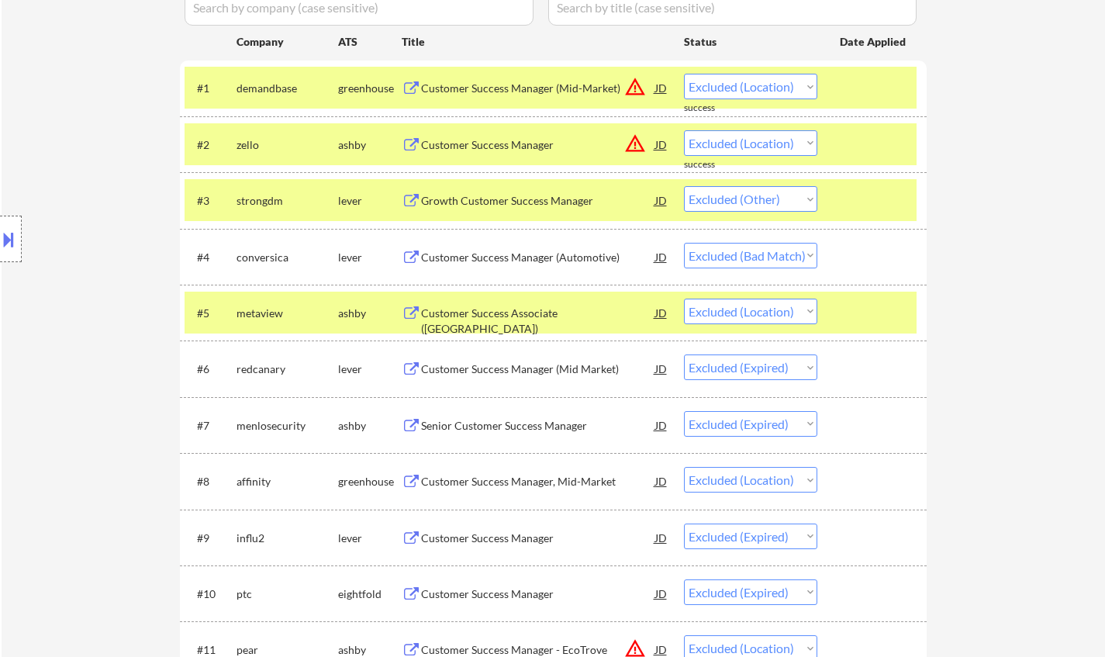
click at [533, 320] on div "Customer Success Associate (US)" at bounding box center [538, 320] width 234 height 30
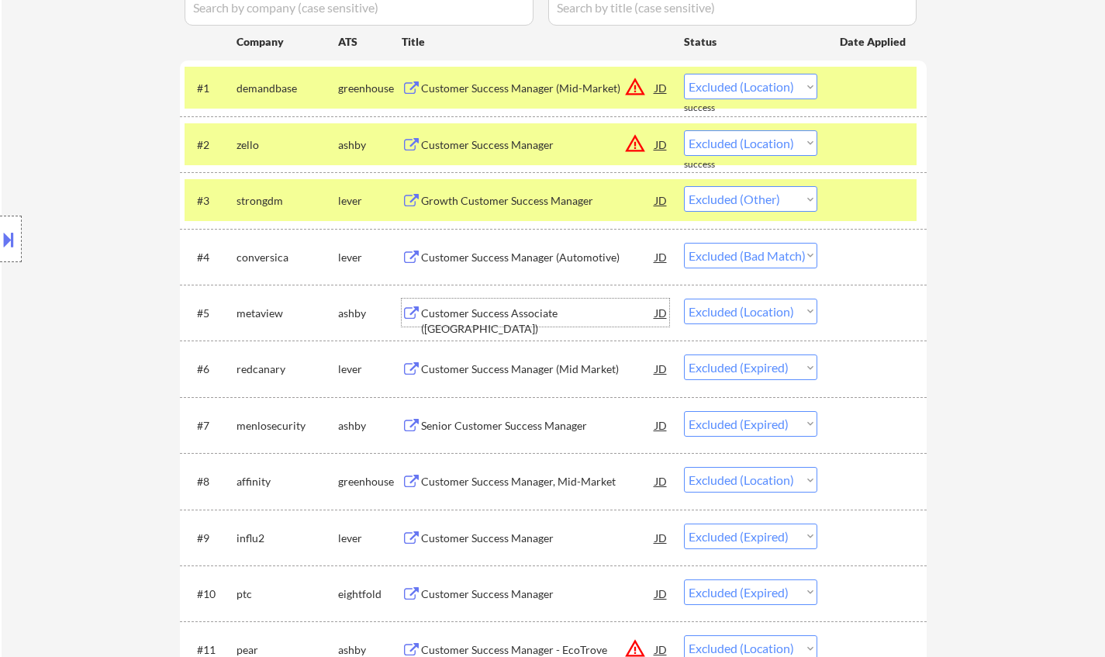
click at [7, 230] on button at bounding box center [8, 239] width 17 height 26
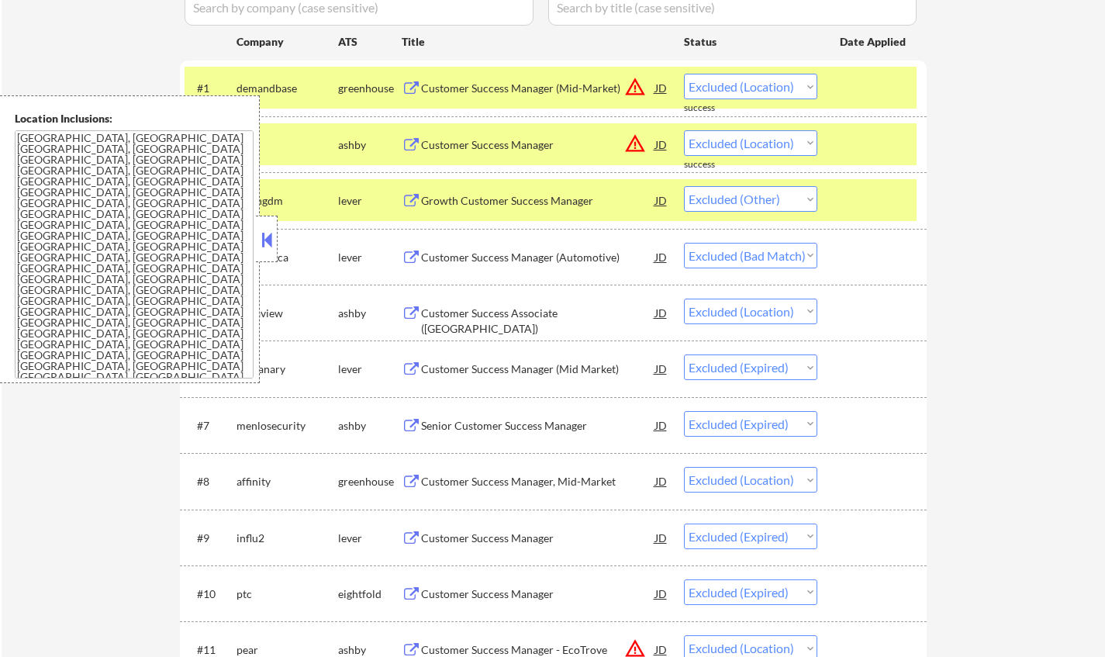
click at [265, 244] on button at bounding box center [266, 239] width 17 height 23
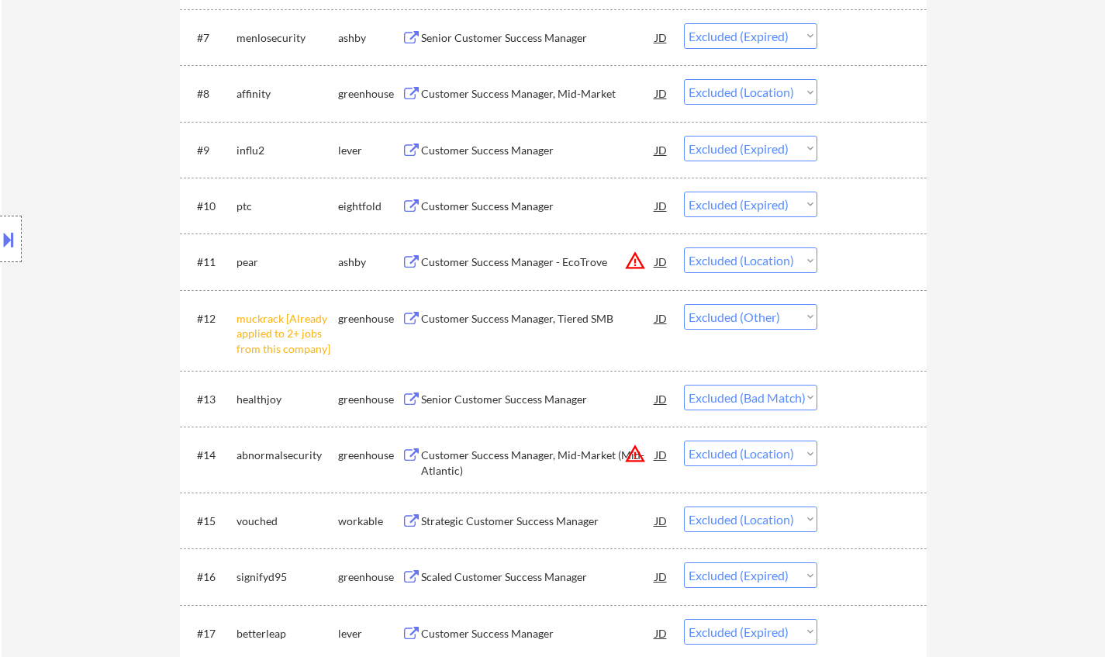
scroll to position [930, 0]
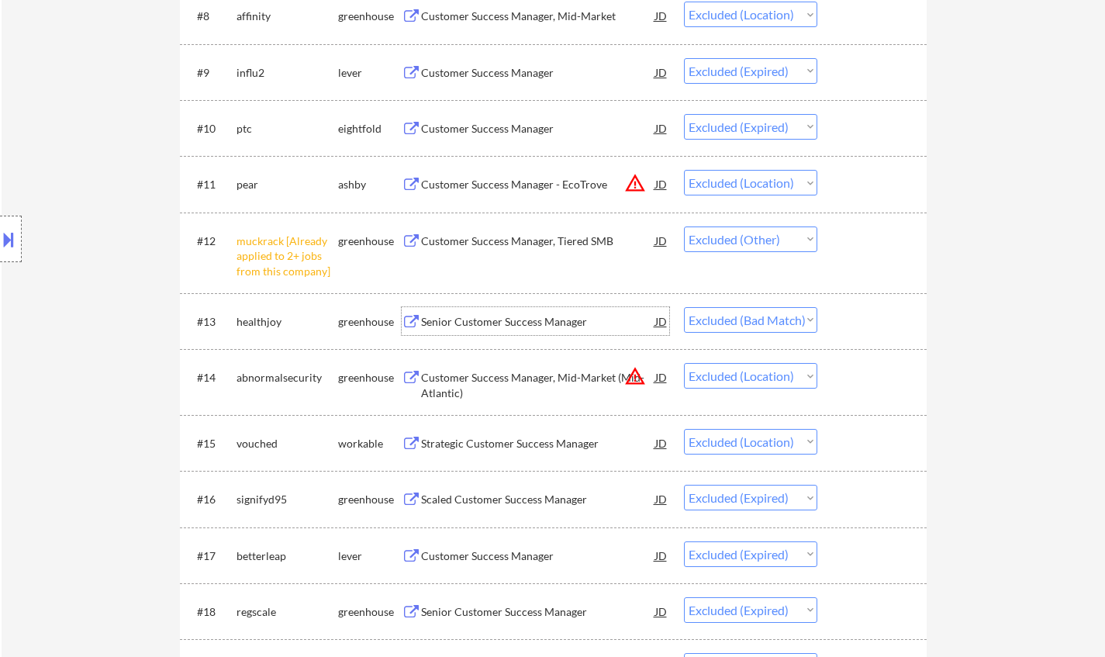
click at [494, 329] on div "Senior Customer Success Manager" at bounding box center [538, 322] width 234 height 16
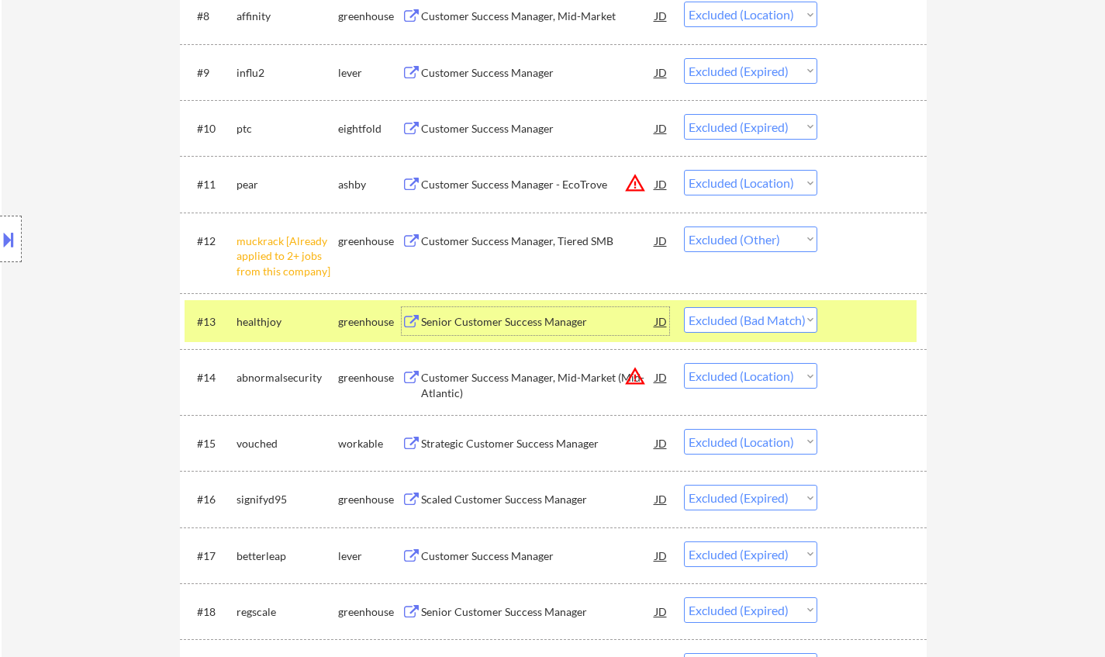
click at [766, 320] on select "Choose an option... Pending Applied Excluded (Questions) Excluded (Expired) Exc…" at bounding box center [750, 320] width 133 height 26
select select ""excluded__location_""
click at [684, 307] on select "Choose an option... Pending Applied Excluded (Questions) Excluded (Expired) Exc…" at bounding box center [750, 320] width 133 height 26
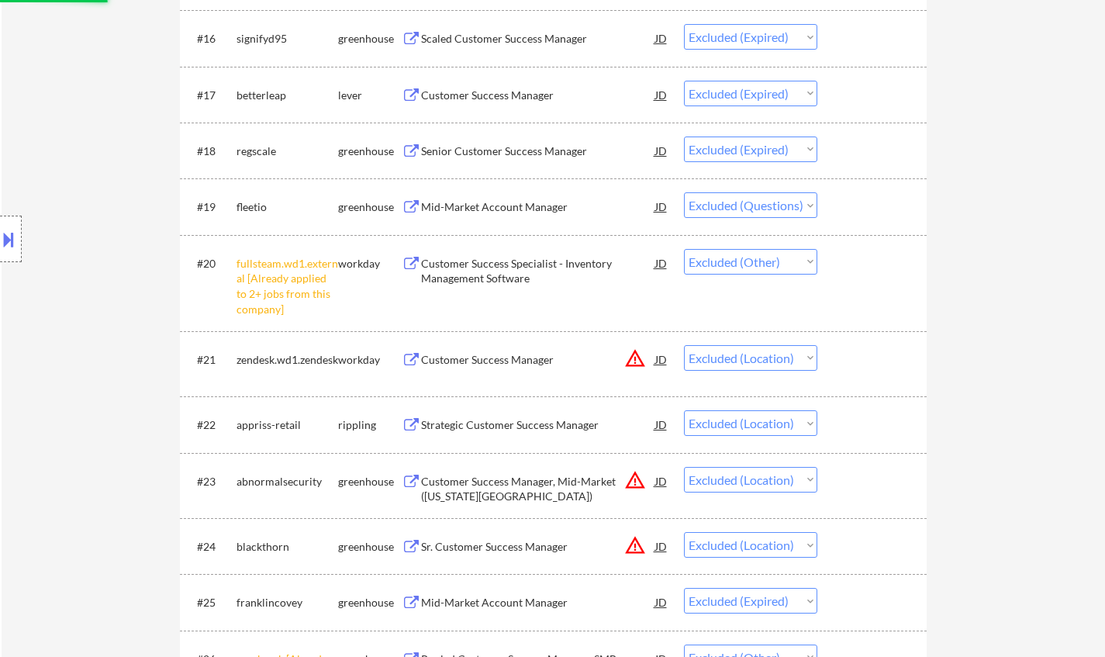
scroll to position [1396, 0]
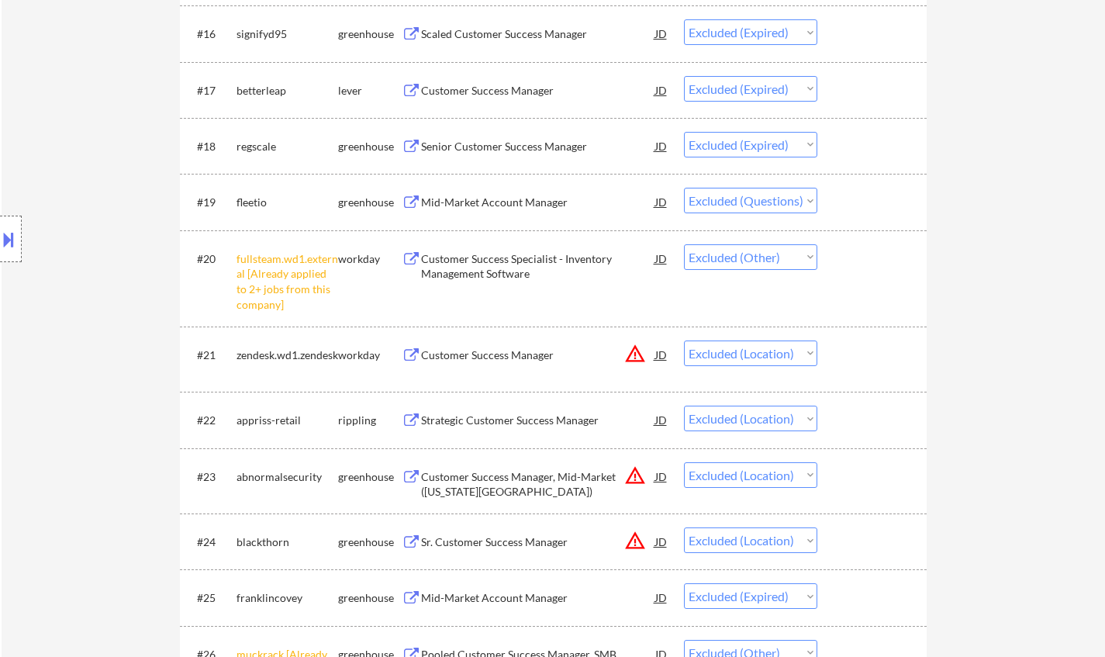
click at [485, 177] on div "#19 fleetio greenhouse Mid-Market Account Manager JD Choose an option... Pendin…" at bounding box center [553, 202] width 747 height 56
click at [487, 200] on div "Mid-Market Account Manager" at bounding box center [538, 203] width 234 height 16
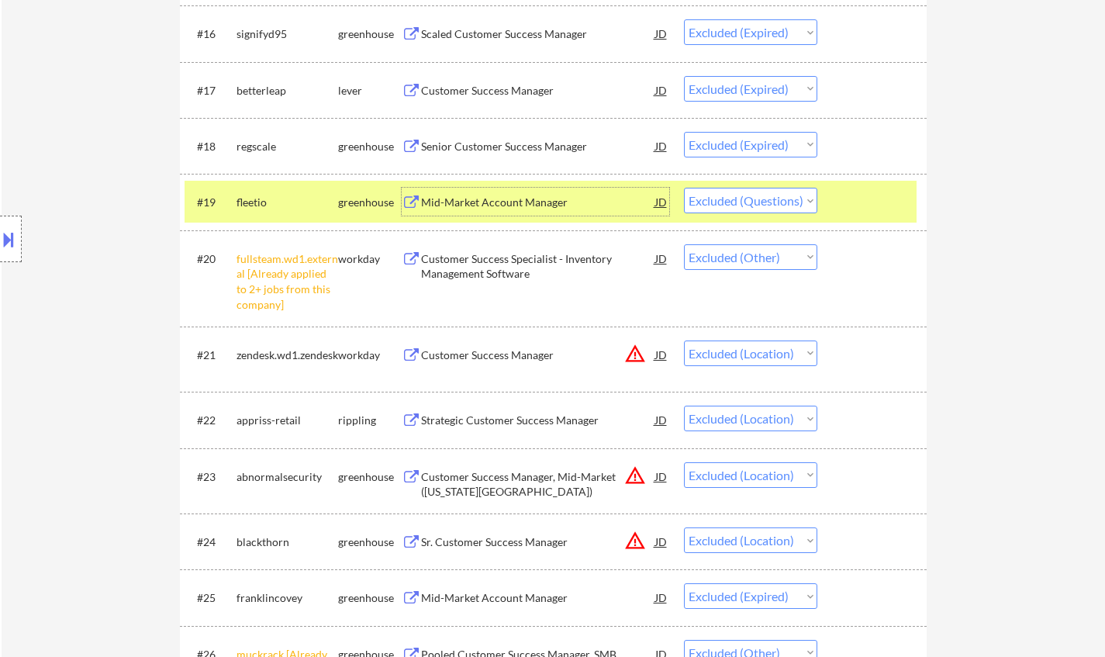
drag, startPoint x: 778, startPoint y: 200, endPoint x: 773, endPoint y: 206, distance: 8.2
click at [778, 200] on select "Choose an option... Pending Applied Excluded (Questions) Excluded (Expired) Exc…" at bounding box center [750, 201] width 133 height 26
click at [684, 188] on select "Choose an option... Pending Applied Excluded (Questions) Excluded (Expired) Exc…" at bounding box center [750, 201] width 133 height 26
select select ""excluded__other_""
select select ""excluded__location_""
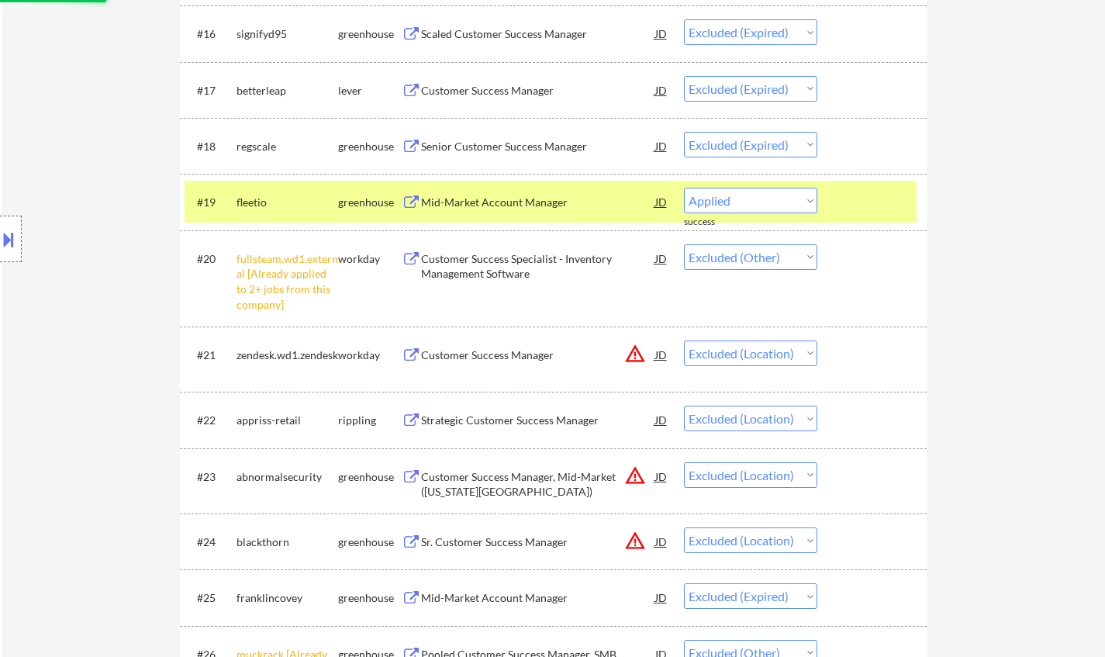
select select ""excluded__expired_""
select select ""excluded__other_""
select select ""excluded__location_""
select select ""excluded__salary_""
select select ""excluded__expired_""
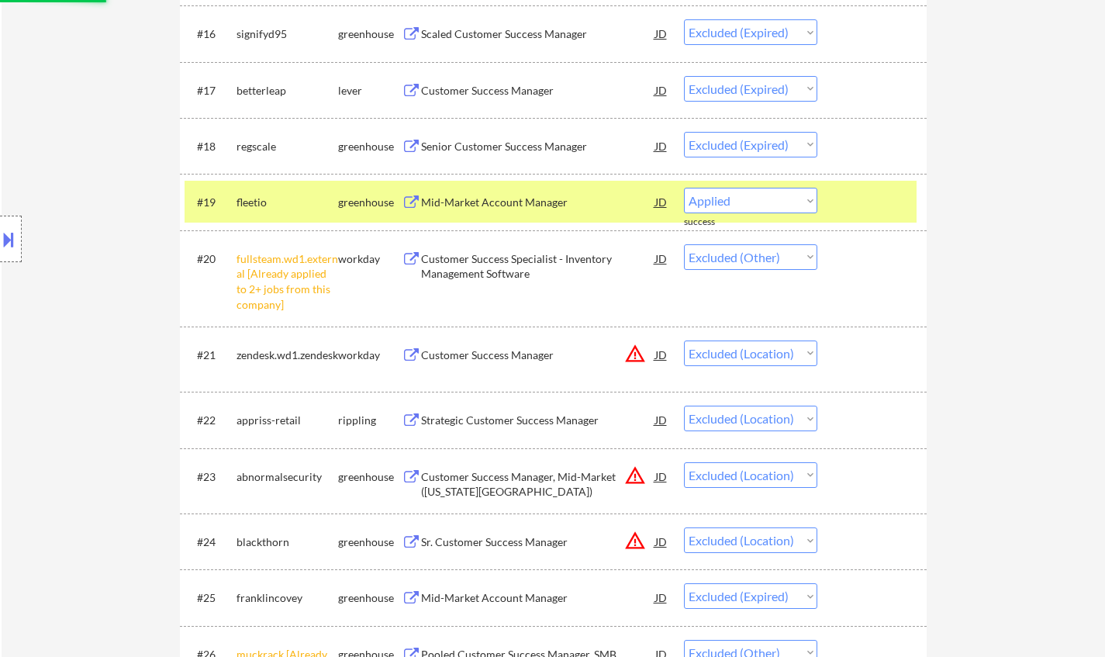
select select ""excluded__location_""
select select ""excluded__bad_match_""
select select ""excluded__expired_""
select select ""excluded__other_""
select select ""excluded__location_""
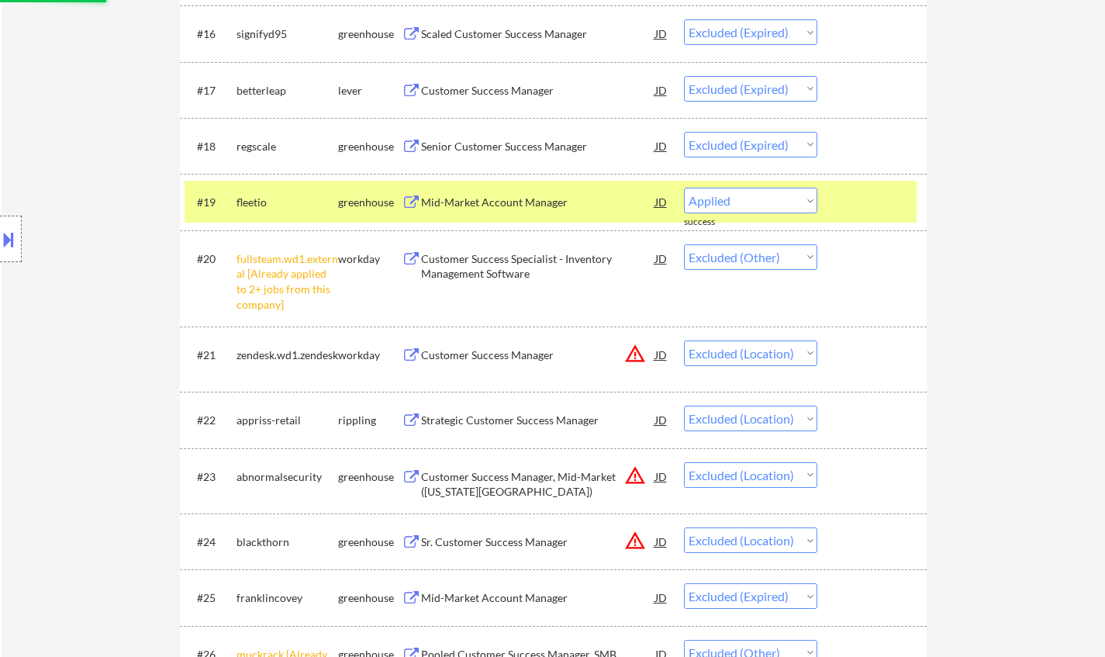
select select ""excluded""
select select ""excluded__expired_""
select select ""excluded__other_""
select select ""excluded__location_""
select select ""excluded__expired_""
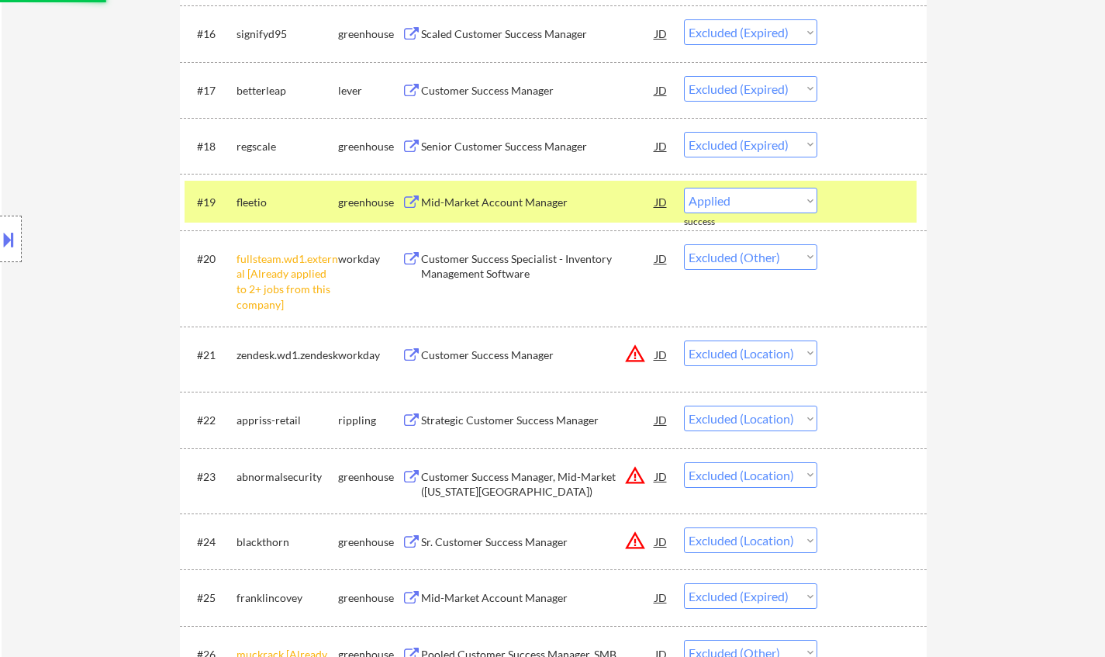
select select ""excluded__other_""
select select ""excluded__location_""
select select ""excluded""
select select ""excluded__expired_""
select select ""excluded__location_""
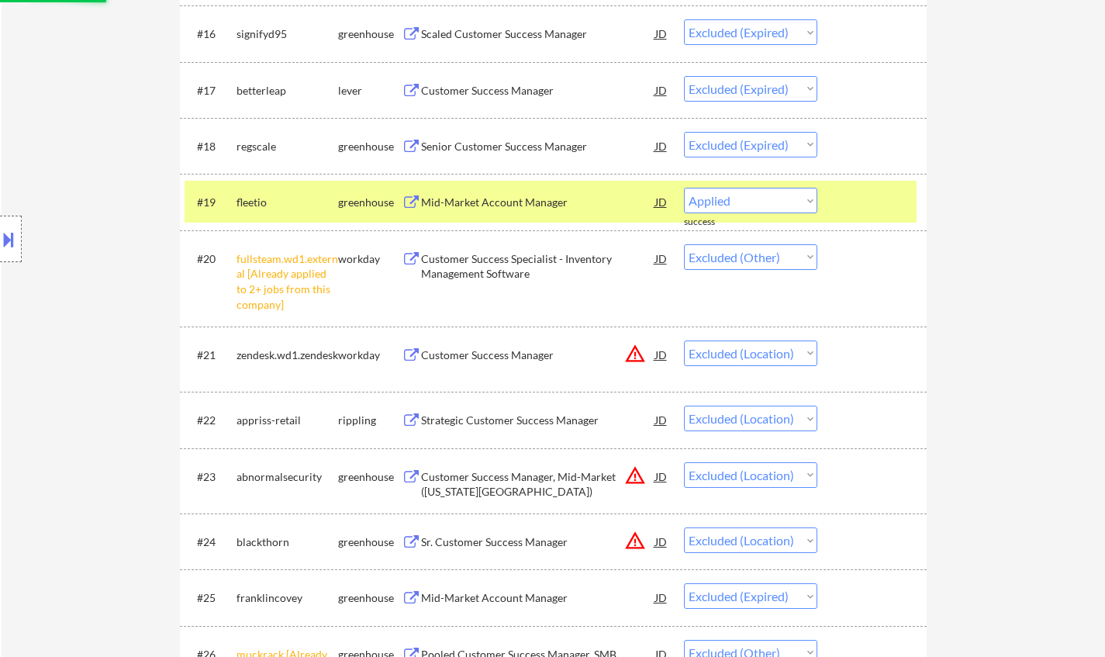
select select ""excluded__bad_match_""
select select ""excluded__location_""
select select ""excluded__expired_""
select select ""excluded__bad_match_""
select select ""excluded__expired_""
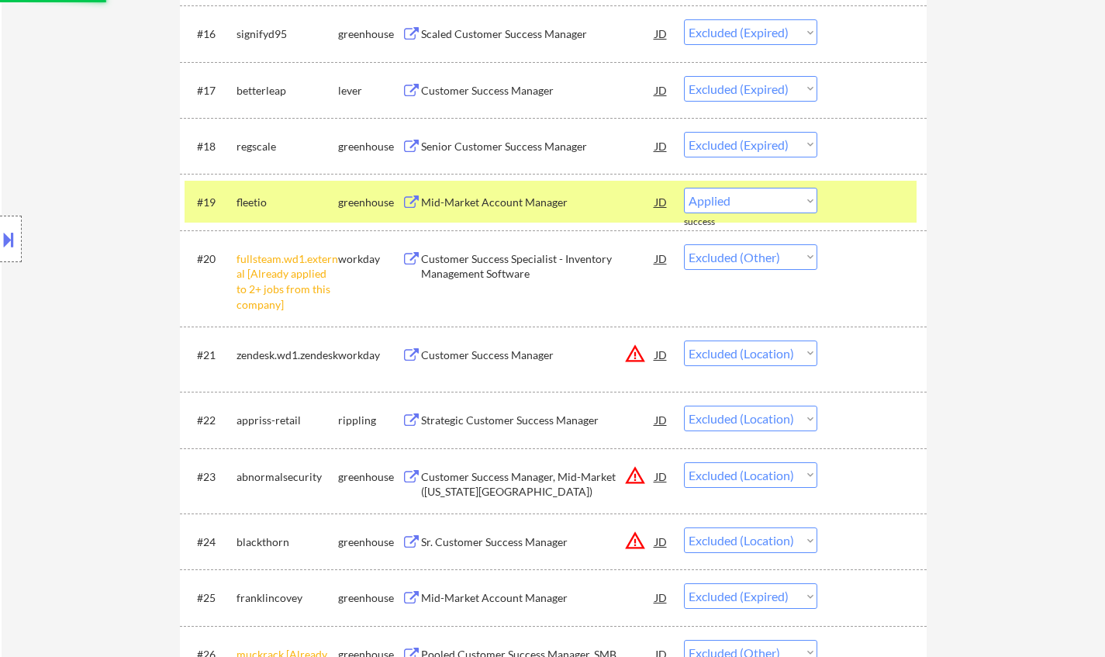
select select ""excluded__location_""
select select ""excluded__other_""
select select ""excluded__expired_""
select select ""excluded__location_""
select select ""excluded__bad_match_""
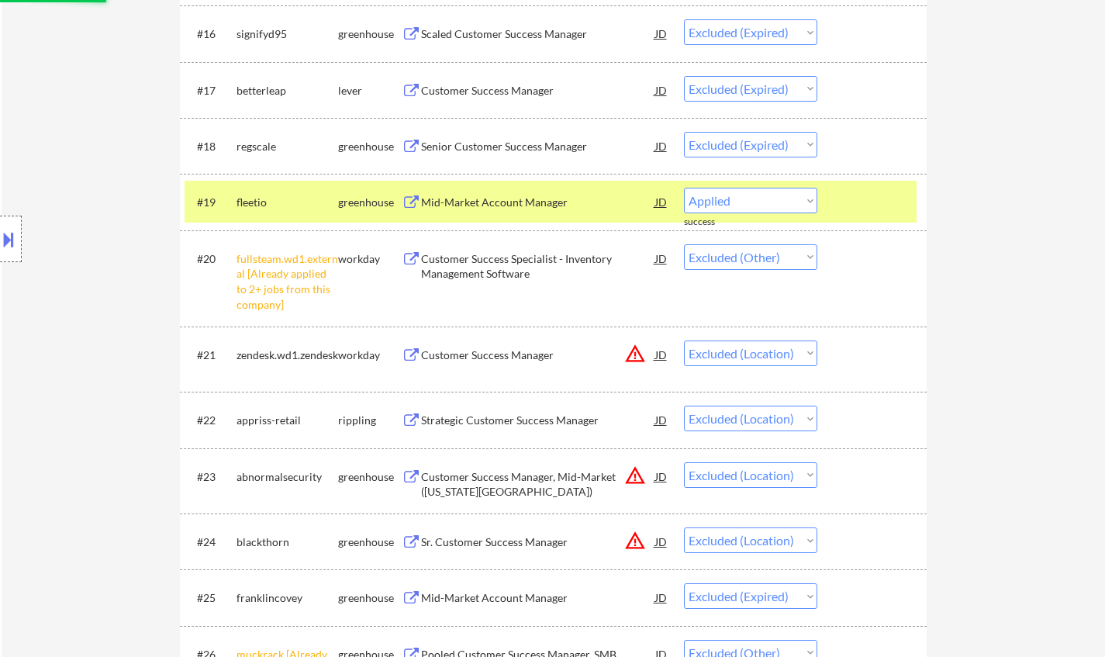
select select ""excluded__location_""
select select ""excluded__expired_""
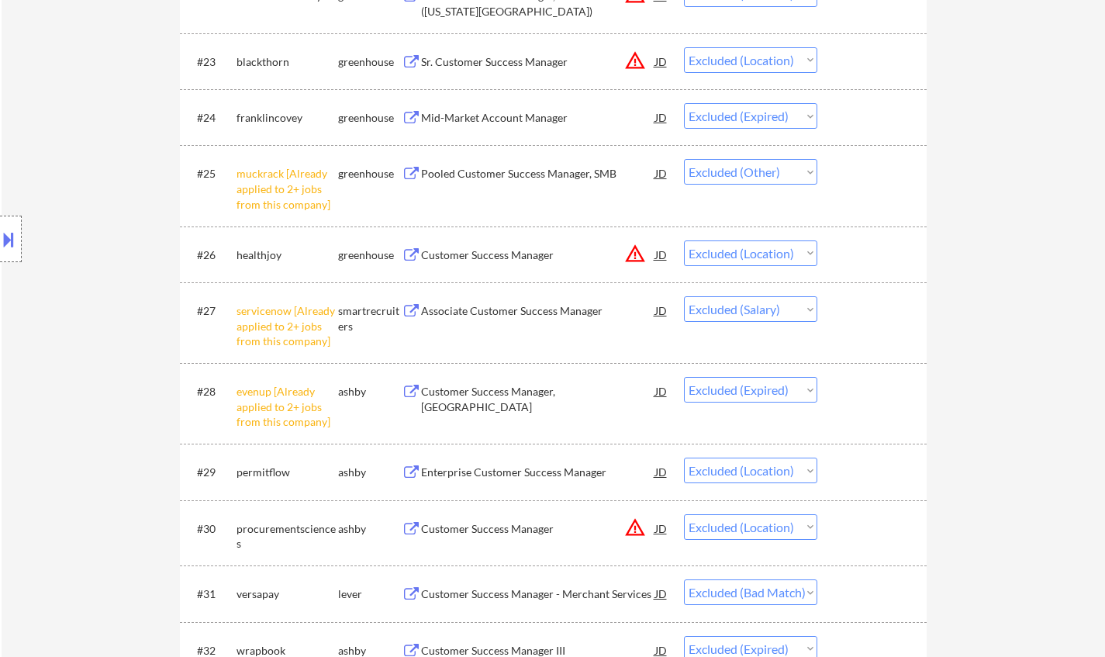
scroll to position [1861, 0]
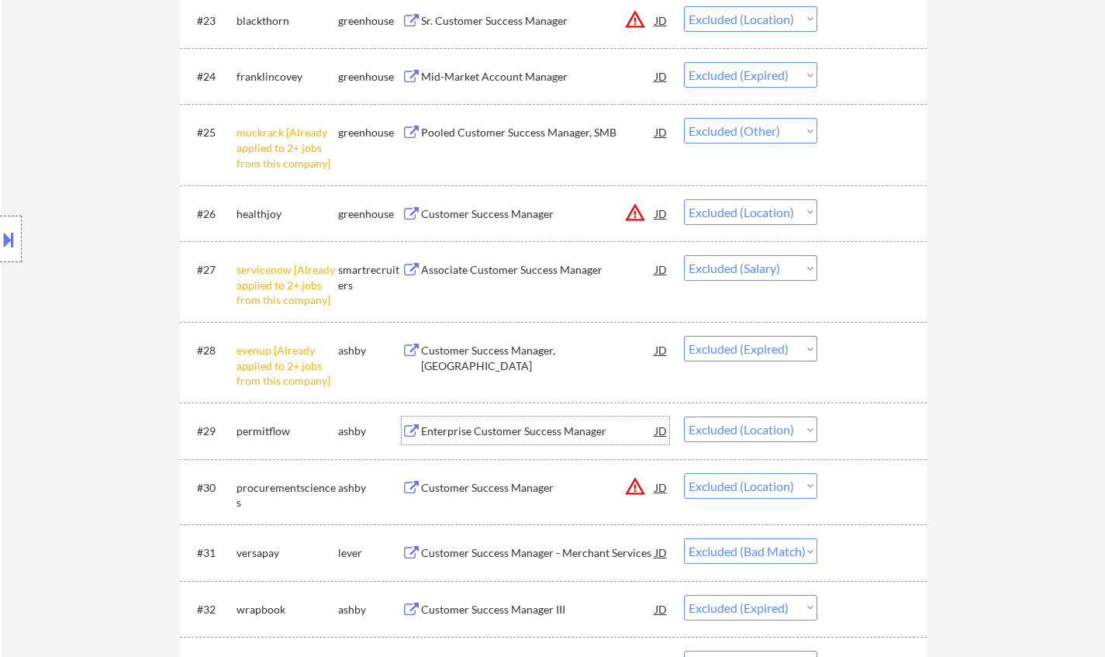
click at [540, 435] on div "Enterprise Customer Success Manager" at bounding box center [538, 431] width 234 height 16
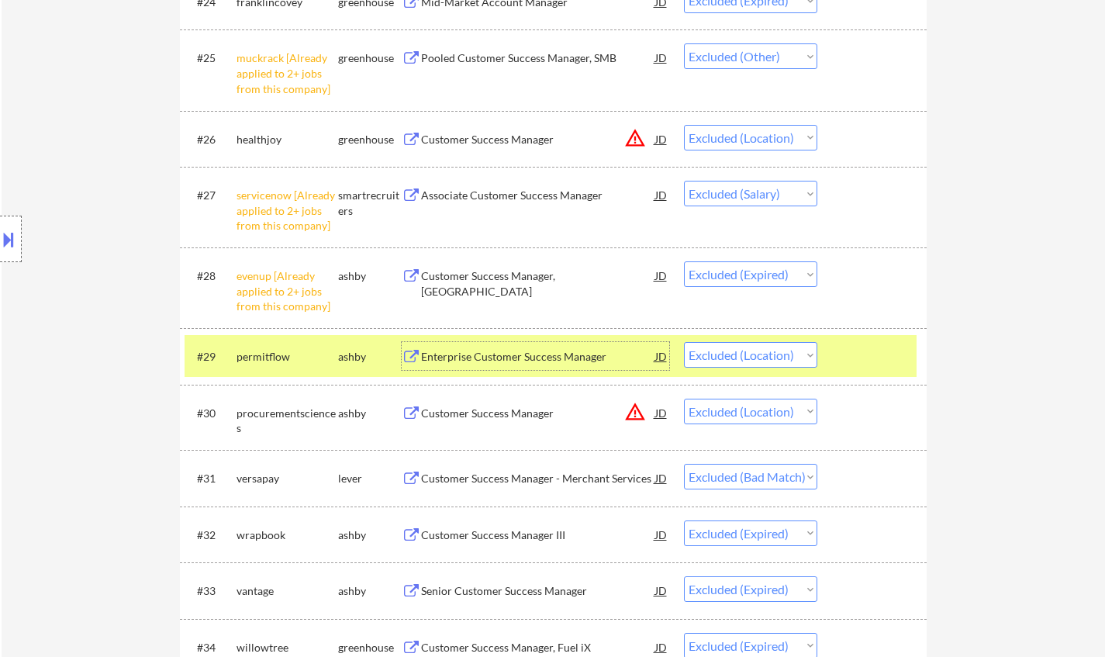
scroll to position [2093, 0]
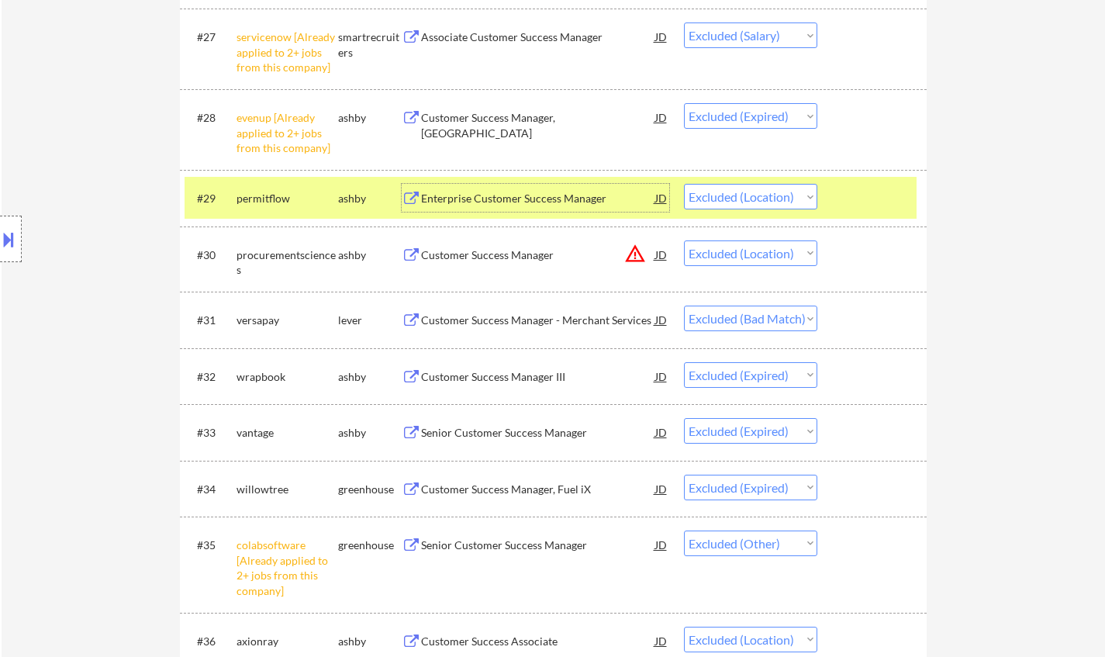
click at [531, 318] on div "Customer Success Manager - Merchant Services" at bounding box center [538, 320] width 234 height 16
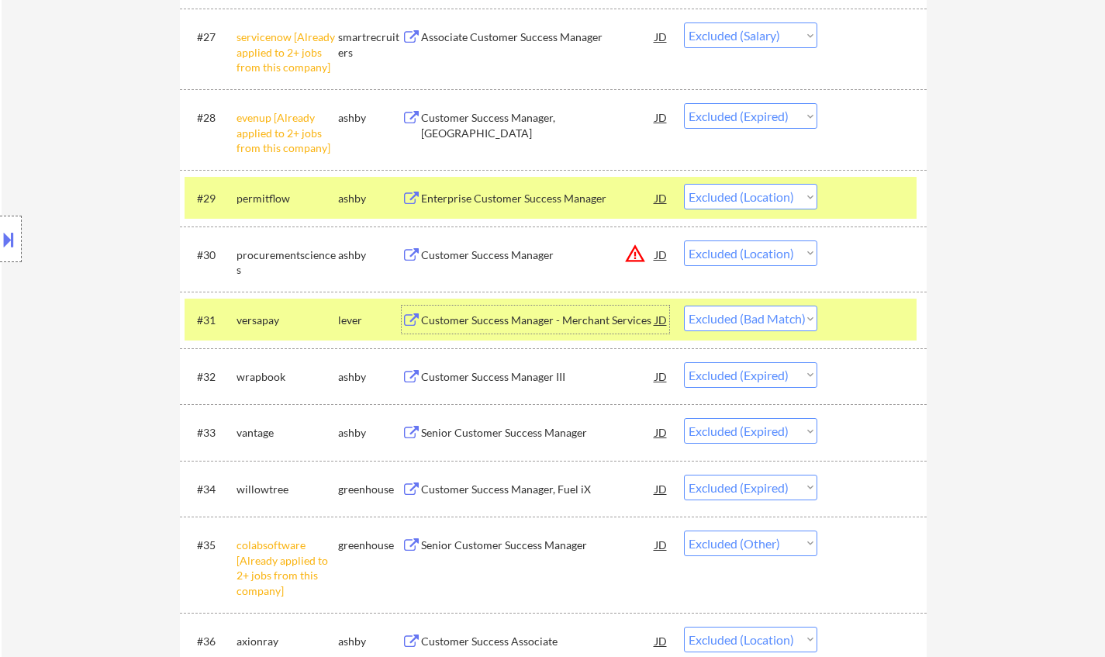
drag, startPoint x: 792, startPoint y: 312, endPoint x: 788, endPoint y: 329, distance: 18.1
click at [790, 312] on select "Choose an option... Pending Applied Excluded (Questions) Excluded (Expired) Exc…" at bounding box center [750, 318] width 133 height 26
click at [684, 305] on select "Choose an option... Pending Applied Excluded (Questions) Excluded (Expired) Exc…" at bounding box center [750, 318] width 133 height 26
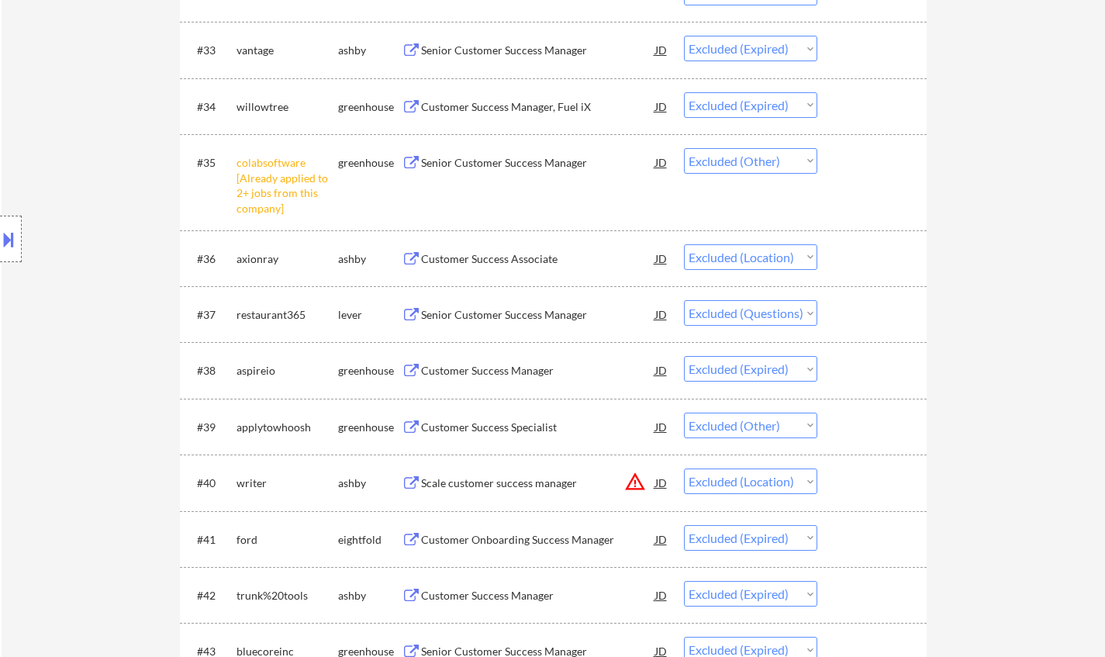
scroll to position [2481, 0]
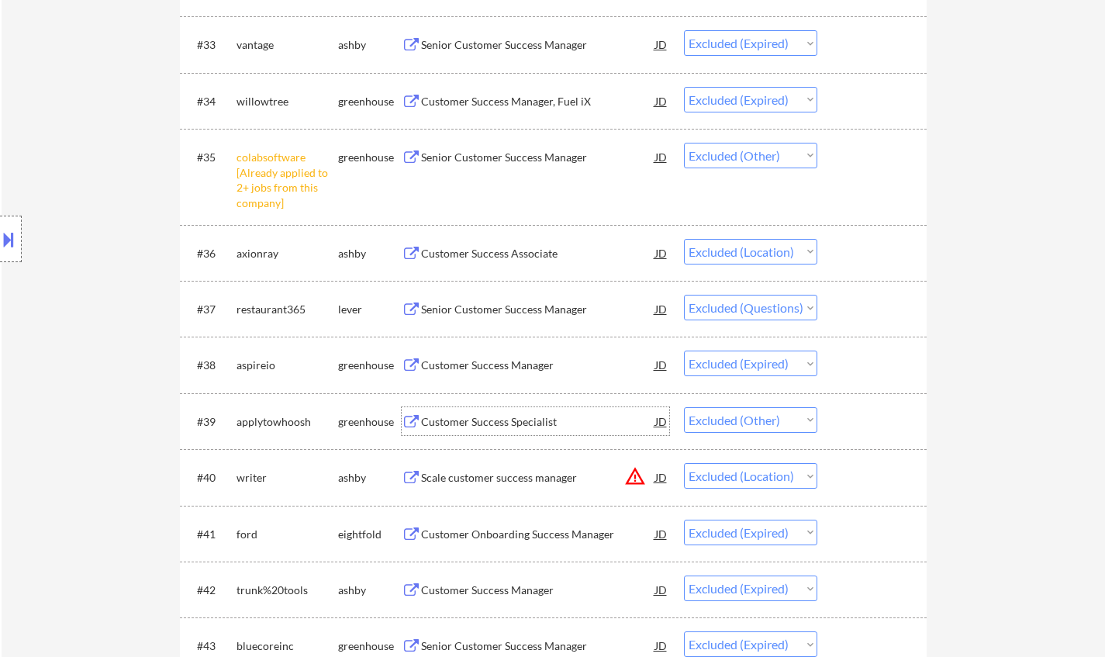
click at [495, 416] on div "Customer Success Specialist" at bounding box center [538, 422] width 234 height 16
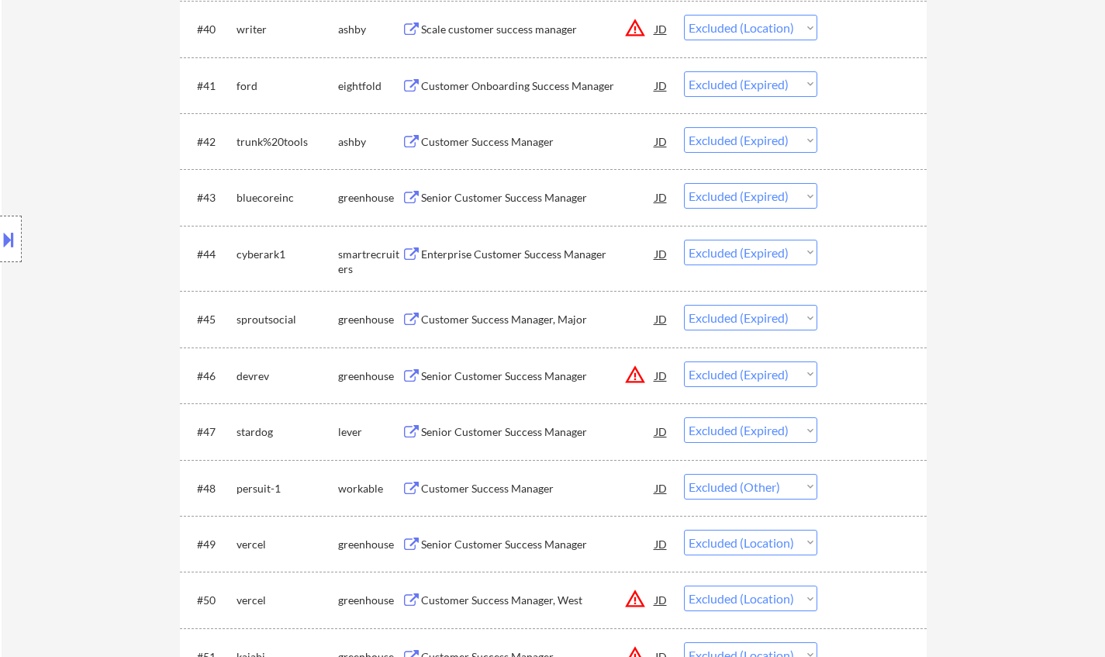
scroll to position [3101, 0]
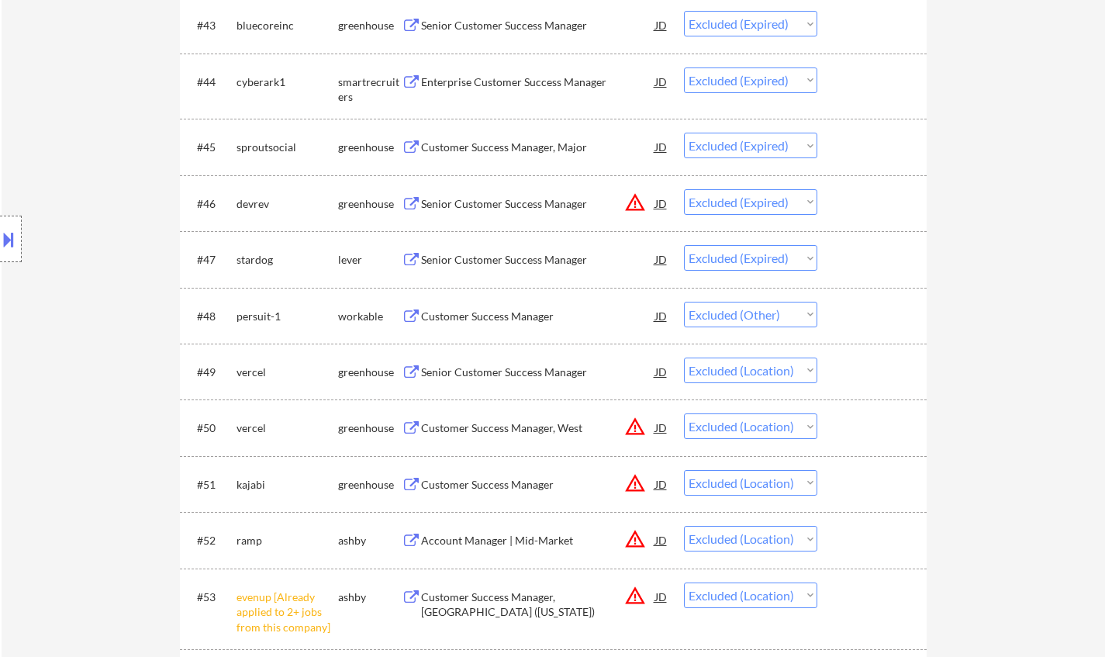
click at [476, 312] on div "Customer Success Manager" at bounding box center [538, 317] width 234 height 16
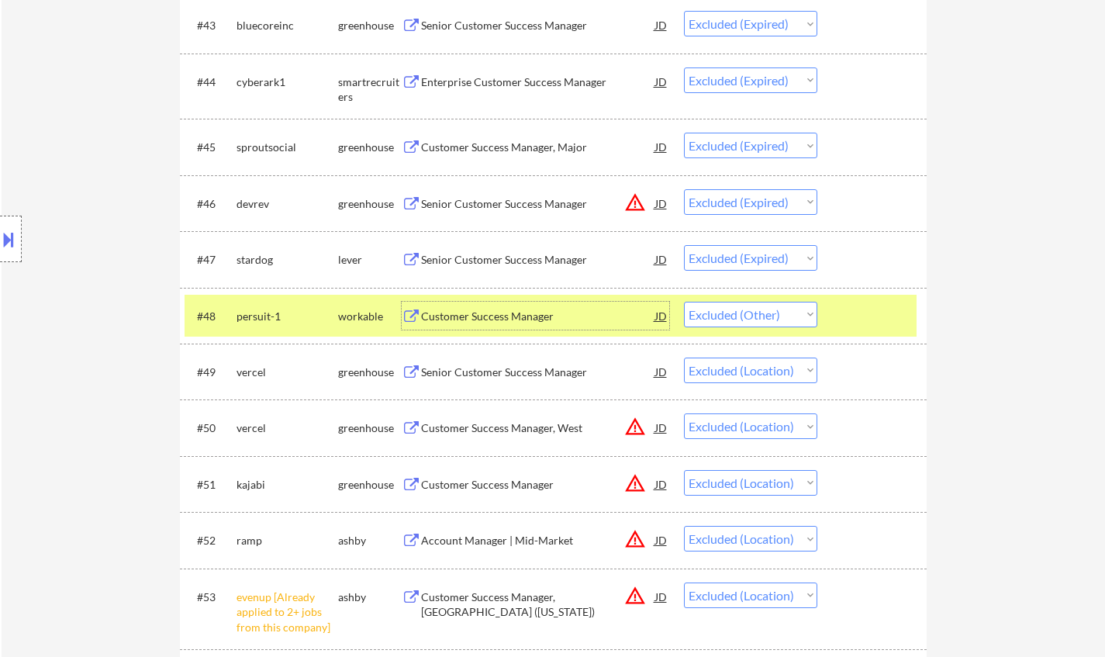
click at [815, 315] on select "Choose an option... Pending Applied Excluded (Questions) Excluded (Expired) Exc…" at bounding box center [750, 315] width 133 height 26
click at [684, 302] on select "Choose an option... Pending Applied Excluded (Questions) Excluded (Expired) Exc…" at bounding box center [750, 315] width 133 height 26
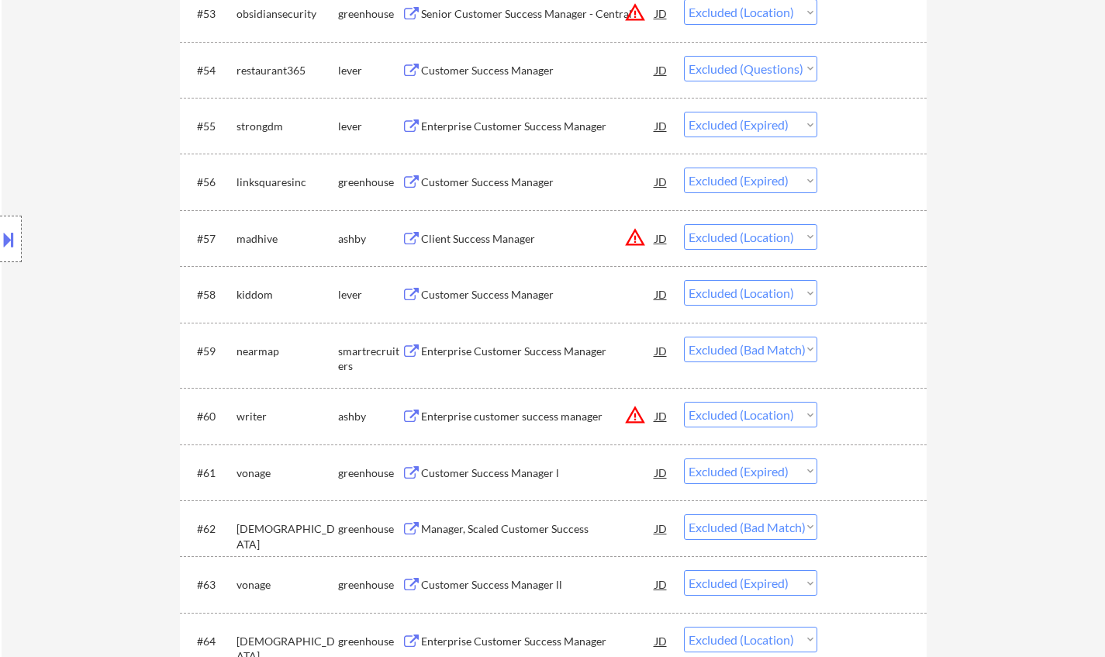
scroll to position [3721, 0]
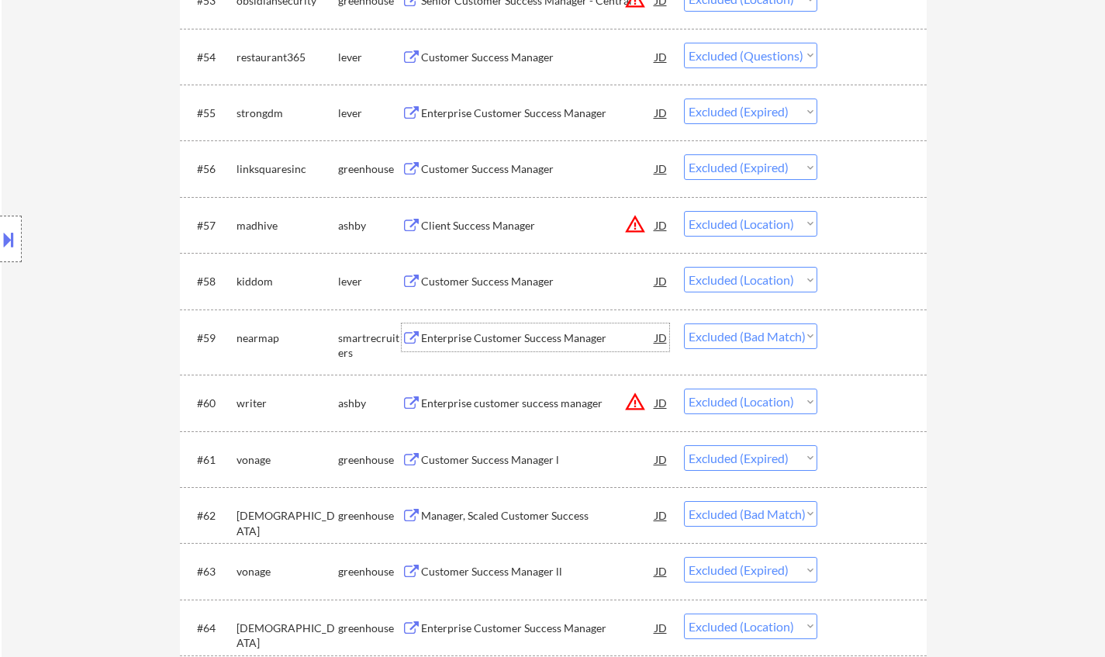
click at [491, 343] on div "Enterprise Customer Success Manager" at bounding box center [538, 338] width 234 height 16
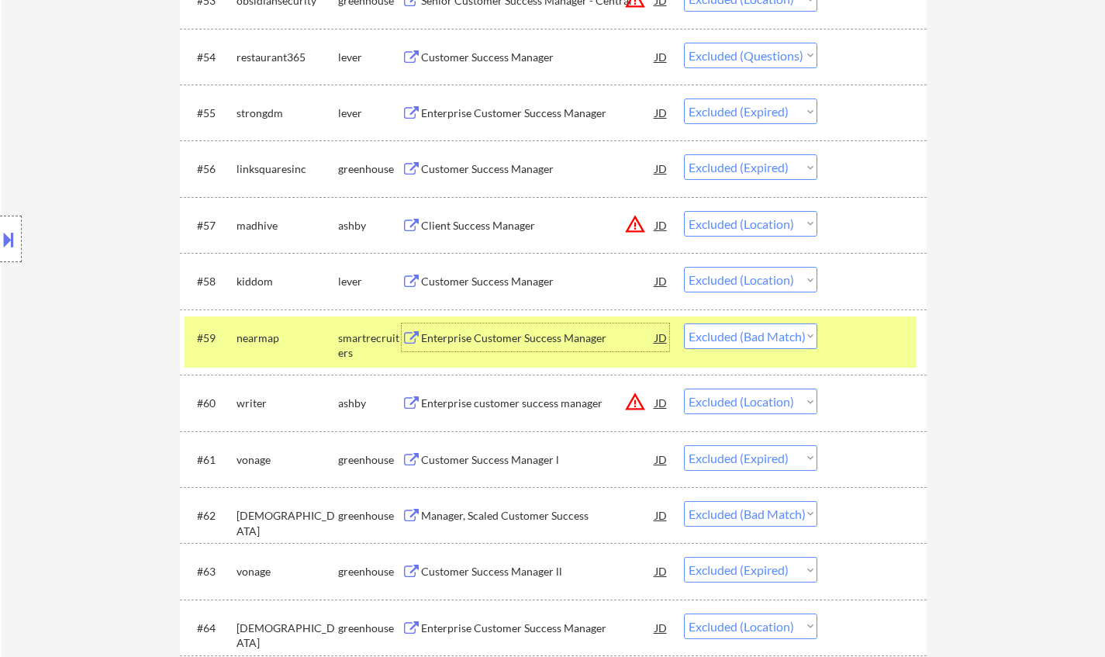
click at [758, 336] on select "Choose an option... Pending Applied Excluded (Questions) Excluded (Expired) Exc…" at bounding box center [750, 336] width 133 height 26
click at [684, 323] on select "Choose an option... Pending Applied Excluded (Questions) Excluded (Expired) Exc…" at bounding box center [750, 336] width 133 height 26
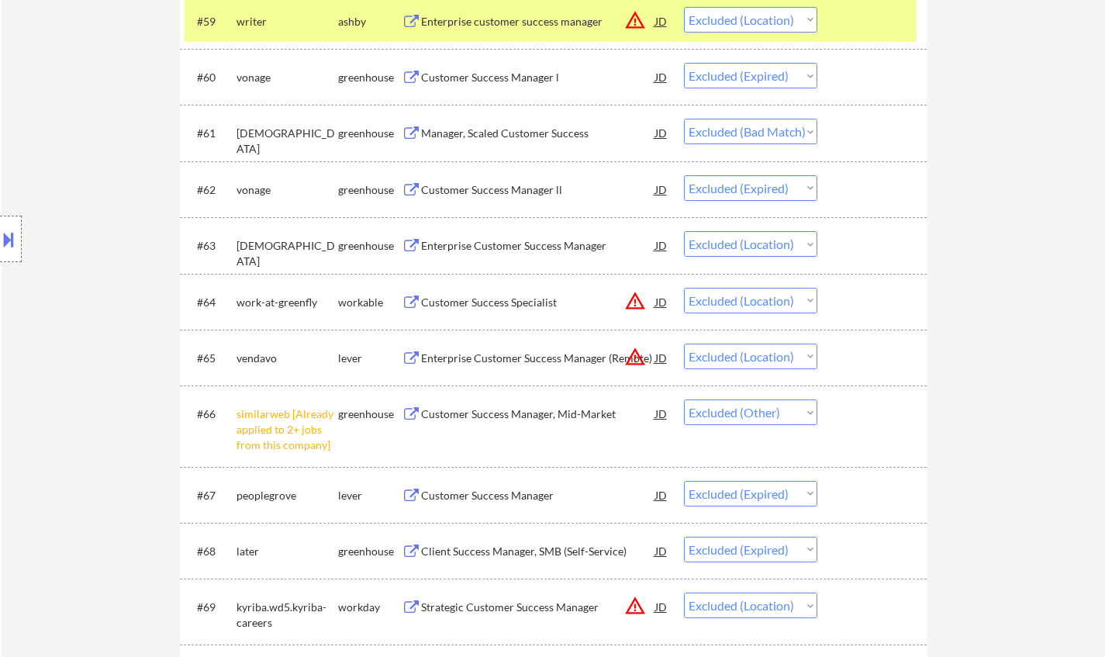
scroll to position [3954, 0]
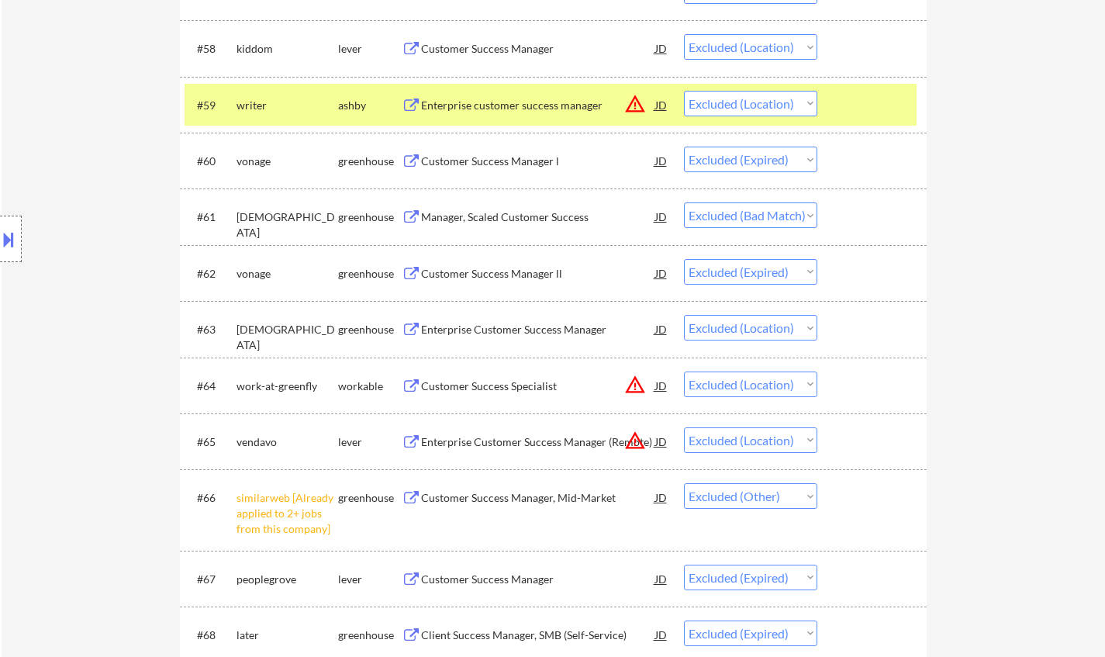
click at [481, 215] on div "Manager, Scaled Customer Success" at bounding box center [538, 217] width 234 height 16
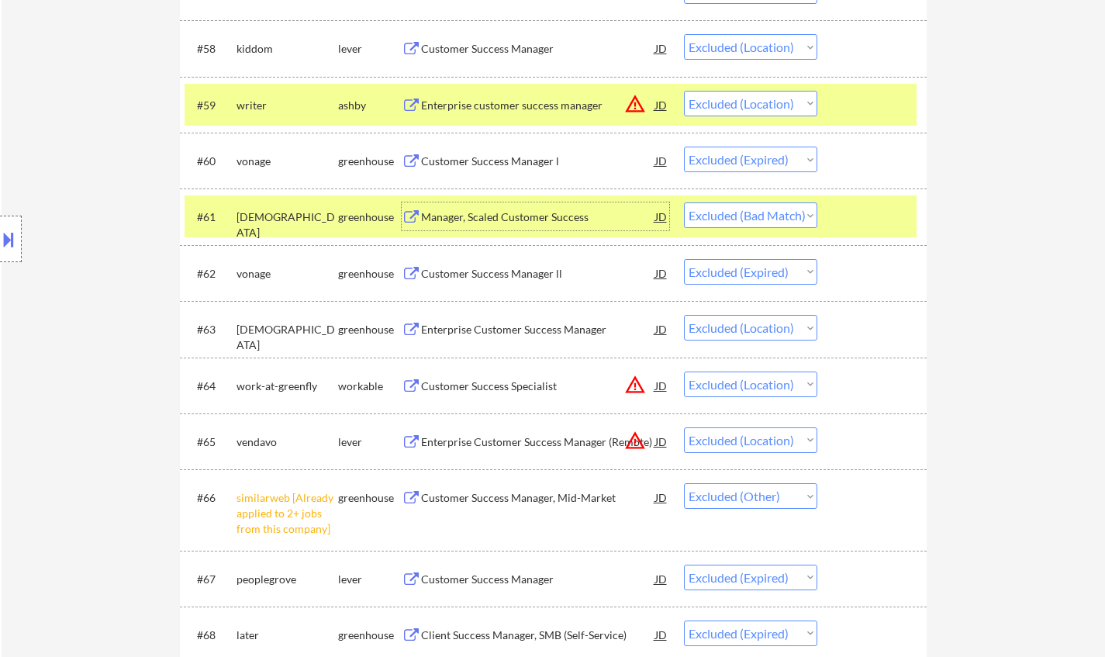
click at [761, 221] on select "Choose an option... Pending Applied Excluded (Questions) Excluded (Expired) Exc…" at bounding box center [750, 215] width 133 height 26
click at [684, 202] on select "Choose an option... Pending Applied Excluded (Questions) Excluded (Expired) Exc…" at bounding box center [750, 215] width 133 height 26
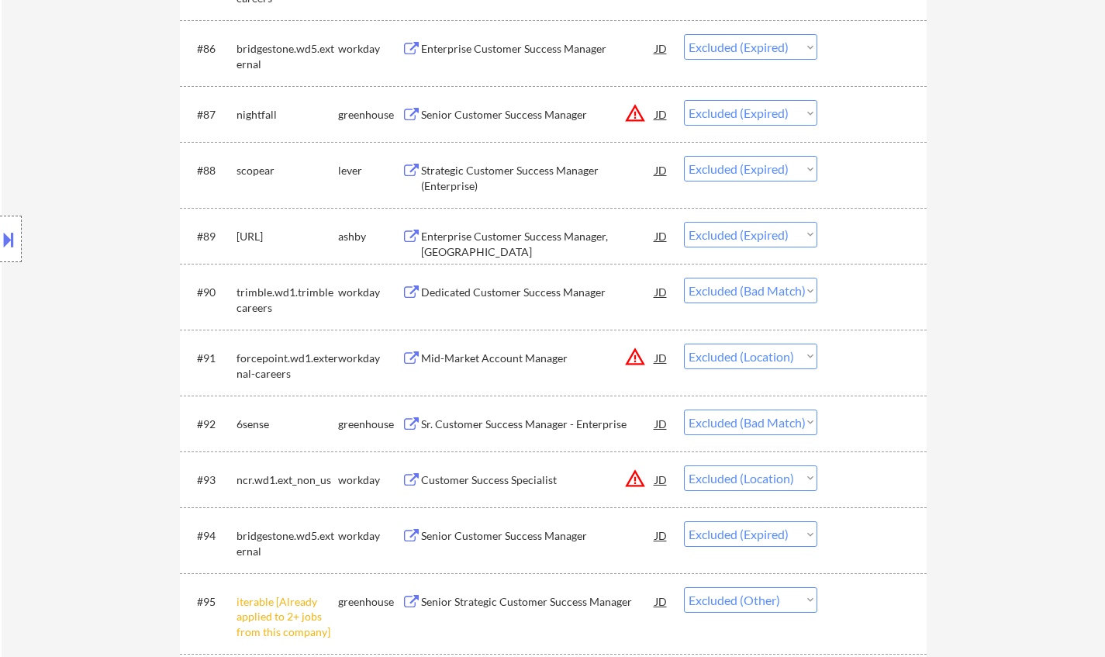
scroll to position [5737, 0]
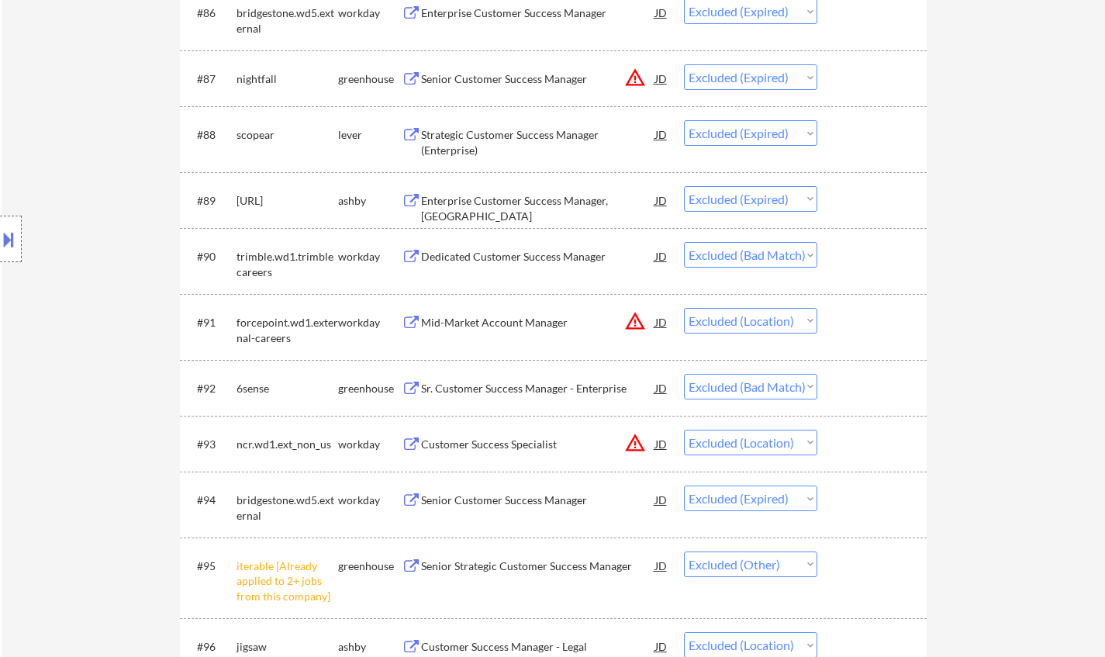
click at [529, 385] on div "Sr. Customer Success Manager - Enterprise" at bounding box center [538, 389] width 234 height 16
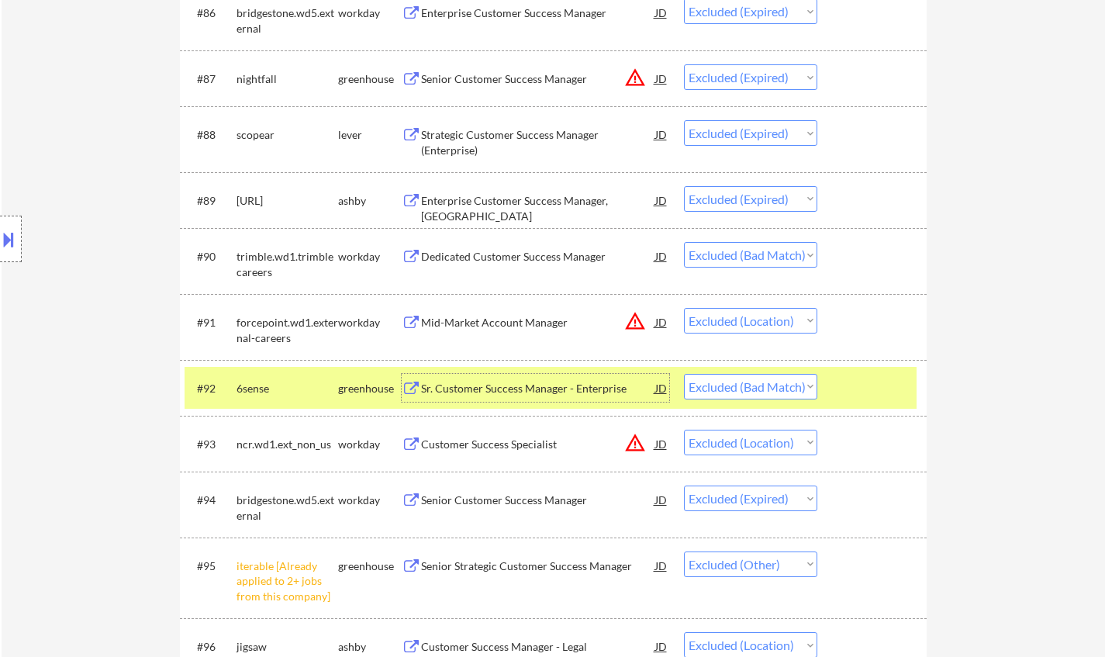
click at [771, 381] on select "Choose an option... Pending Applied Excluded (Questions) Excluded (Expired) Exc…" at bounding box center [750, 387] width 133 height 26
click at [684, 374] on select "Choose an option... Pending Applied Excluded (Questions) Excluded (Expired) Exc…" at bounding box center [750, 387] width 133 height 26
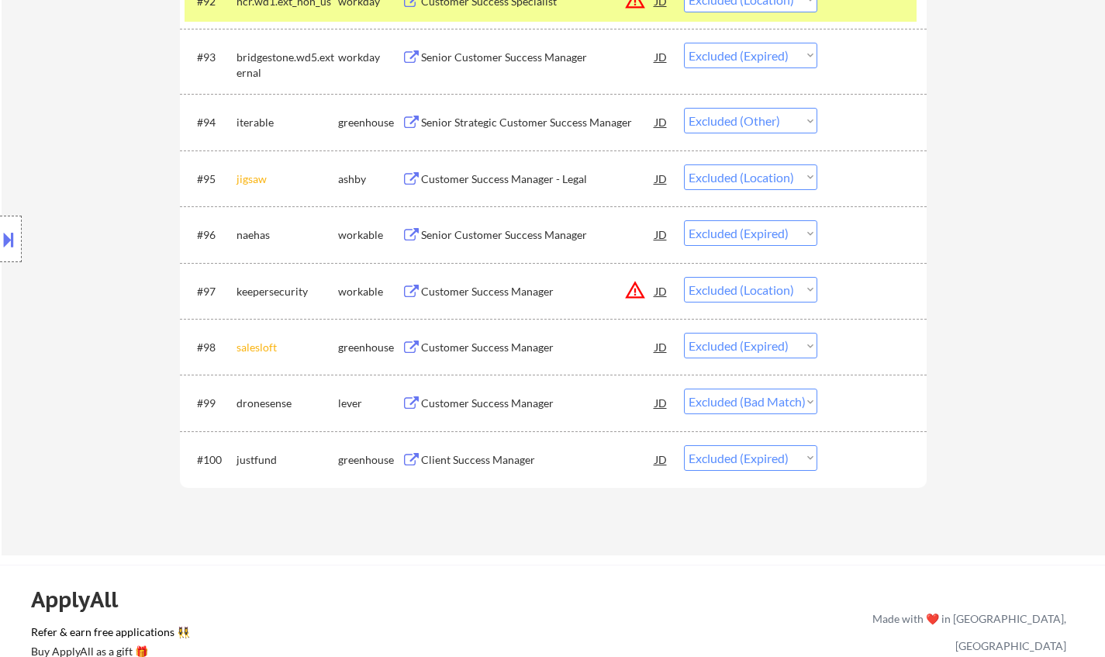
scroll to position [6125, 0]
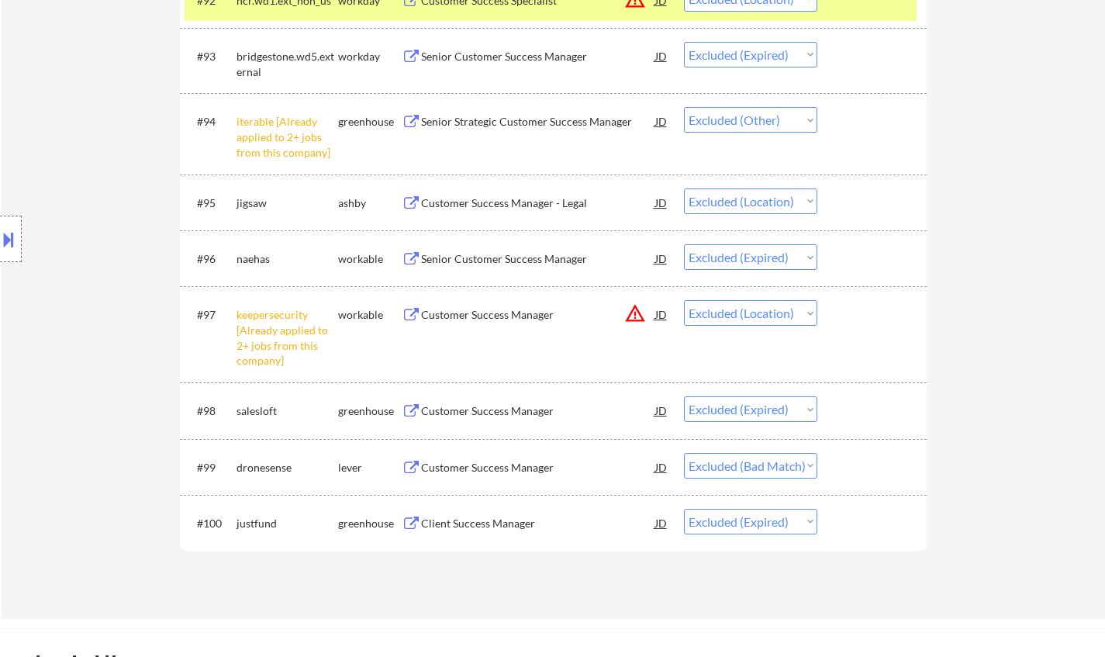
click at [496, 468] on div "Customer Success Manager" at bounding box center [538, 468] width 234 height 16
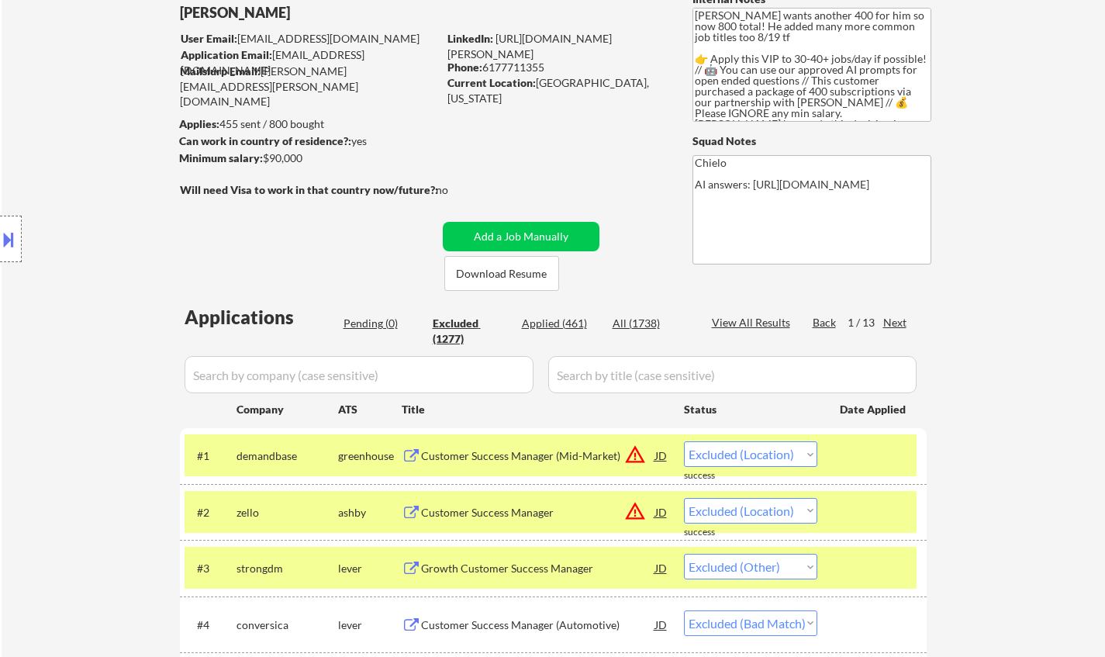
scroll to position [0, 0]
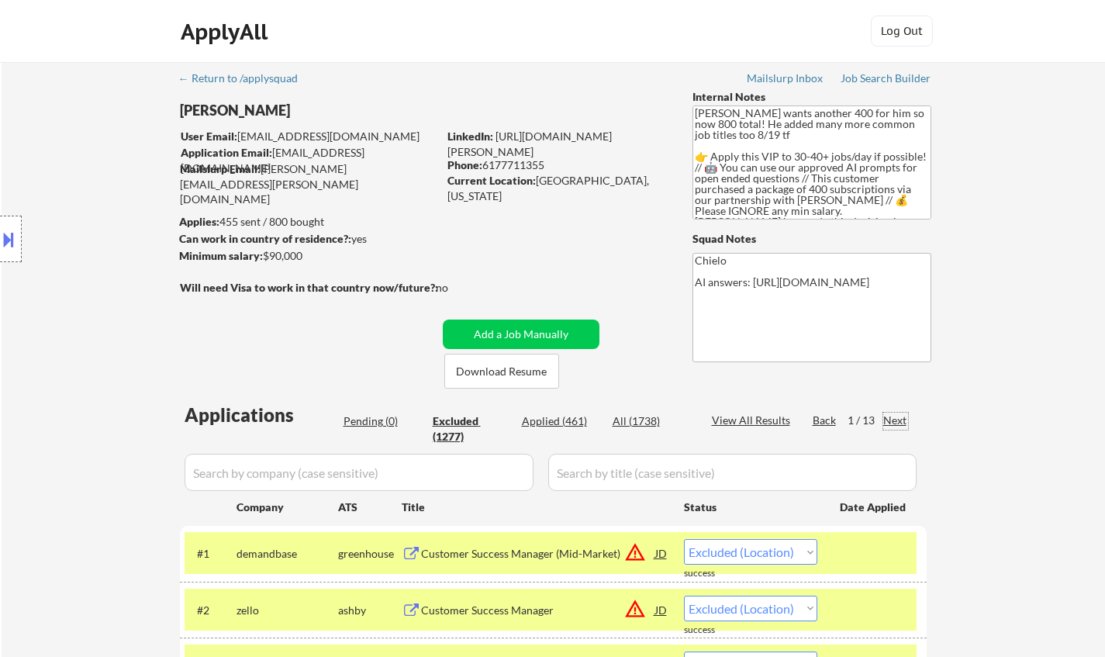
click at [895, 416] on div "Next" at bounding box center [895, 420] width 25 height 16
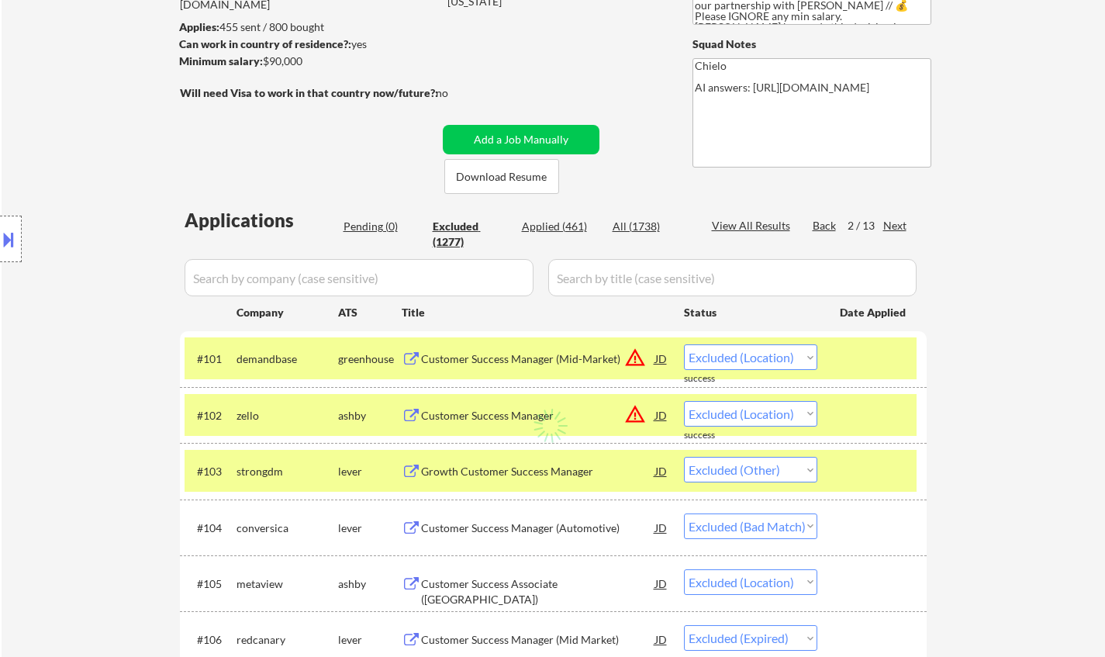
scroll to position [388, 0]
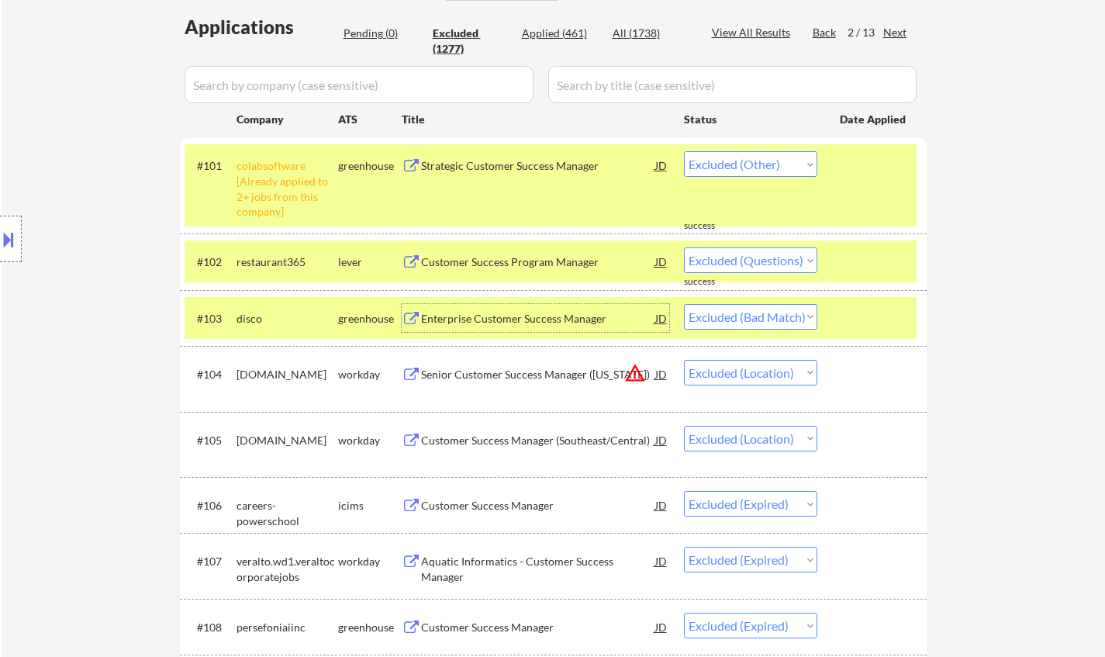
click at [530, 315] on div "Enterprise Customer Success Manager" at bounding box center [538, 319] width 234 height 16
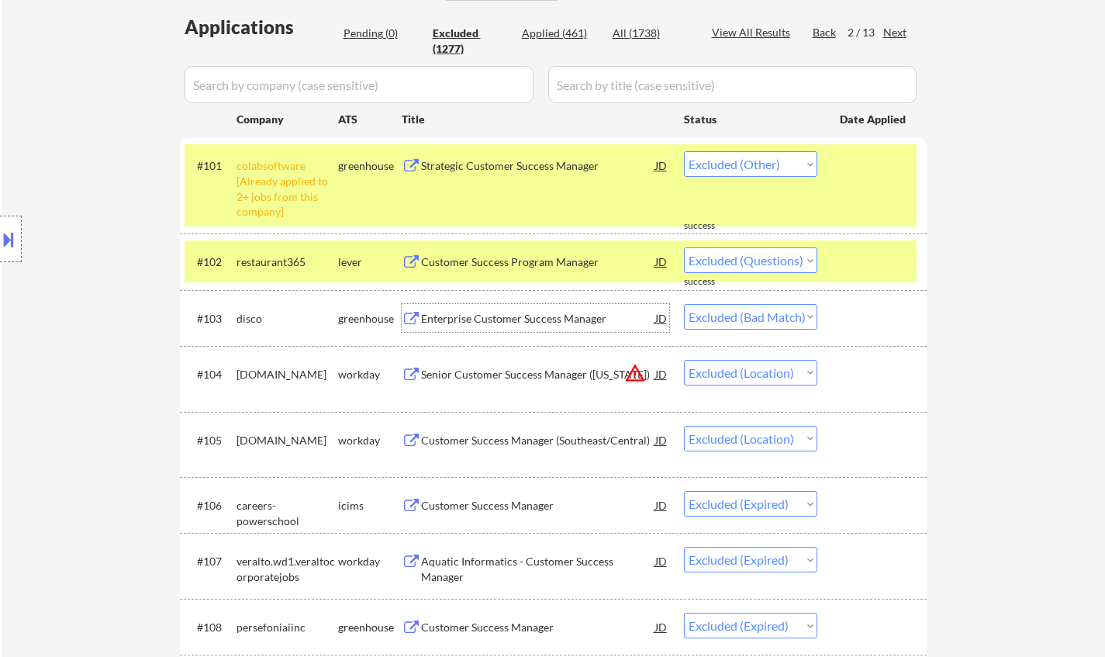
click at [765, 318] on select "Choose an option... Pending Applied Excluded (Questions) Excluded (Expired) Exc…" at bounding box center [750, 317] width 133 height 26
click at [684, 304] on select "Choose an option... Pending Applied Excluded (Questions) Excluded (Expired) Exc…" at bounding box center [750, 317] width 133 height 26
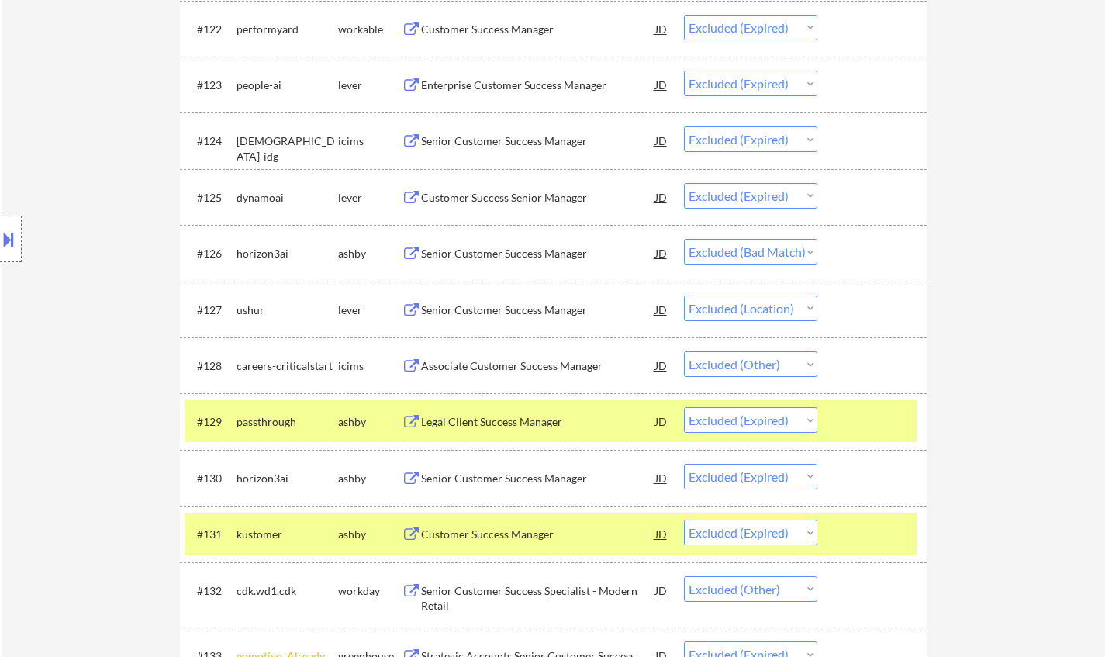
scroll to position [1861, 0]
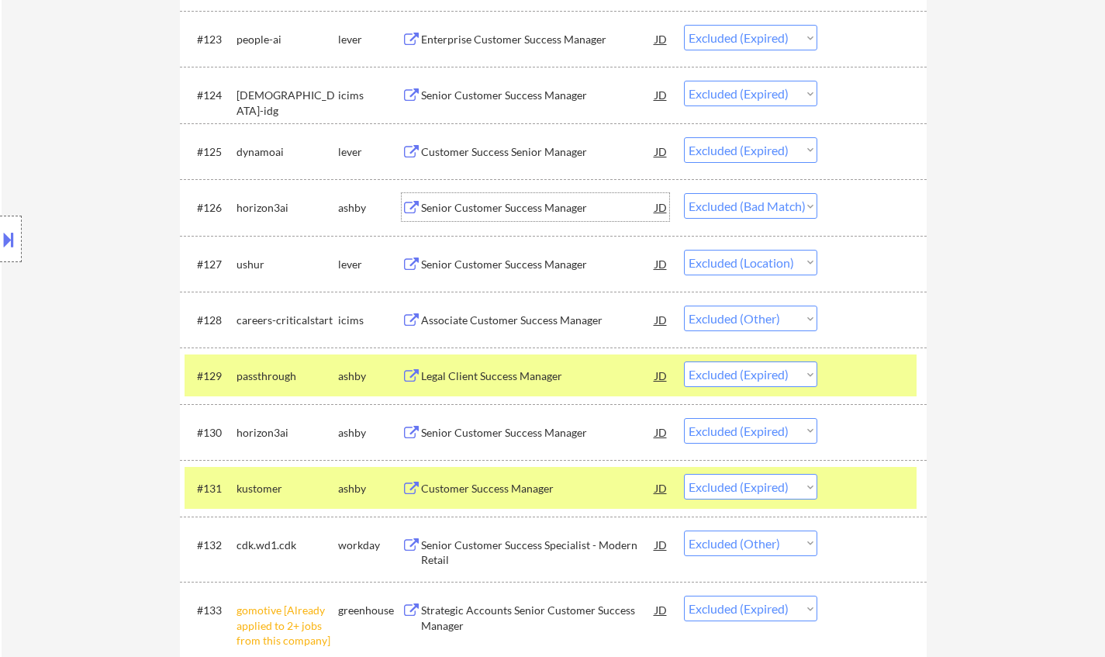
click at [496, 211] on div "Senior Customer Success Manager" at bounding box center [538, 208] width 234 height 16
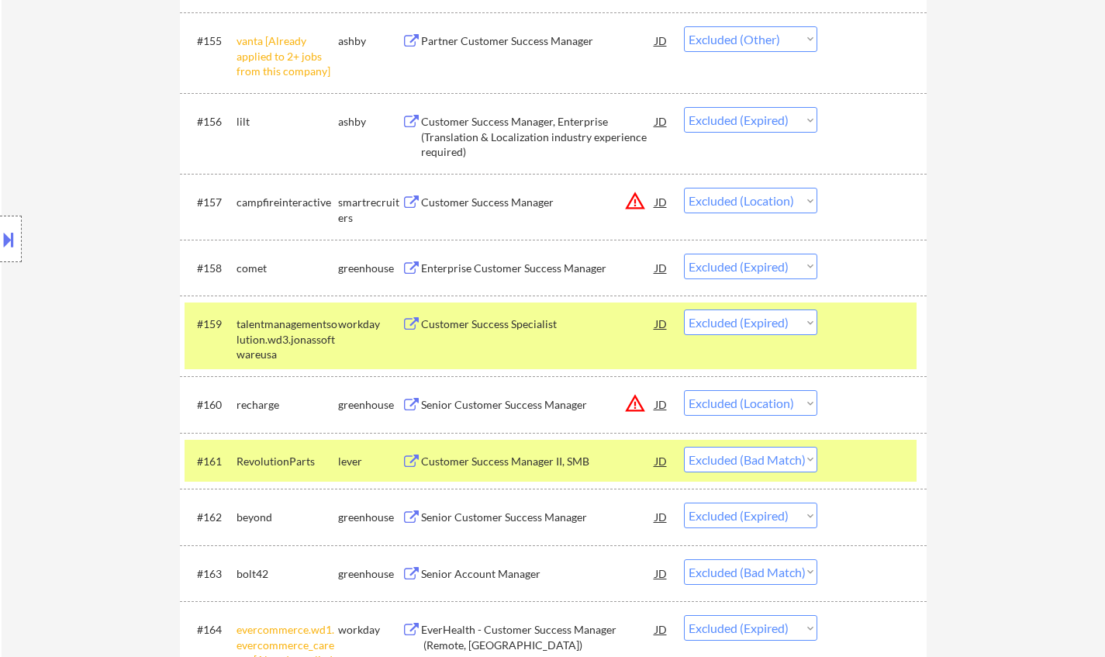
scroll to position [3876, 0]
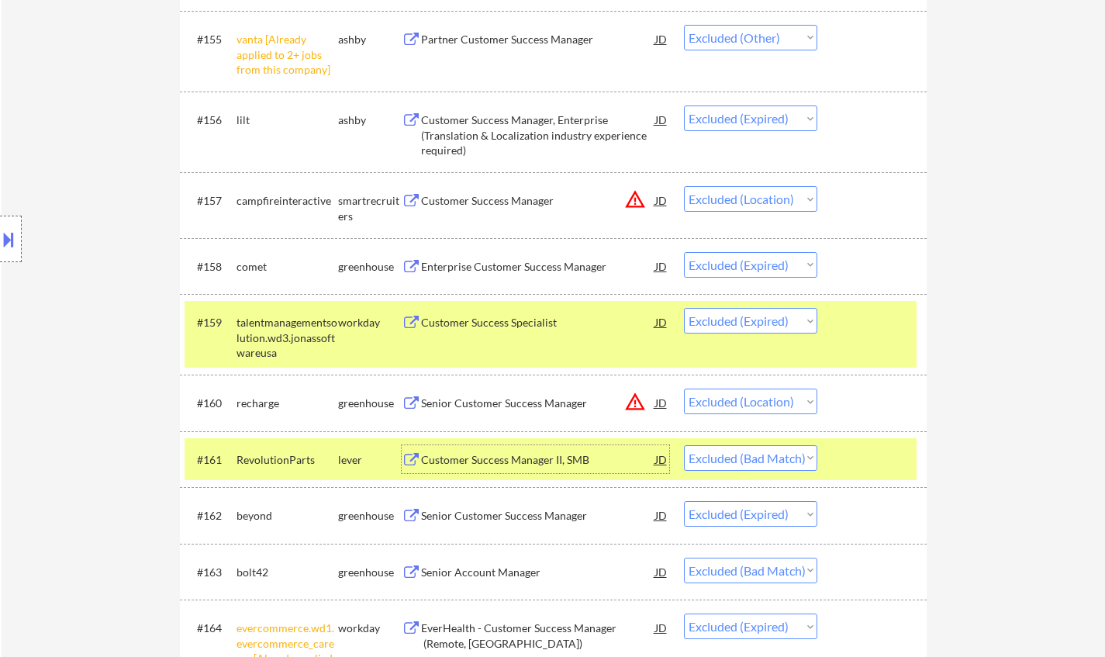
click at [536, 469] on div "Customer Success Manager II, SMB" at bounding box center [538, 459] width 234 height 28
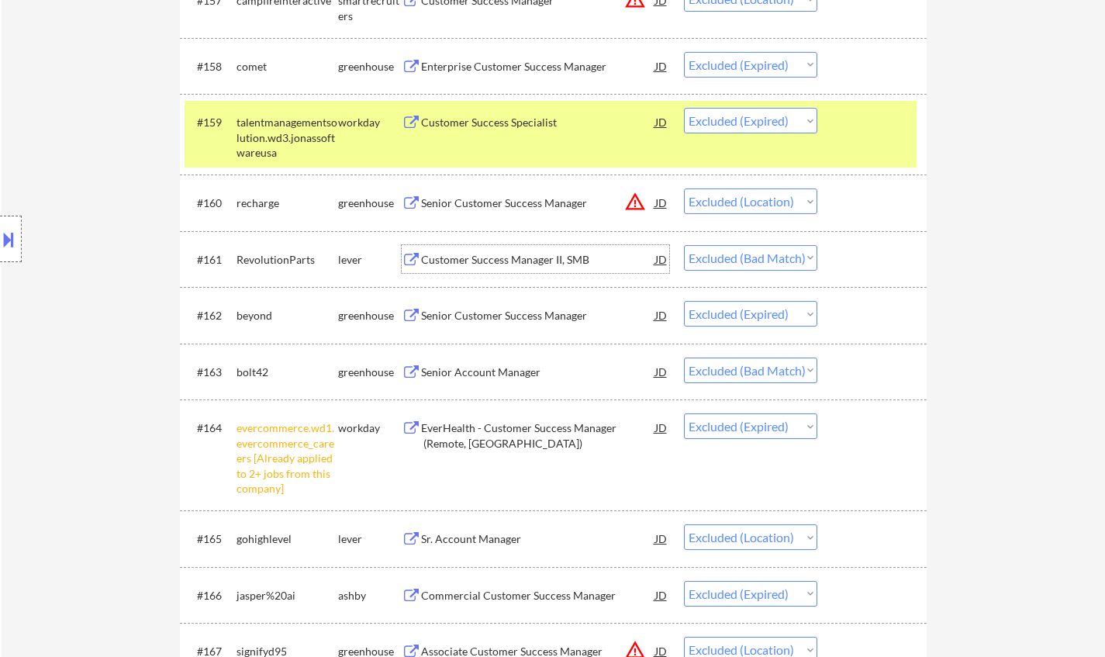
scroll to position [4109, 0]
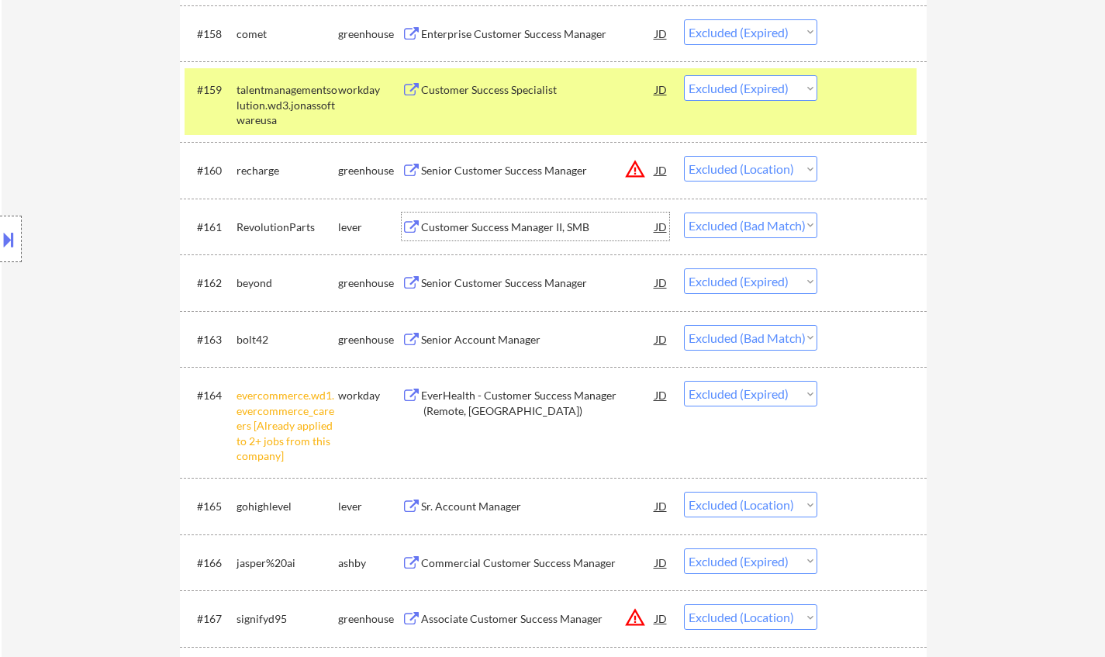
click at [488, 346] on div "Senior Account Manager" at bounding box center [538, 340] width 234 height 16
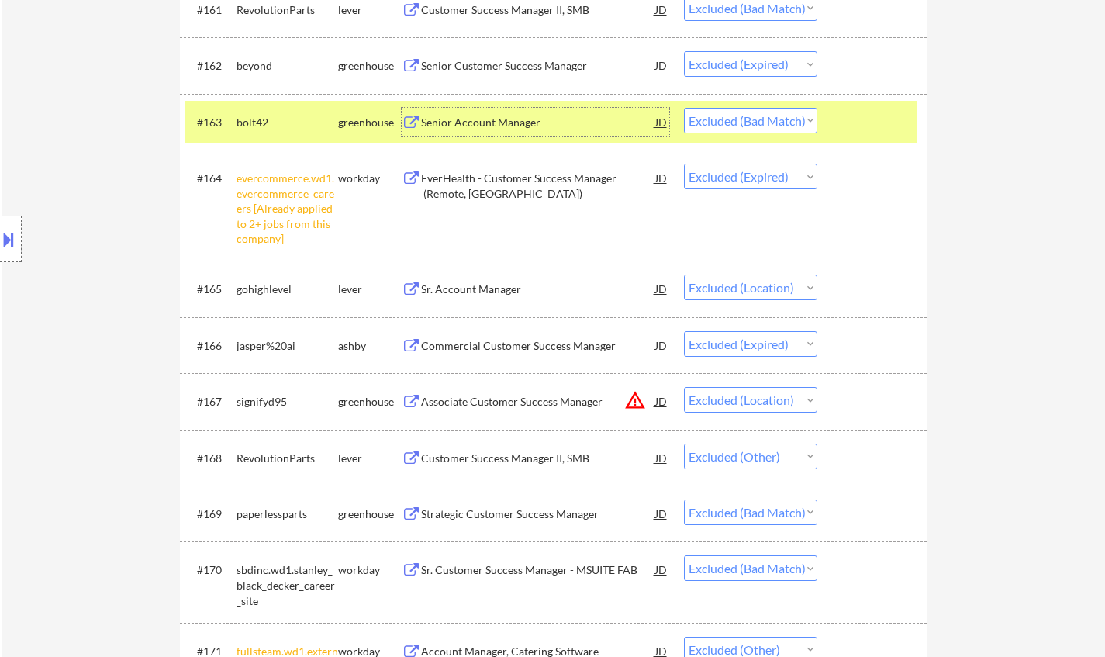
scroll to position [4419, 0]
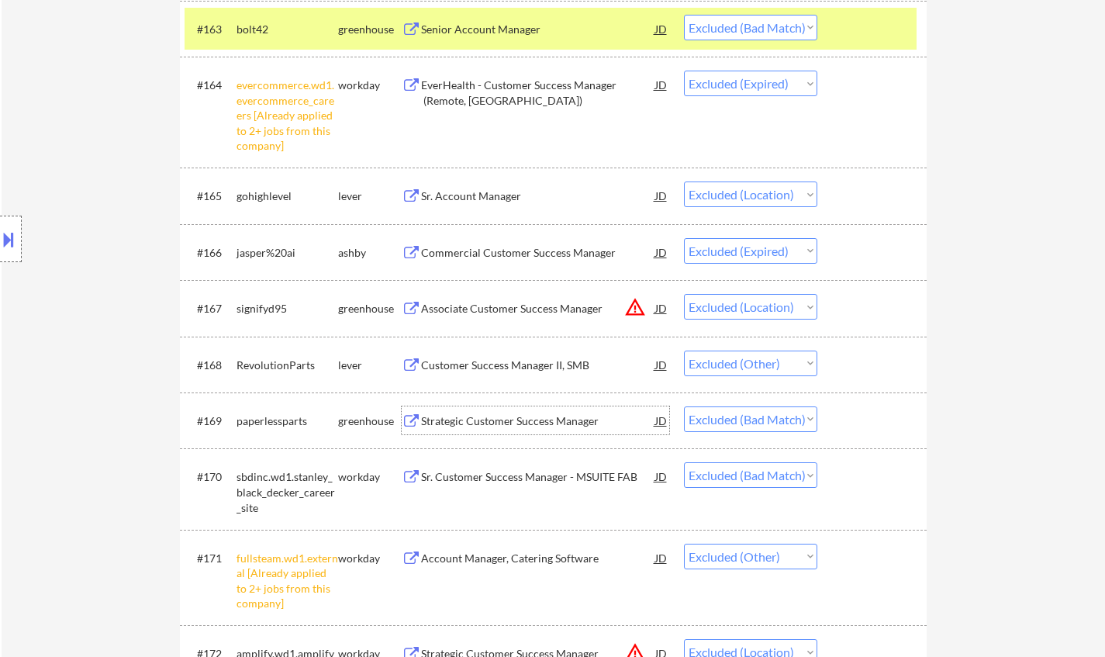
click at [478, 419] on div "Strategic Customer Success Manager" at bounding box center [538, 421] width 234 height 16
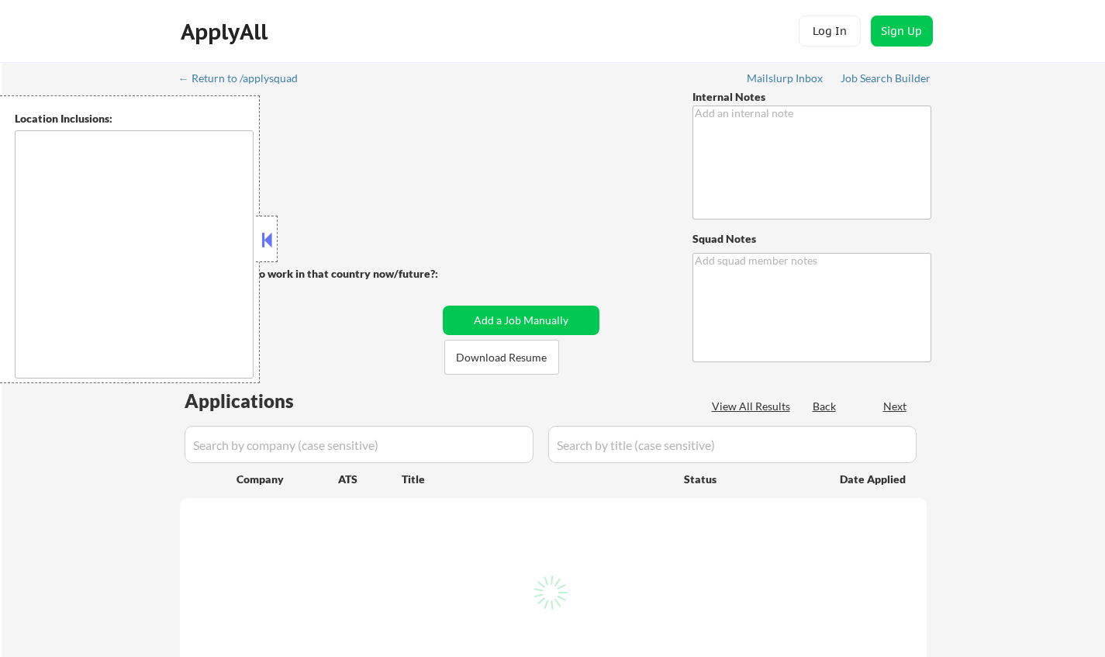
type textarea "[PERSON_NAME] wants another 400 for him so now 800 total! He added many more co…"
type textarea "Chielo AI answers: [URL][DOMAIN_NAME]"
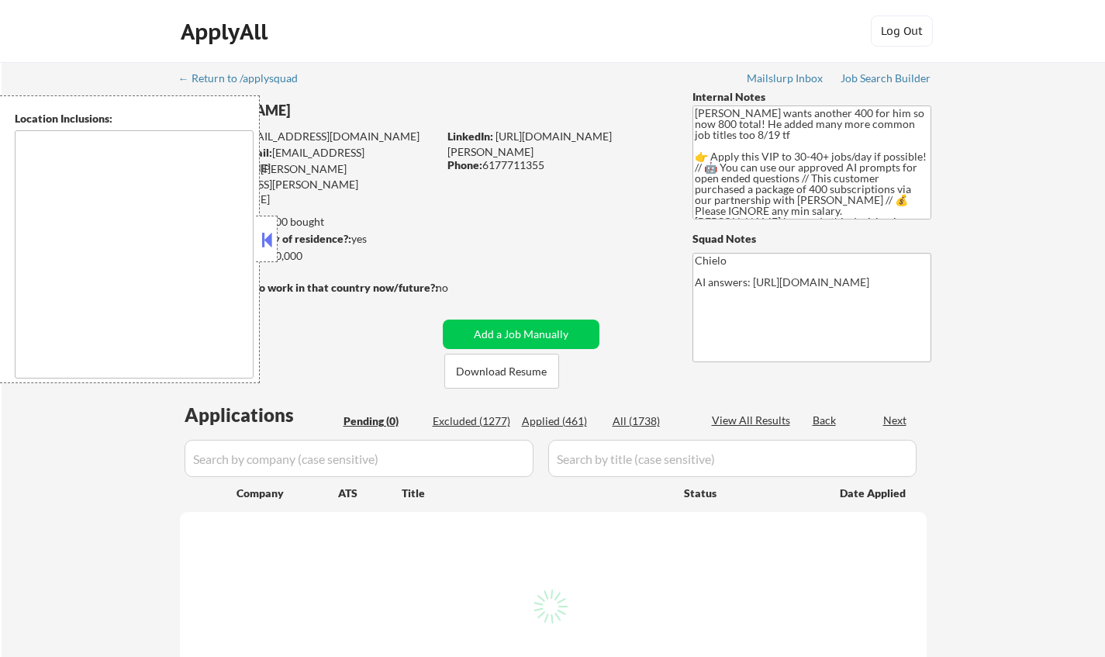
type textarea "[GEOGRAPHIC_DATA], [GEOGRAPHIC_DATA] [GEOGRAPHIC_DATA], [GEOGRAPHIC_DATA] [GEOG…"
